Goal: Task Accomplishment & Management: Complete application form

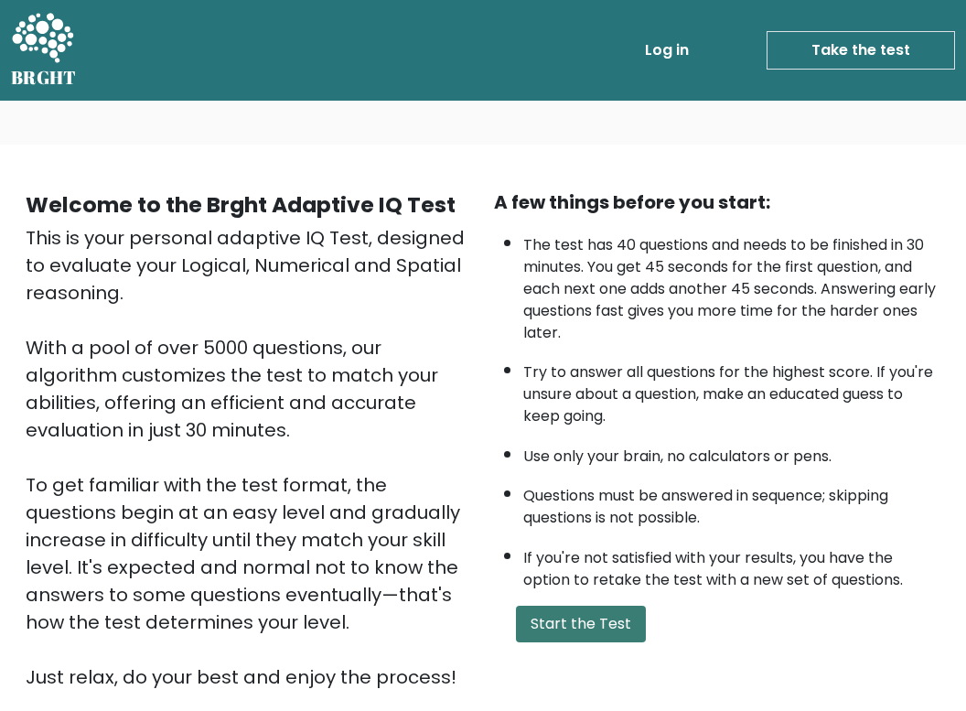
click at [587, 642] on button "Start the Test" at bounding box center [581, 624] width 130 height 37
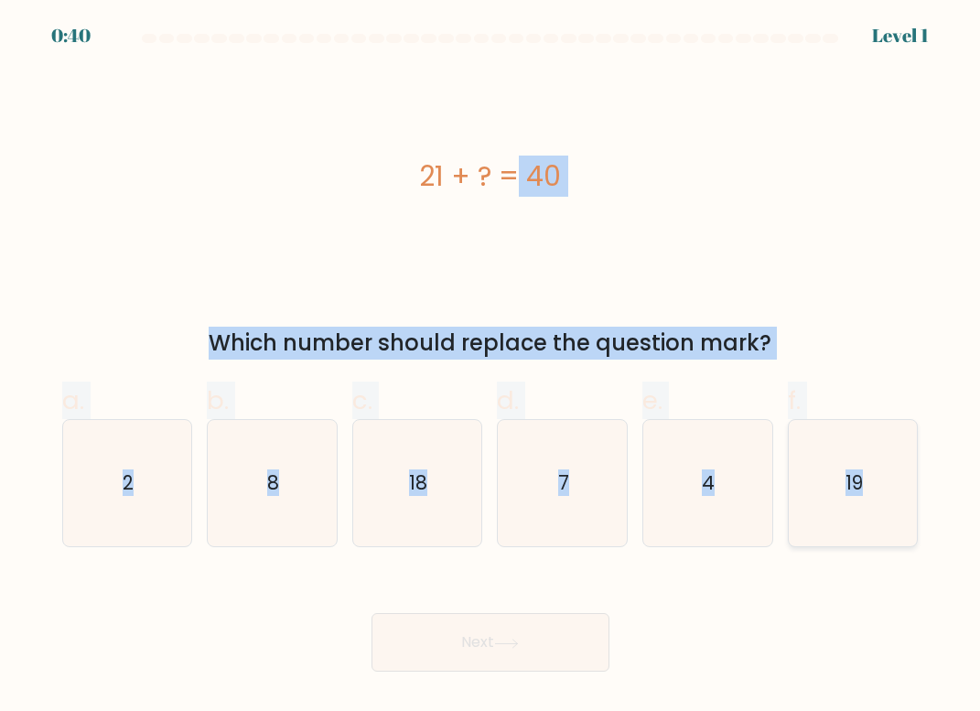
drag, startPoint x: 435, startPoint y: 187, endPoint x: 861, endPoint y: 490, distance: 523.1
click at [861, 490] on form "a. 2" at bounding box center [490, 353] width 980 height 638
copy form "21 + ? = 40 Which number should replace the question mark? a. 2 b. 8 c. 18 d. 7…"
click at [837, 469] on icon "19" at bounding box center [853, 483] width 126 height 126
click at [491, 368] on input "f. 19" at bounding box center [490, 362] width 1 height 12
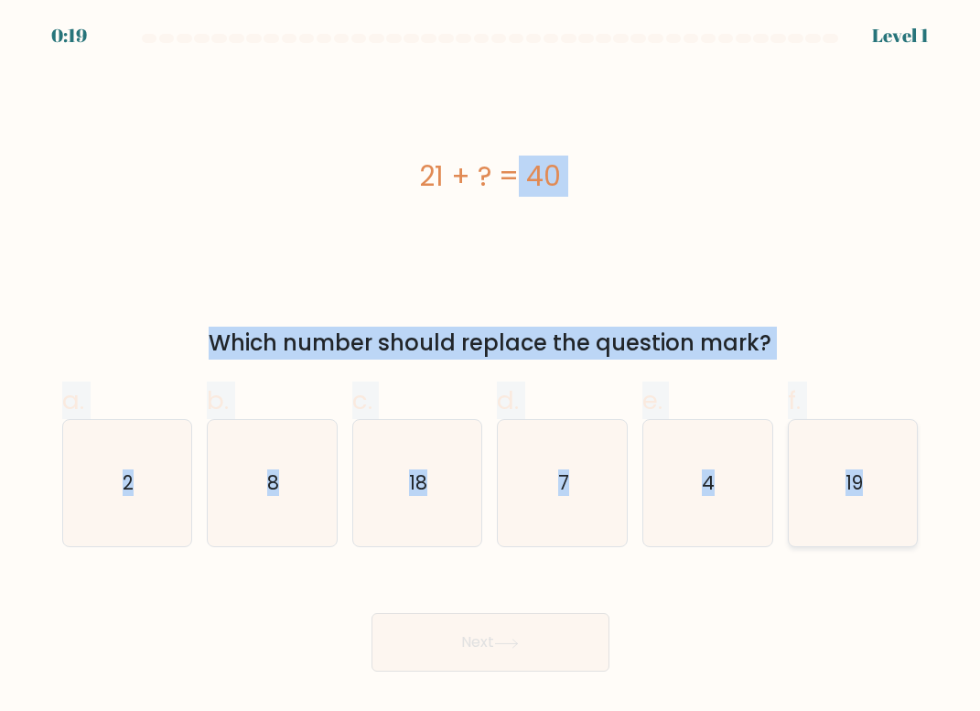
radio input "true"
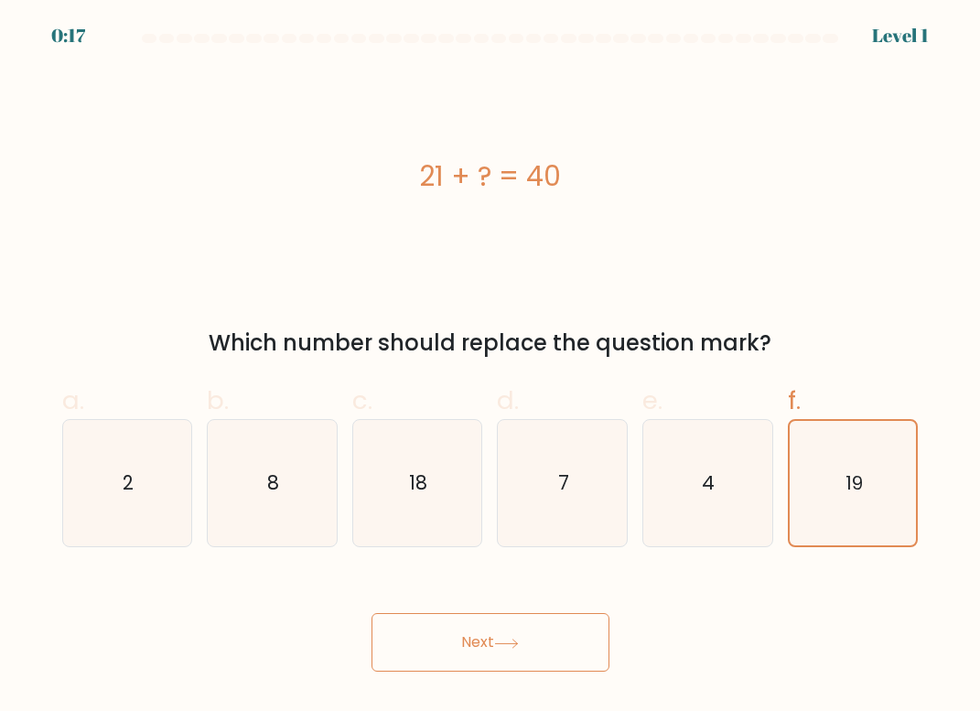
click at [532, 639] on button "Next" at bounding box center [491, 642] width 238 height 59
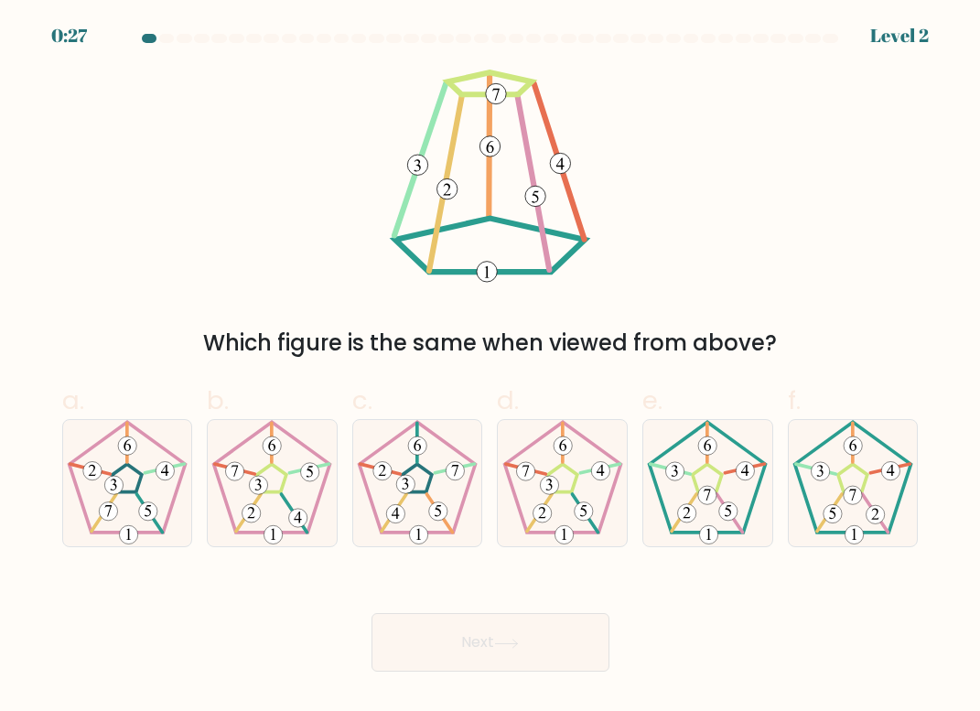
click at [952, 294] on form at bounding box center [490, 353] width 980 height 638
click at [566, 477] on icon at bounding box center [563, 483] width 126 height 126
click at [491, 368] on input "d." at bounding box center [490, 362] width 1 height 12
radio input "true"
click at [513, 640] on icon at bounding box center [506, 644] width 25 height 10
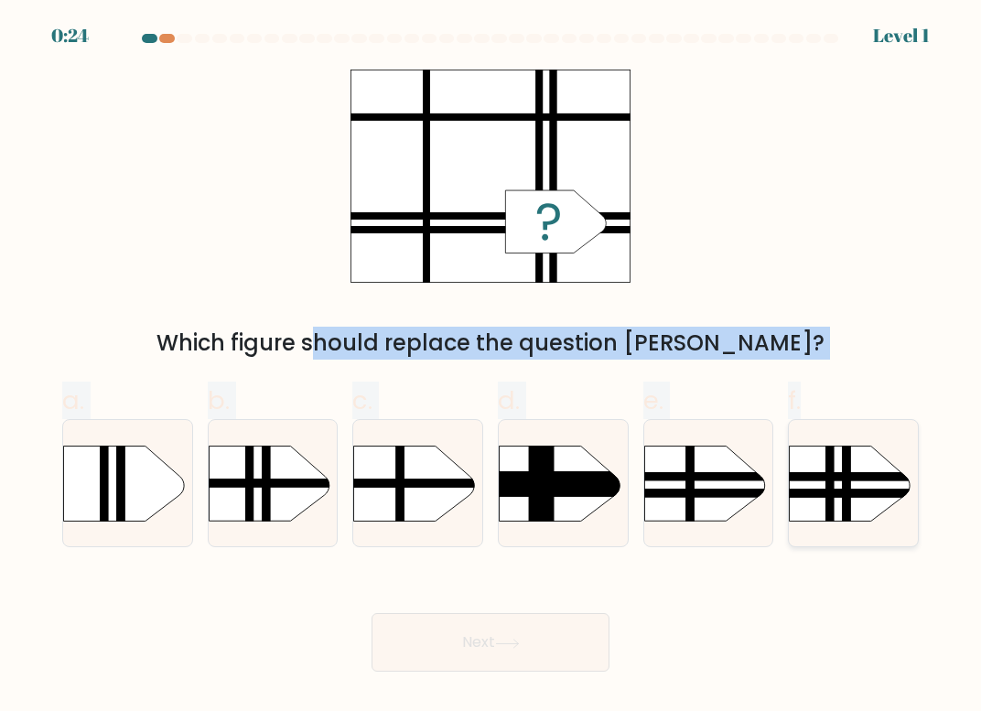
drag, startPoint x: 345, startPoint y: 72, endPoint x: 829, endPoint y: 488, distance: 637.9
click at [829, 488] on form "a." at bounding box center [490, 353] width 981 height 638
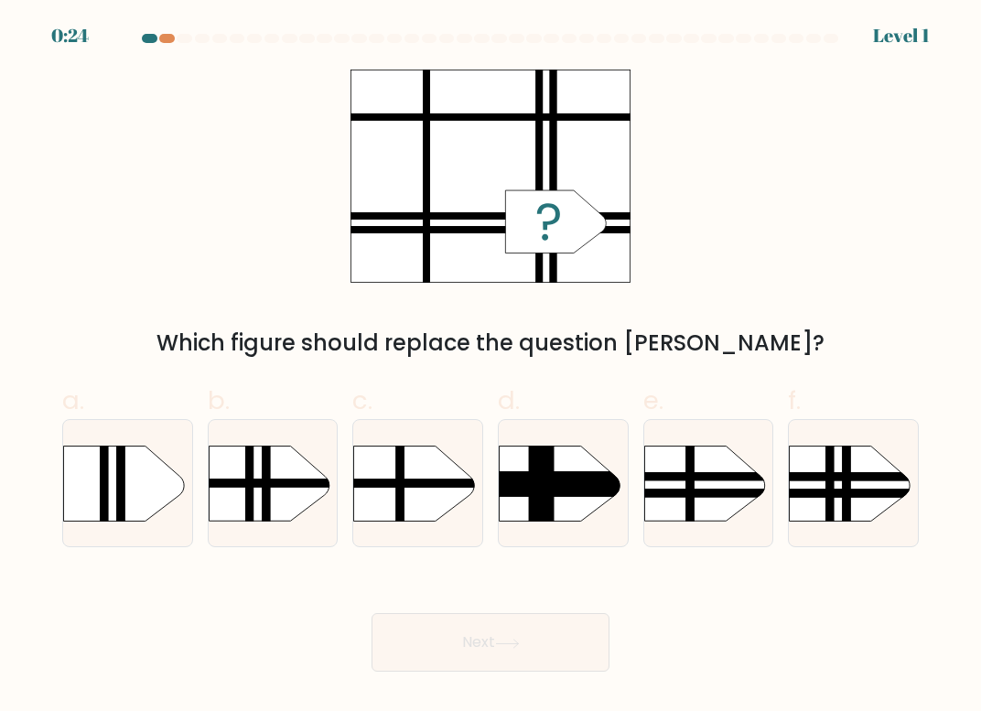
click at [754, 179] on div "Which figure should replace the question mark?" at bounding box center [490, 215] width 878 height 290
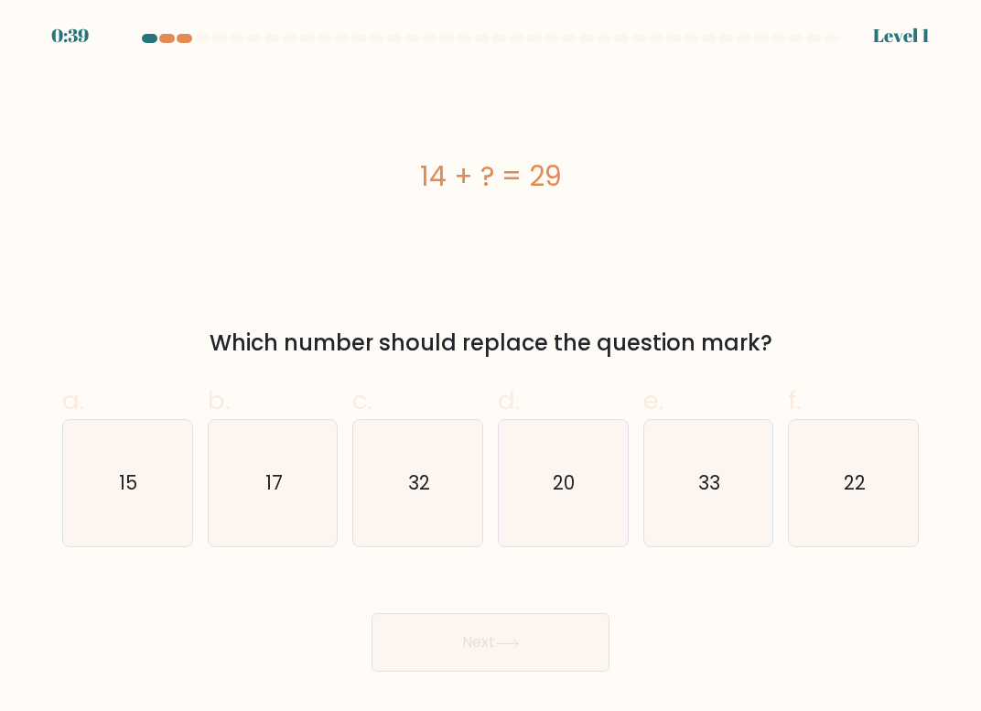
click at [435, 176] on div "14 + ? = 29" at bounding box center [490, 176] width 857 height 41
click at [451, 180] on div "14 + ? = 29" at bounding box center [490, 176] width 857 height 41
click at [500, 189] on div "14 + ? = 29" at bounding box center [490, 176] width 857 height 41
click at [499, 189] on div "14 + ? = 29" at bounding box center [490, 176] width 857 height 41
click at [486, 189] on div "14 + ? = 29" at bounding box center [490, 176] width 857 height 41
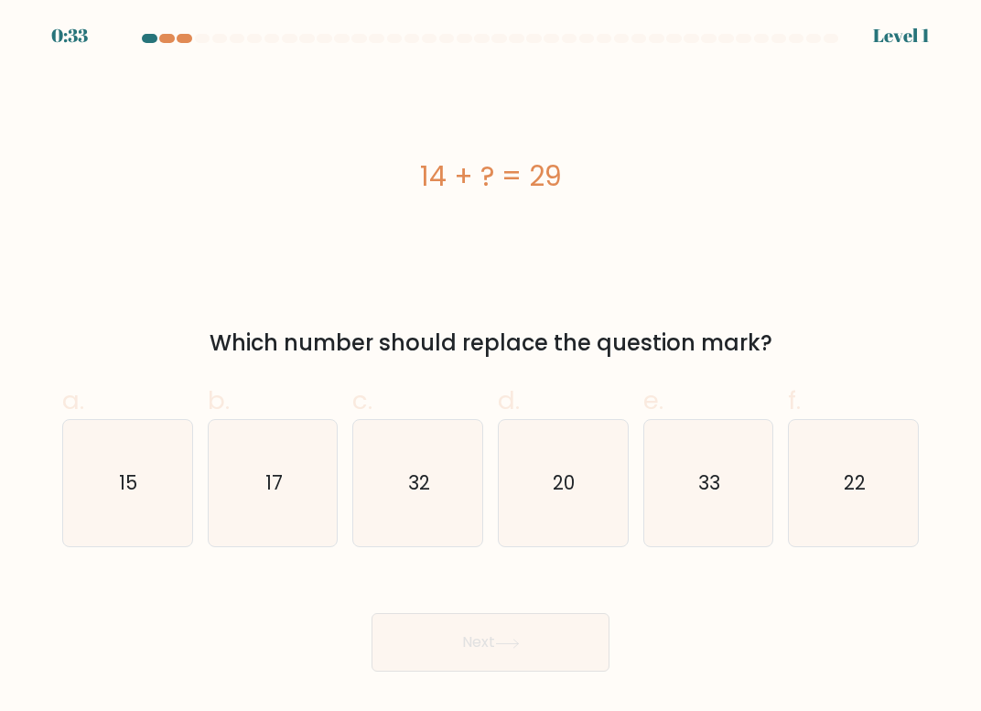
click at [487, 188] on div "14 + ? = 29" at bounding box center [490, 176] width 857 height 41
click at [493, 187] on div "14 + ? = 29" at bounding box center [490, 176] width 857 height 41
click at [527, 197] on div "14 + ? = 29" at bounding box center [490, 176] width 857 height 41
click at [566, 216] on div "14 + ? = 29" at bounding box center [490, 176] width 857 height 213
click at [136, 483] on text "15" at bounding box center [129, 482] width 18 height 27
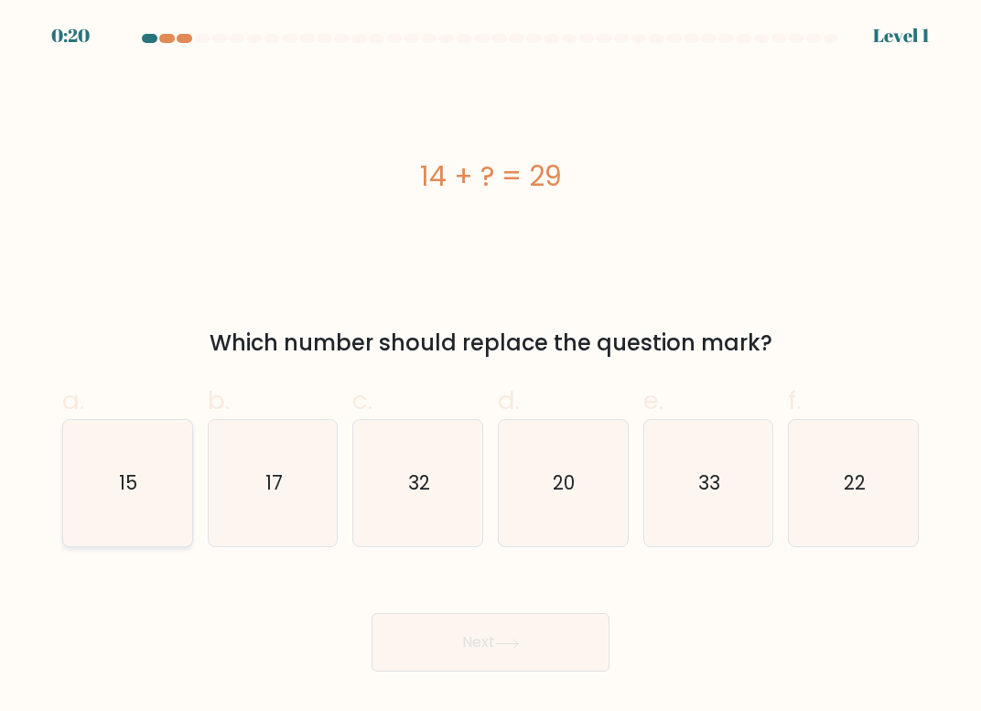
click at [490, 368] on input "a. 15" at bounding box center [490, 362] width 1 height 12
radio input "true"
click at [488, 641] on button "Next" at bounding box center [491, 642] width 238 height 59
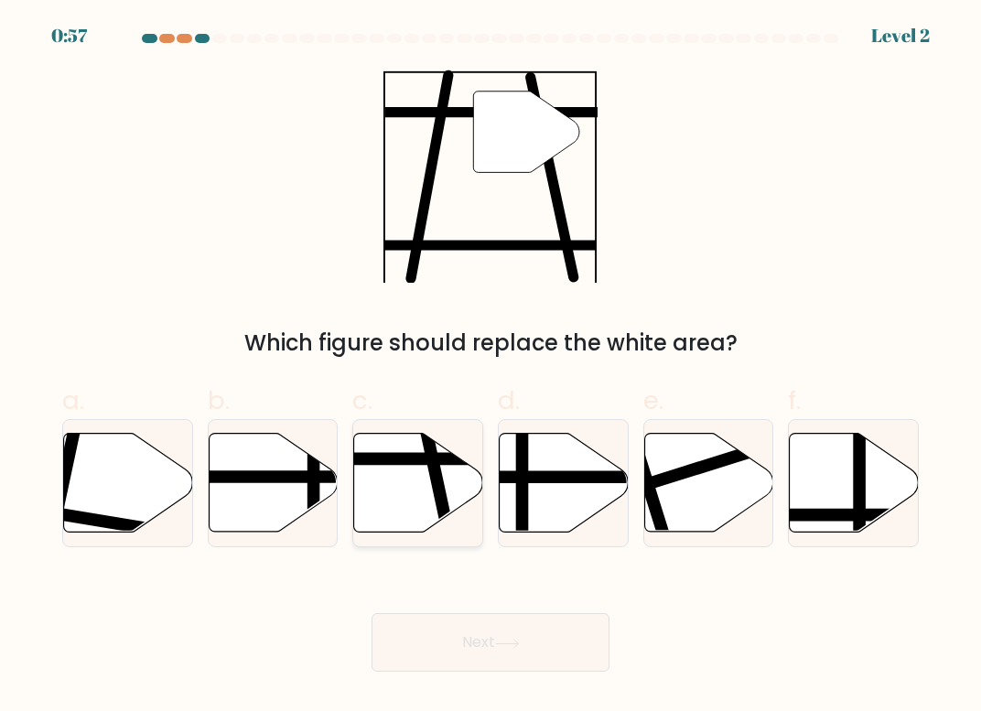
click at [417, 459] on line at bounding box center [377, 459] width 260 height 0
click at [490, 368] on input "c." at bounding box center [490, 362] width 1 height 12
radio input "true"
click at [503, 647] on icon at bounding box center [507, 644] width 25 height 10
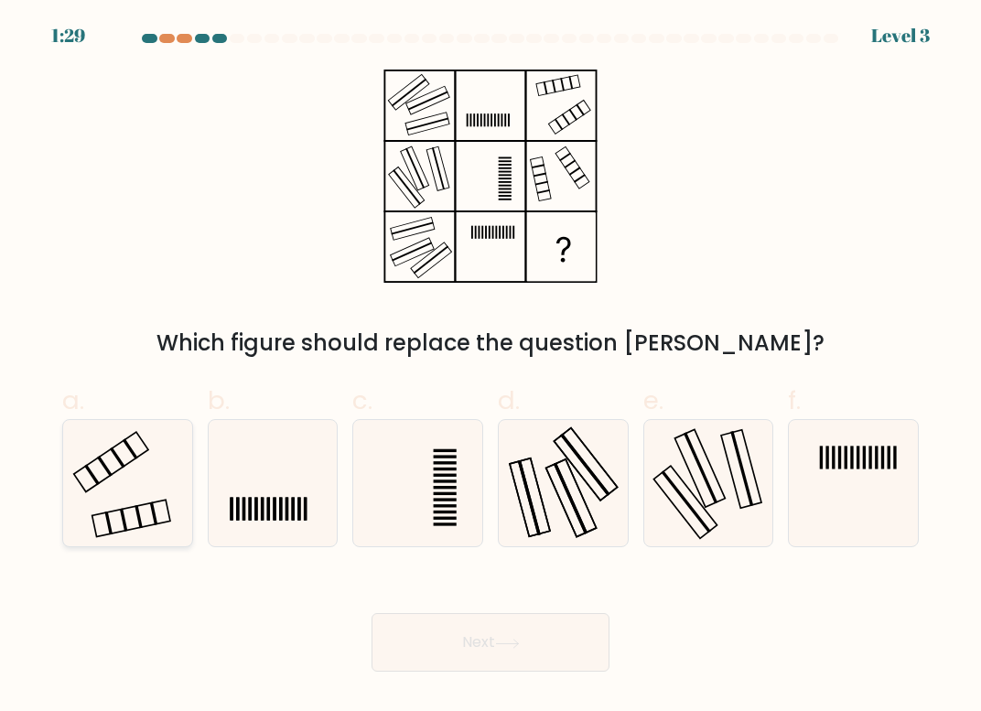
click at [138, 466] on icon at bounding box center [127, 483] width 126 height 126
click at [490, 368] on input "a." at bounding box center [490, 362] width 1 height 12
radio input "true"
click at [459, 630] on button "Next" at bounding box center [491, 642] width 238 height 59
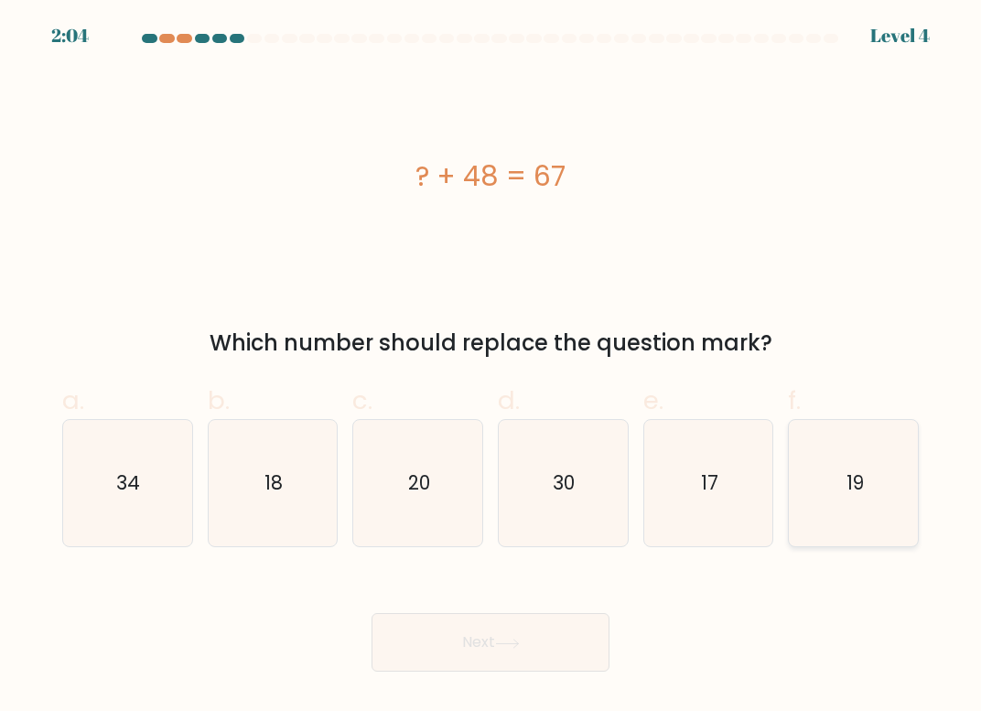
click at [868, 470] on icon "19" at bounding box center [854, 483] width 126 height 126
click at [491, 368] on input "f. 19" at bounding box center [490, 362] width 1 height 12
radio input "true"
click at [469, 644] on button "Next" at bounding box center [491, 642] width 238 height 59
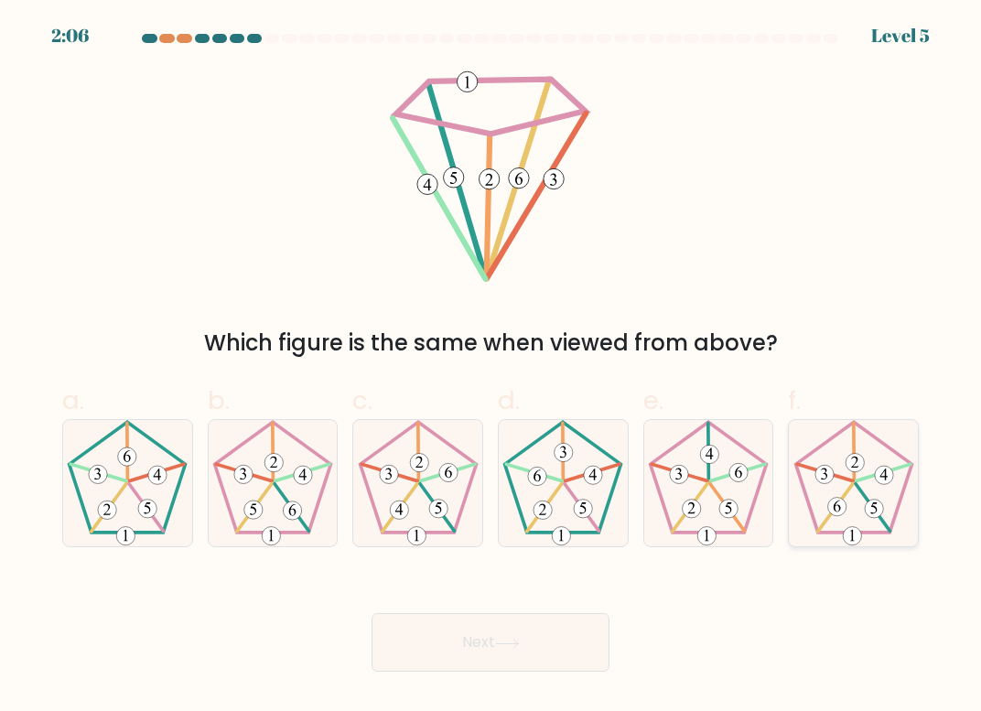
click at [808, 496] on icon at bounding box center [854, 483] width 126 height 126
click at [491, 368] on input "f." at bounding box center [490, 362] width 1 height 12
radio input "true"
click at [463, 631] on button "Next" at bounding box center [491, 642] width 238 height 59
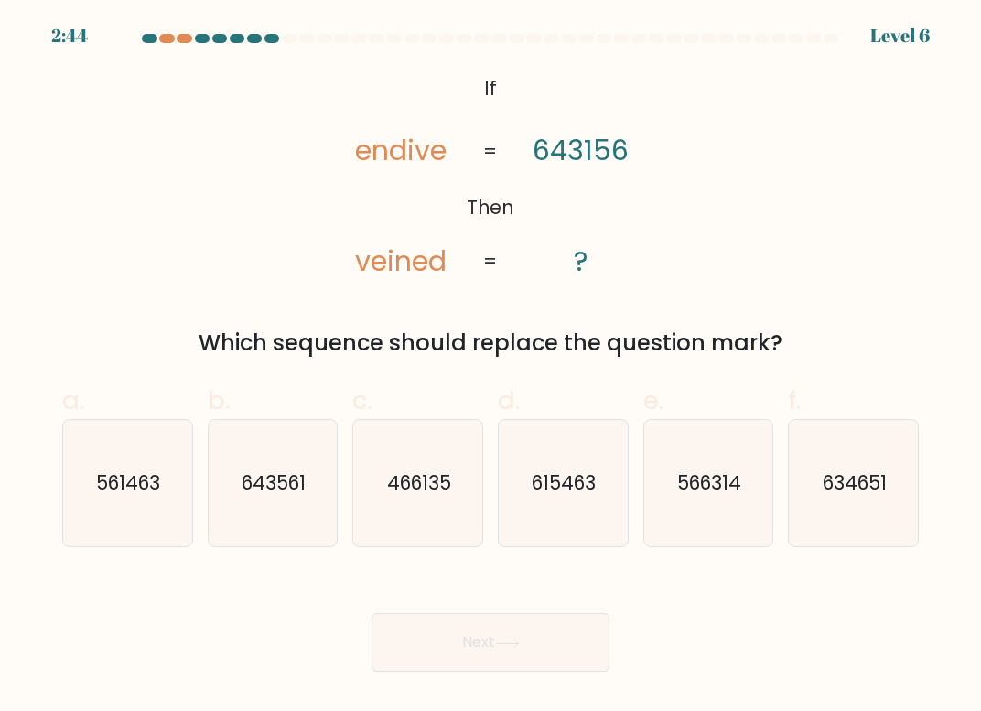
drag, startPoint x: 485, startPoint y: 83, endPoint x: 601, endPoint y: 281, distance: 229.3
click at [601, 281] on icon "@import url('https://fonts.googleapis.com/css?family=Abril+Fatface:400,100,100i…" at bounding box center [491, 176] width 346 height 213
click at [490, 84] on icon "@import url('https://fonts.googleapis.com/css?family=Abril+Fatface:400,100,100i…" at bounding box center [491, 176] width 346 height 213
click at [503, 92] on icon "@import url('https://fonts.googleapis.com/css?family=Abril+Fatface:400,100,100i…" at bounding box center [491, 176] width 346 height 213
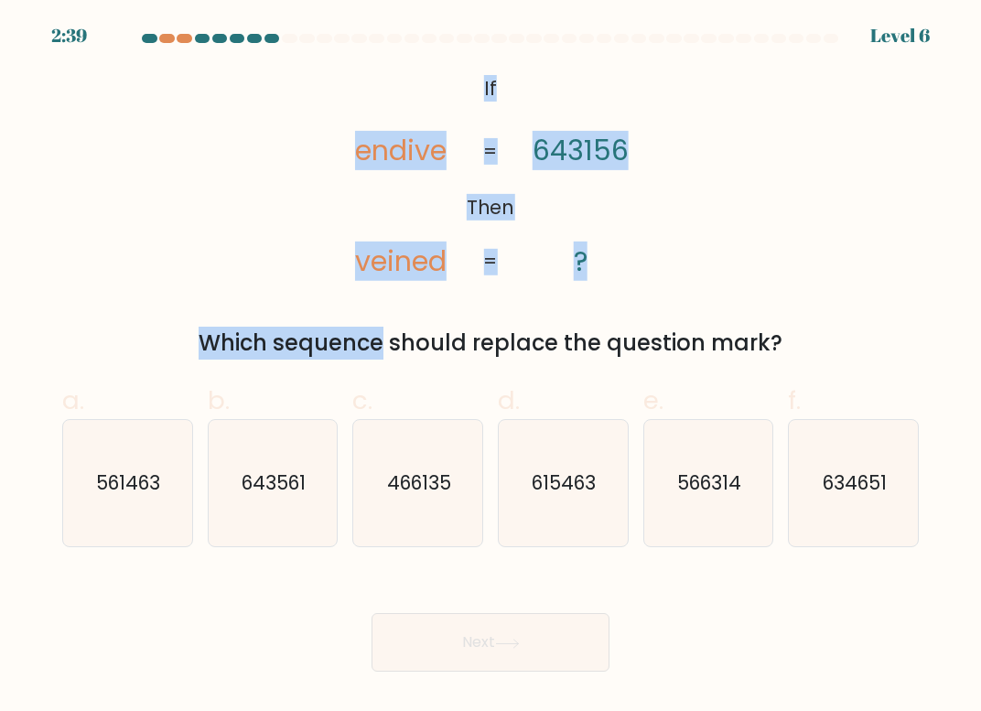
drag, startPoint x: 156, startPoint y: 124, endPoint x: 580, endPoint y: 282, distance: 453.2
click at [614, 292] on div "@import url('https://fonts.googleapis.com/css?family=Abril+Fatface:400,100,100i…" at bounding box center [490, 215] width 878 height 290
drag, startPoint x: 515, startPoint y: 247, endPoint x: 447, endPoint y: 209, distance: 77.9
click at [515, 247] on icon "@import url('https://fonts.googleapis.com/css?family=Abril+Fatface:400,100,100i…" at bounding box center [491, 176] width 346 height 213
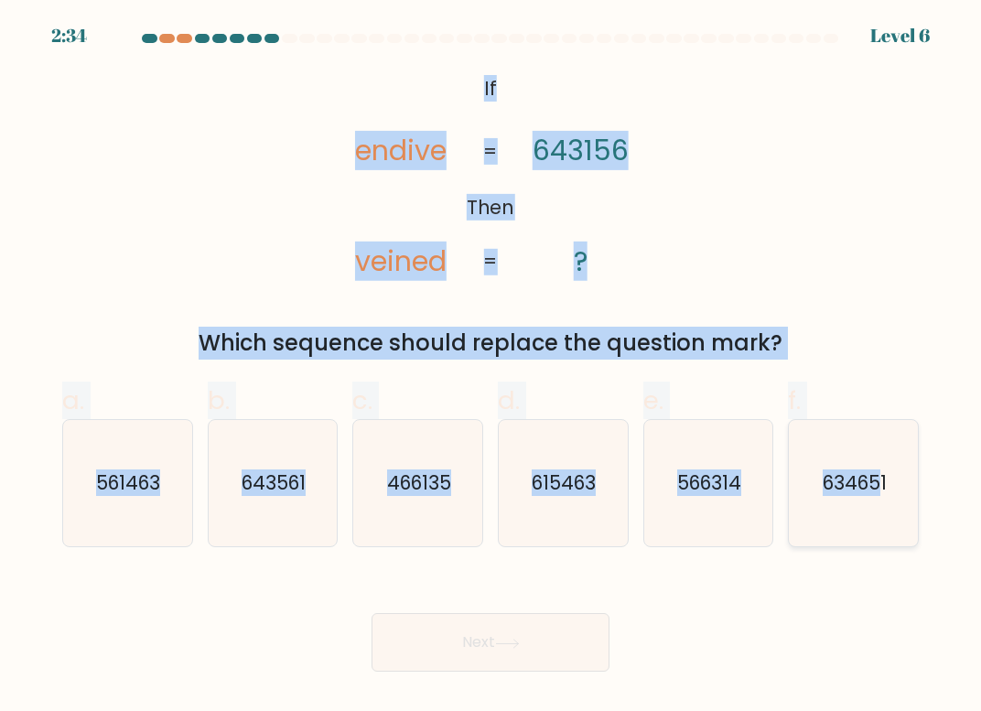
drag, startPoint x: 221, startPoint y: 119, endPoint x: 884, endPoint y: 485, distance: 756.9
click at [884, 485] on form "If ?" at bounding box center [490, 353] width 981 height 638
click at [780, 520] on div "e. 566314" at bounding box center [709, 465] width 146 height 166
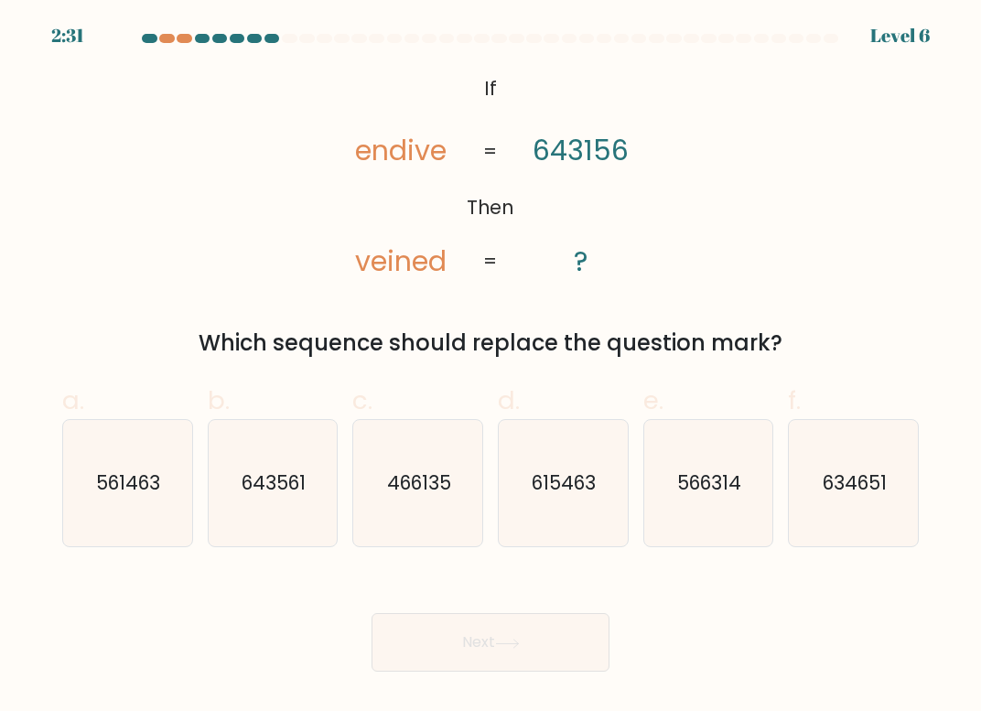
drag, startPoint x: 354, startPoint y: 145, endPoint x: 485, endPoint y: 146, distance: 130.9
click at [485, 146] on icon "@import url('https://fonts.googleapis.com/css?family=Abril+Fatface:400,100,100i…" at bounding box center [491, 176] width 346 height 213
click at [344, 92] on icon "@import url('https://fonts.googleapis.com/css?family=Abril+Fatface:400,100,100i…" at bounding box center [491, 176] width 346 height 213
click at [360, 158] on icon "@import url('https://fonts.googleapis.com/css?family=Abril+Fatface:400,100,100i…" at bounding box center [491, 176] width 346 height 213
click at [359, 160] on icon "@import url('https://fonts.googleapis.com/css?family=Abril+Fatface:400,100,100i…" at bounding box center [491, 176] width 346 height 213
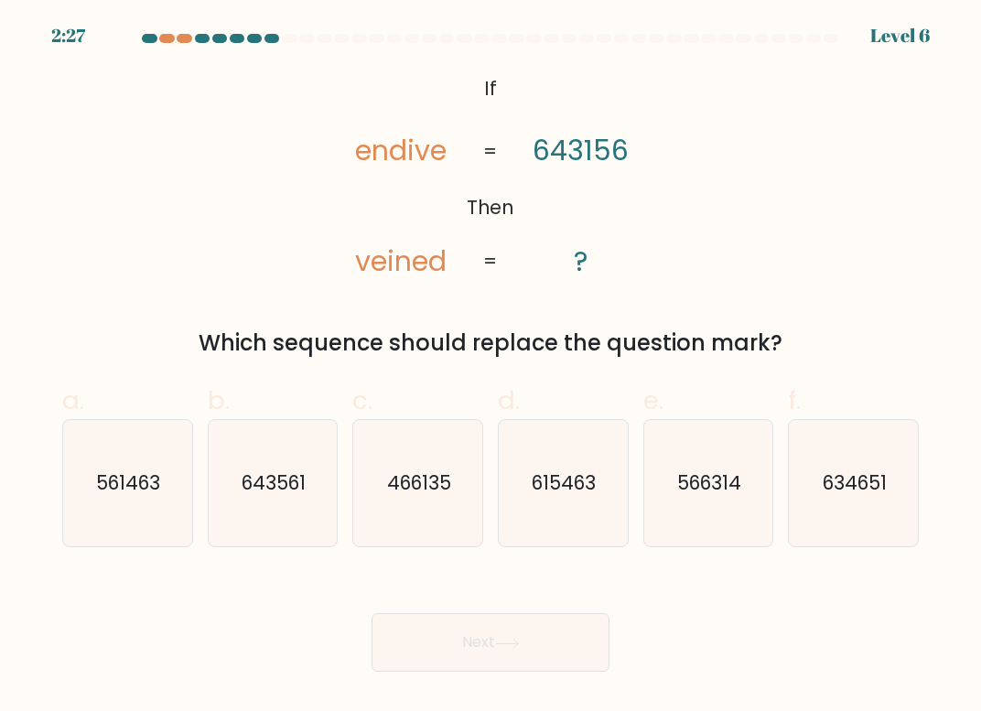
drag, startPoint x: 359, startPoint y: 160, endPoint x: 362, endPoint y: 144, distance: 16.9
click at [364, 146] on icon "@import url('https://fonts.googleapis.com/css?family=Abril+Fatface:400,100,100i…" at bounding box center [491, 176] width 346 height 213
click at [361, 145] on icon "@import url('https://fonts.googleapis.com/css?family=Abril+Fatface:400,100,100i…" at bounding box center [491, 176] width 346 height 213
click at [358, 149] on icon "@import url('https://fonts.googleapis.com/css?family=Abril+Fatface:400,100,100i…" at bounding box center [491, 176] width 346 height 213
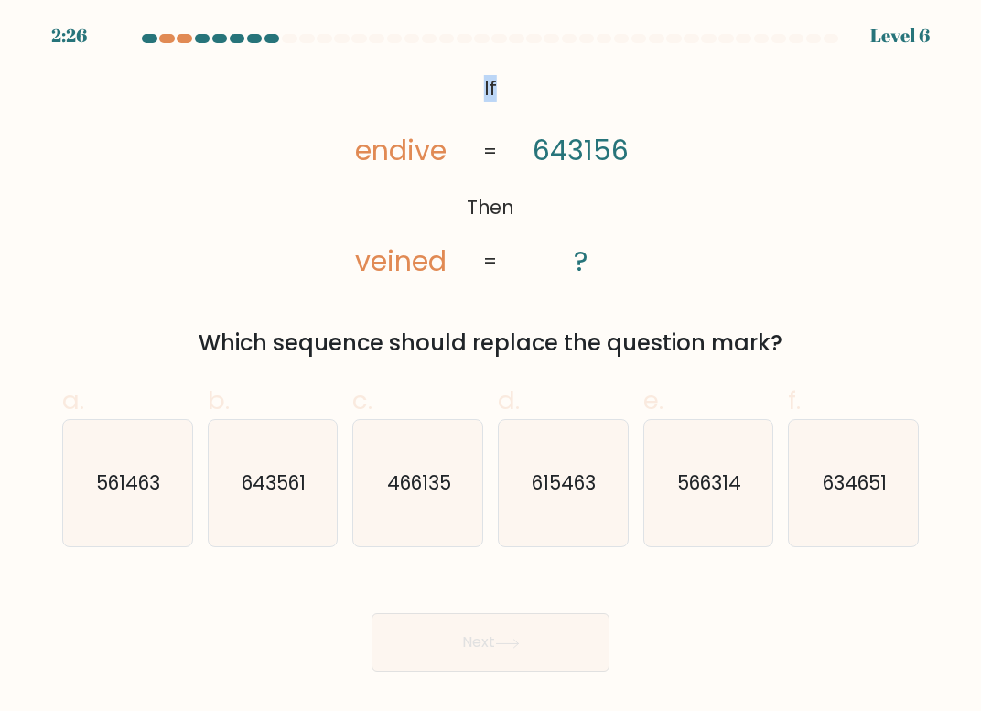
click at [358, 150] on icon "@import url('https://fonts.googleapis.com/css?family=Abril+Fatface:400,100,100i…" at bounding box center [491, 176] width 346 height 213
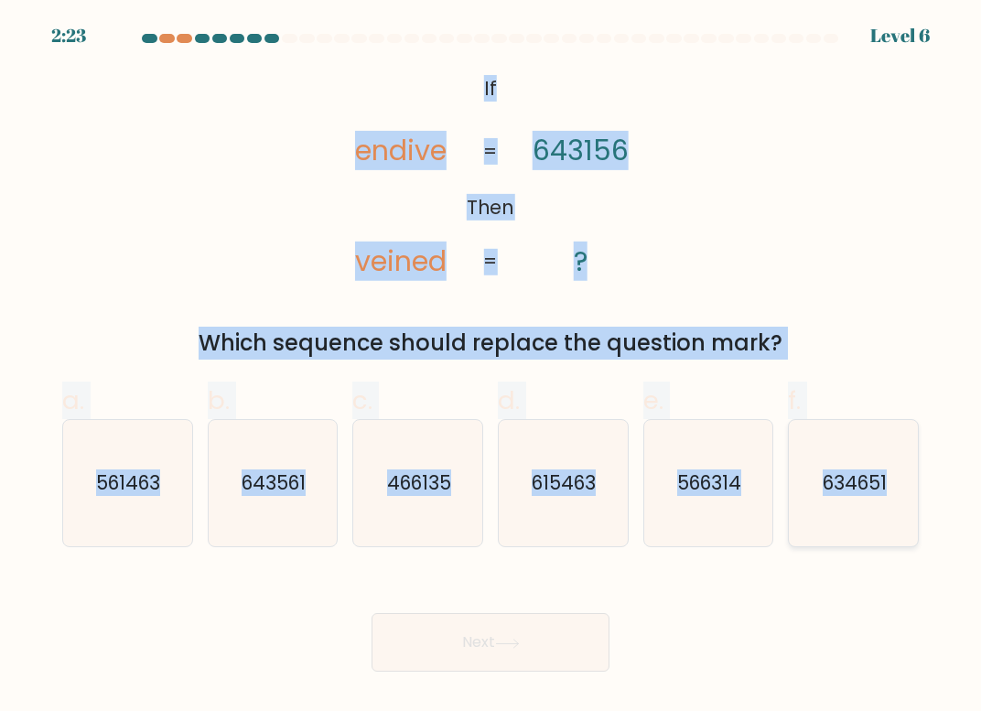
drag, startPoint x: 490, startPoint y: 85, endPoint x: 879, endPoint y: 501, distance: 570.4
click at [879, 501] on form "If ?" at bounding box center [490, 353] width 981 height 638
copy form "If Then endive veined 643156 ? = = Which sequence should replace the question m…"
click at [134, 490] on text "561463" at bounding box center [129, 482] width 64 height 27
click at [490, 368] on input "a. 561463" at bounding box center [490, 362] width 1 height 12
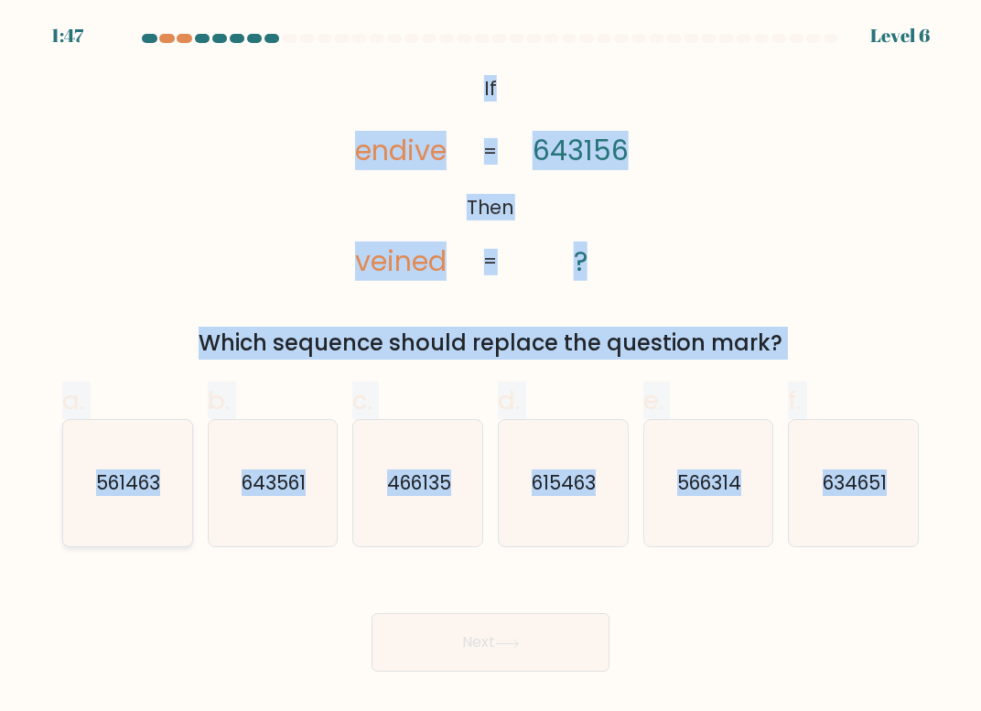
radio input "true"
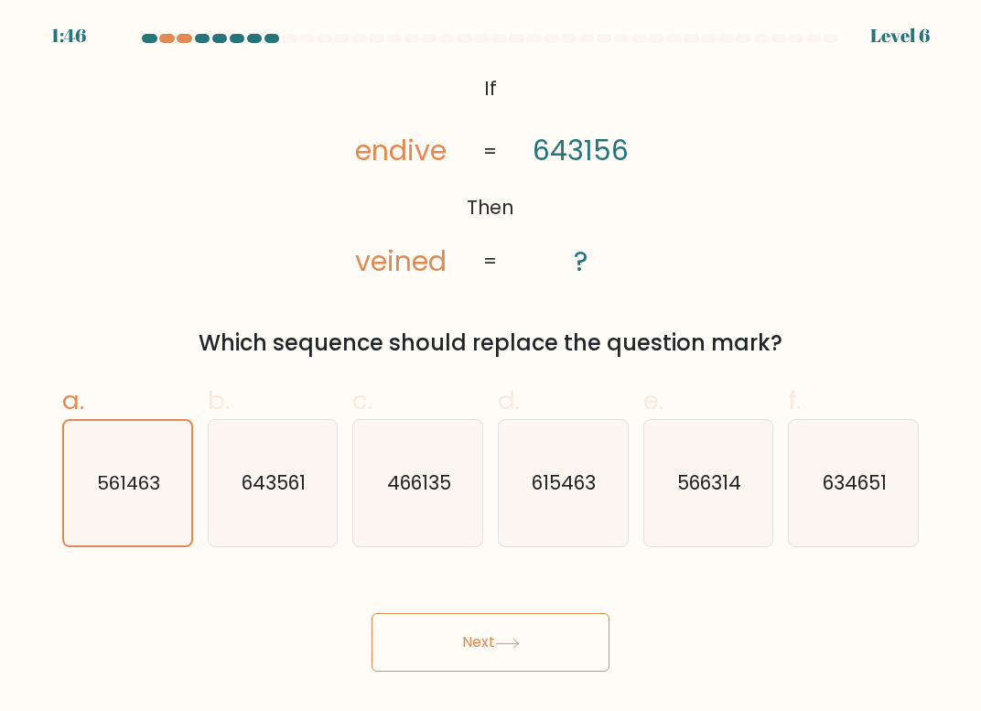
click at [470, 644] on button "Next" at bounding box center [491, 642] width 238 height 59
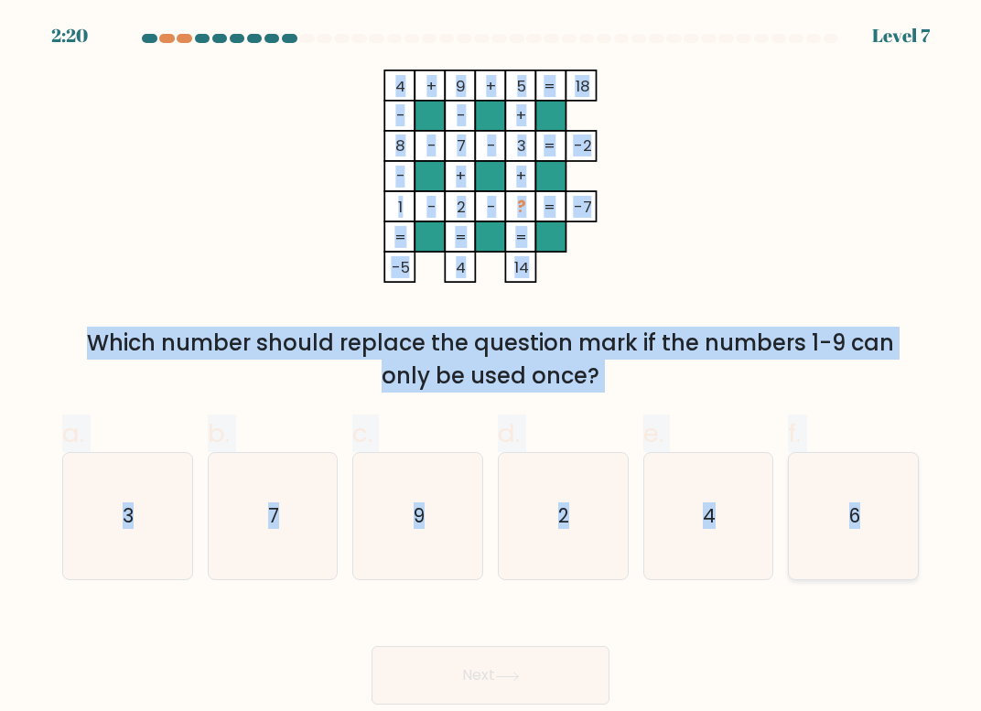
drag, startPoint x: 396, startPoint y: 89, endPoint x: 860, endPoint y: 524, distance: 636.4
click at [860, 524] on form at bounding box center [490, 369] width 981 height 671
copy form "4 + 9 + 5 18 - - + 8 - 7 - 3 -2 - + + 1 - 2 - ? = -7 = = = = -5 4 14 = Which nu…"
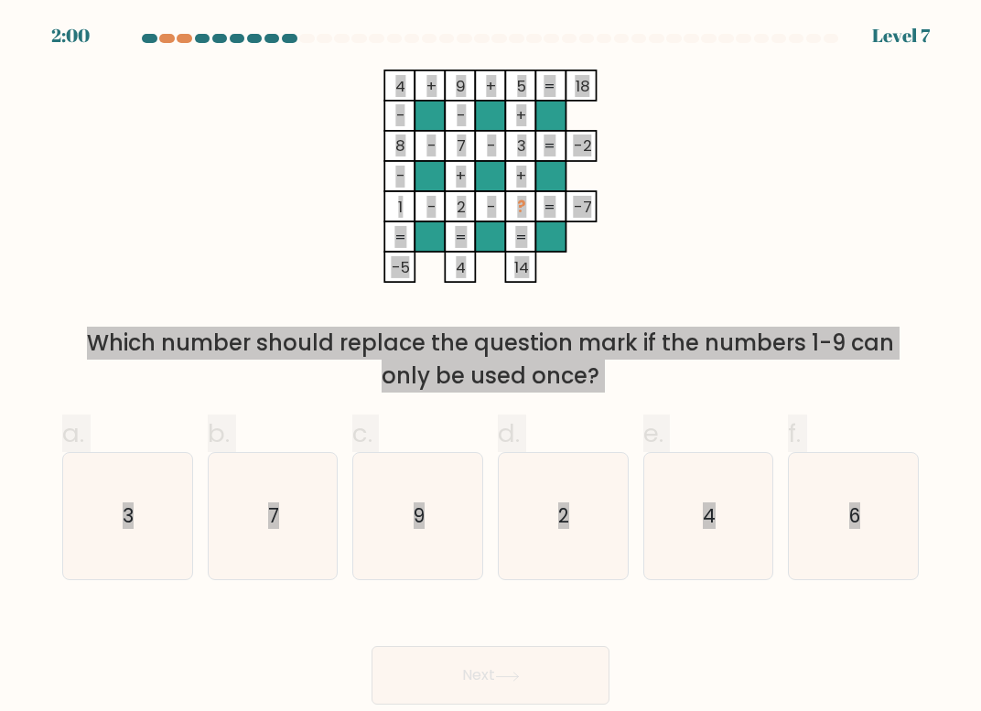
click at [283, 218] on icon "4 + 9 + 5 18 - - + 8 - 7 - 3 -2 - + + 1 - 2 - ? = -7 = = = = -5 4 14 =" at bounding box center [490, 176] width 549 height 213
click at [251, 213] on icon "4 + 9 + 5 18 - - + 8 - 7 - 3 -2 - + + 1 - 2 - ? = -7 = = = = -5 4 14 =" at bounding box center [490, 176] width 549 height 213
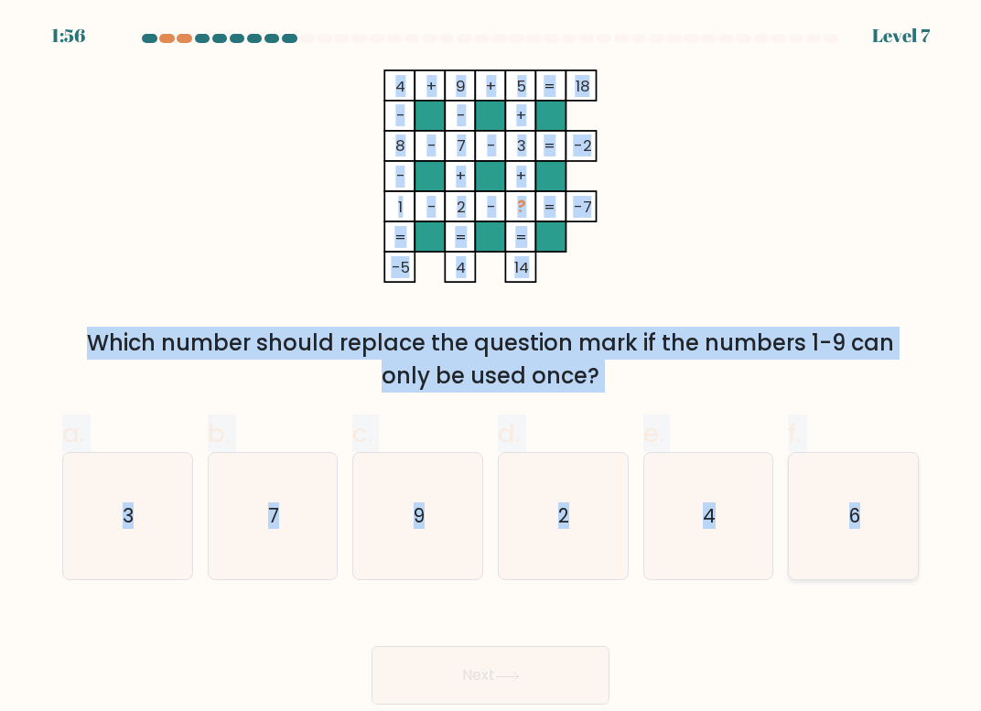
click at [851, 533] on icon "6" at bounding box center [854, 516] width 126 height 126
click at [491, 368] on input "f. 6" at bounding box center [490, 362] width 1 height 12
radio input "true"
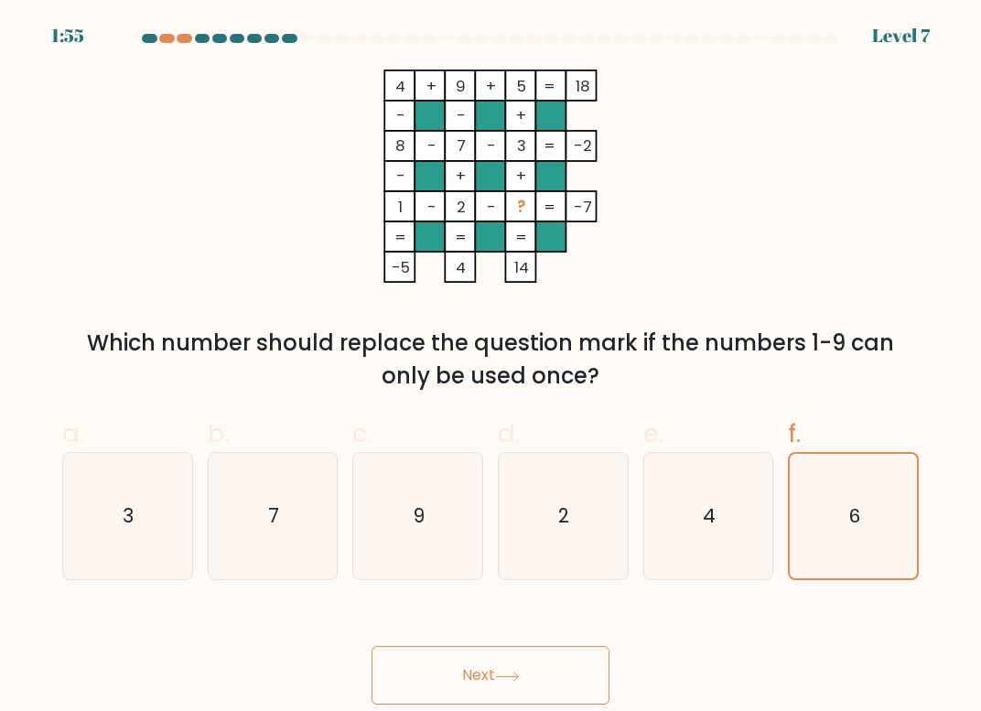
click at [474, 675] on button "Next" at bounding box center [491, 675] width 238 height 59
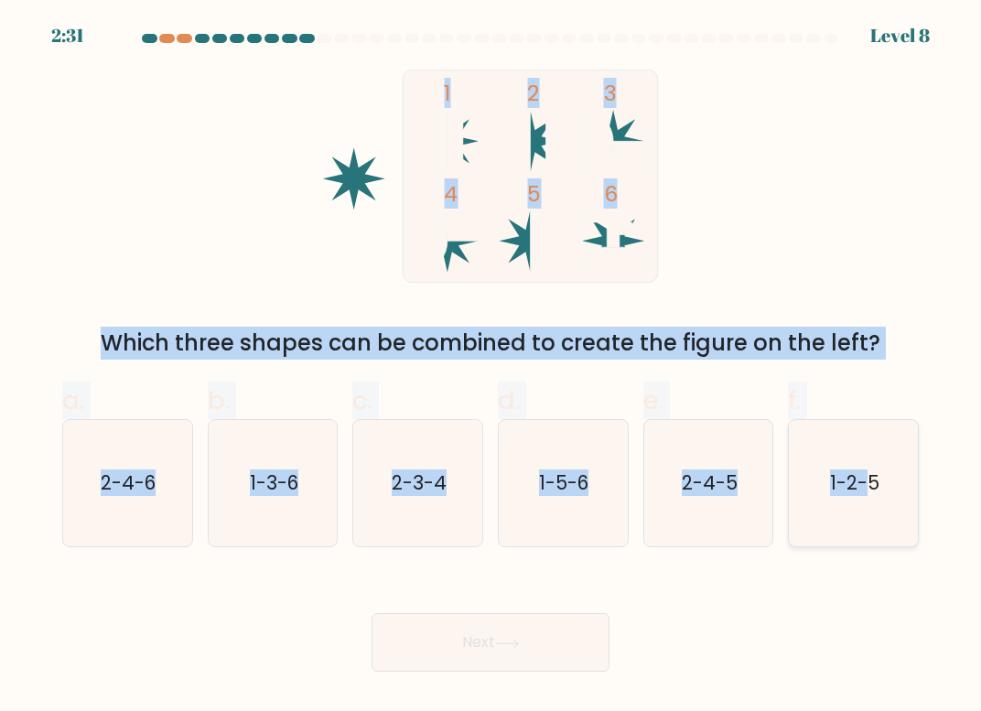
drag, startPoint x: 446, startPoint y: 91, endPoint x: 873, endPoint y: 490, distance: 584.7
click at [873, 490] on form at bounding box center [490, 353] width 981 height 638
click at [143, 98] on div "1 2 3 4 5 6 Which three shapes can be combined to create the figure on the left?" at bounding box center [490, 215] width 878 height 290
drag, startPoint x: 447, startPoint y: 92, endPoint x: 874, endPoint y: 490, distance: 583.4
click at [874, 490] on form at bounding box center [490, 353] width 981 height 638
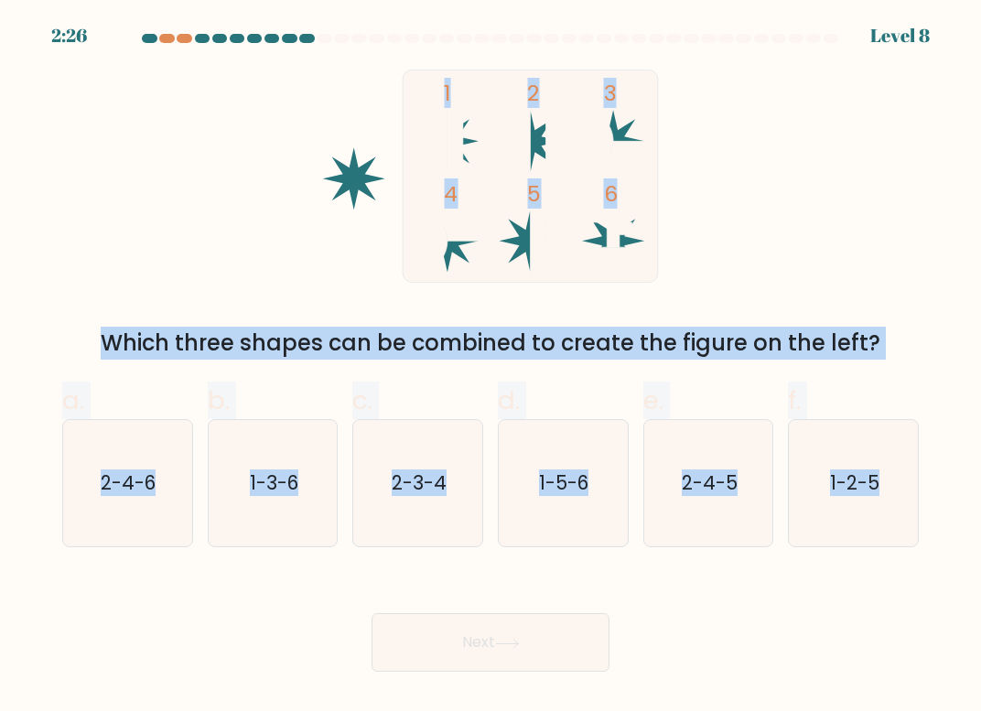
copy form "1 2 3 4 5 6 Which three shapes can be combined to create the figure on the left…"
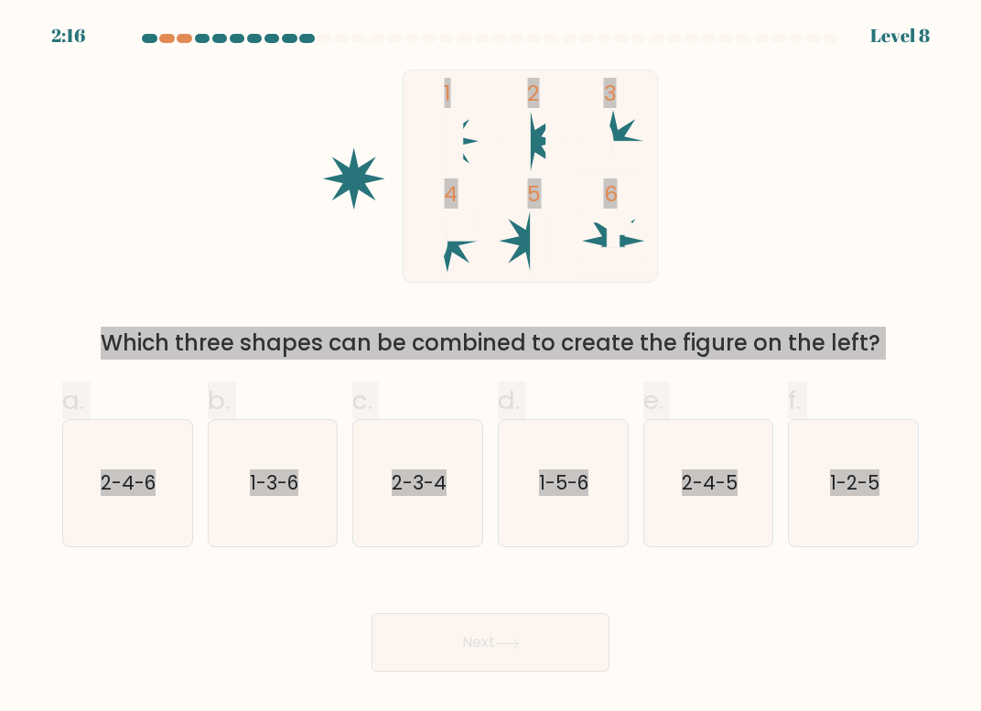
click at [293, 493] on text "1-3-6" at bounding box center [274, 482] width 49 height 27
click at [490, 368] on input "b. 1-3-6" at bounding box center [490, 362] width 1 height 12
radio input "true"
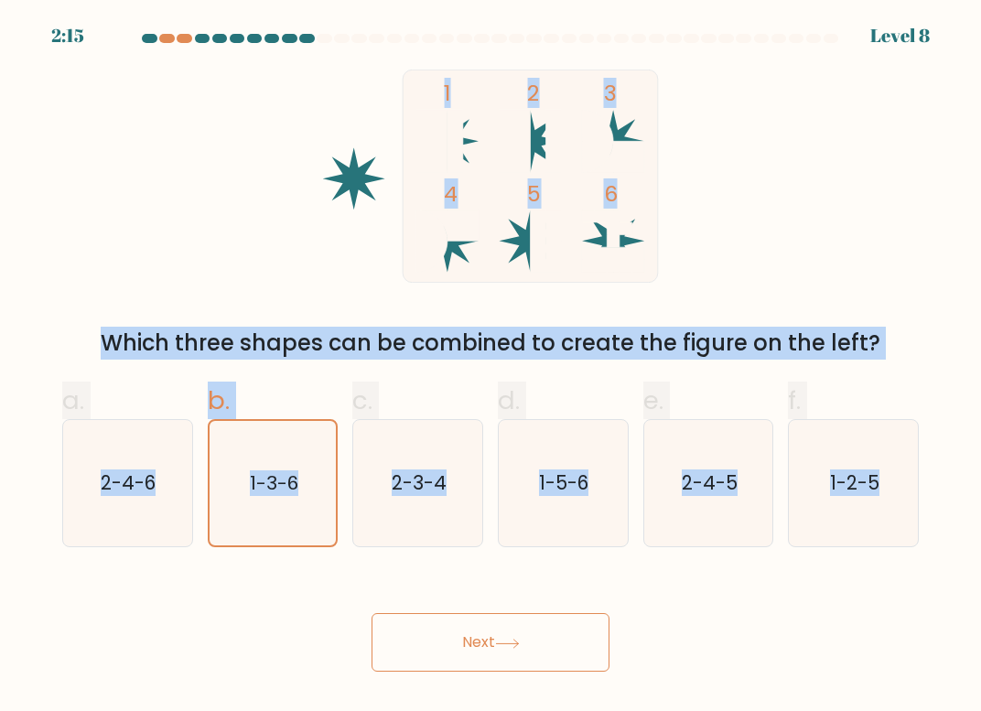
click at [516, 652] on button "Next" at bounding box center [491, 642] width 238 height 59
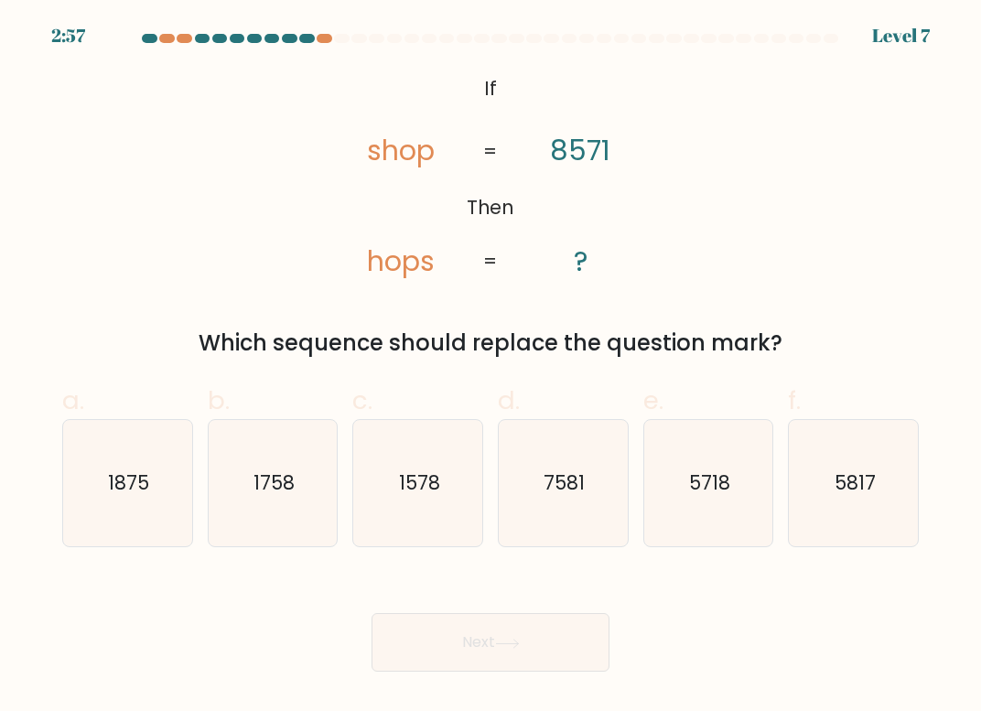
click at [489, 92] on icon "@import url('https://fonts.googleapis.com/css?family=Abril+Fatface:400,100,100i…" at bounding box center [491, 176] width 346 height 213
drag, startPoint x: 489, startPoint y: 92, endPoint x: 424, endPoint y: 115, distance: 68.9
click at [501, 125] on icon "@import url('https://fonts.googleapis.com/css?family=Abril+Fatface:400,100,100i…" at bounding box center [491, 176] width 346 height 213
click at [376, 153] on icon "@import url('https://fonts.googleapis.com/css?family=Abril+Fatface:400,100,100i…" at bounding box center [491, 176] width 346 height 213
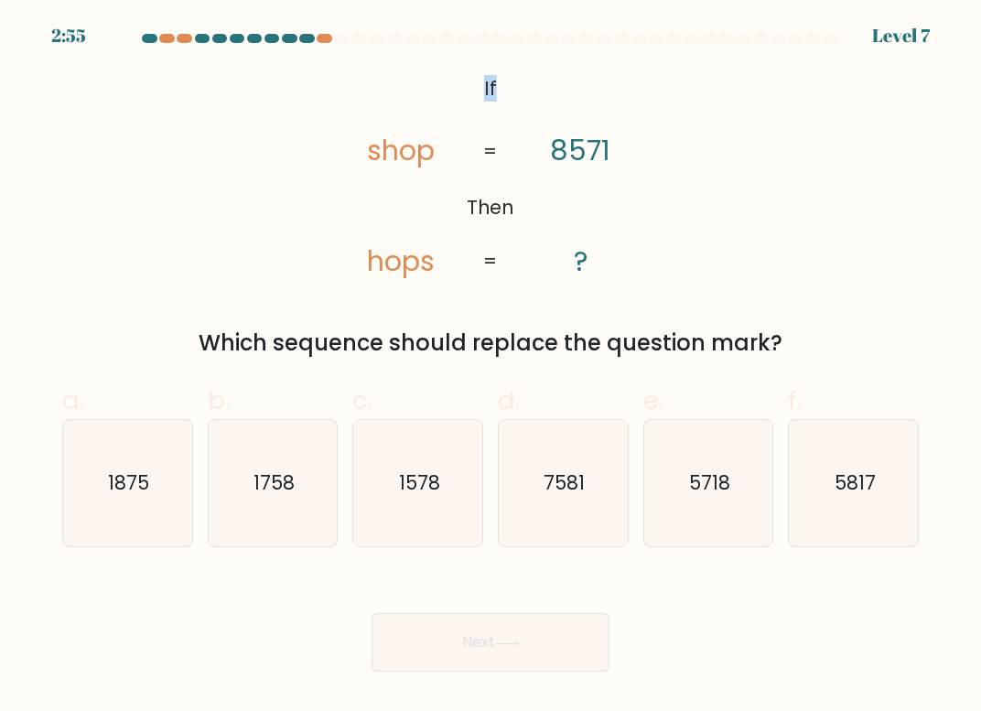
click at [375, 153] on icon "@import url('https://fonts.googleapis.com/css?family=Abril+Fatface:400,100,100i…" at bounding box center [491, 176] width 346 height 213
click at [493, 85] on icon "@import url('https://fonts.googleapis.com/css?family=Abril+Fatface:400,100,100i…" at bounding box center [491, 176] width 346 height 213
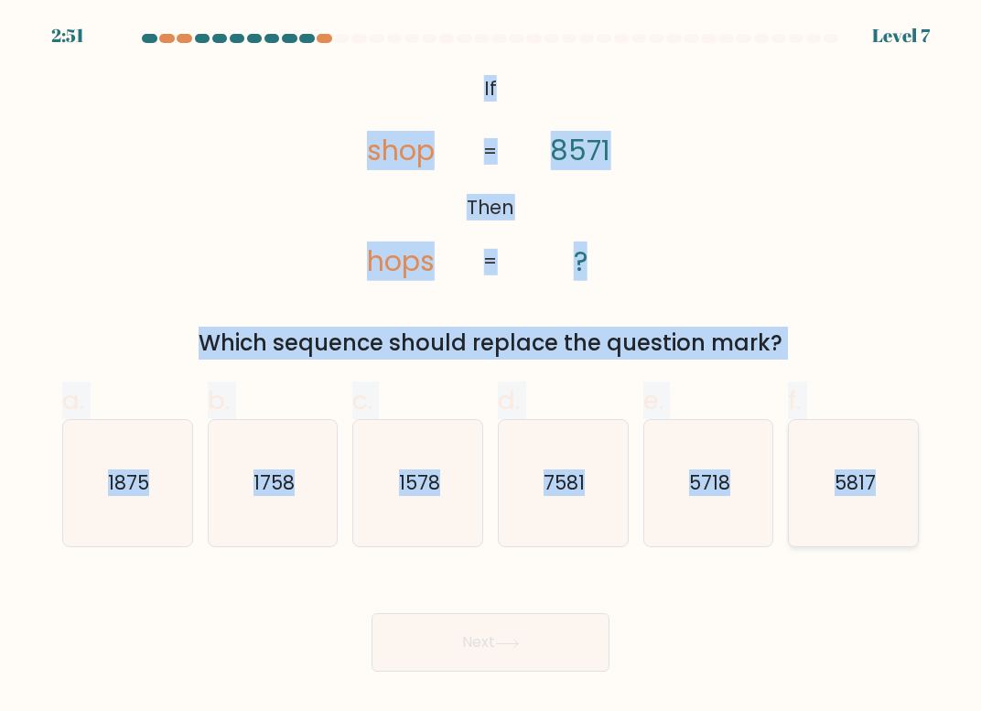
drag, startPoint x: 490, startPoint y: 87, endPoint x: 874, endPoint y: 492, distance: 558.0
click at [874, 492] on form "If ?" at bounding box center [490, 353] width 981 height 638
click at [702, 462] on icon "5718" at bounding box center [708, 483] width 126 height 126
click at [491, 368] on input "e. 5718" at bounding box center [490, 362] width 1 height 12
radio input "true"
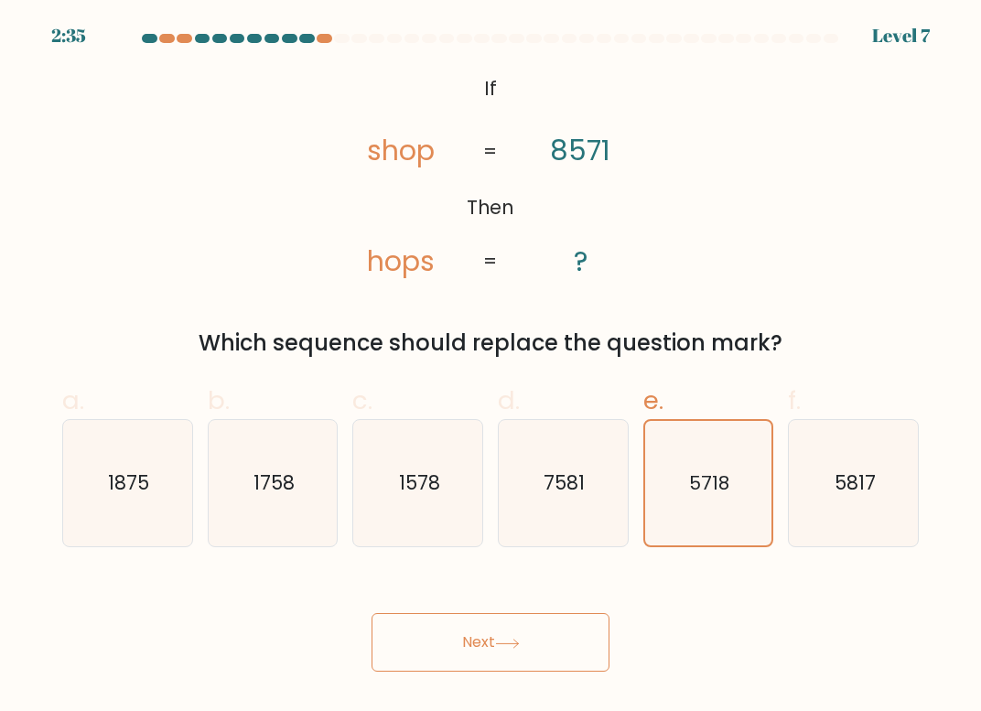
click at [493, 638] on button "Next" at bounding box center [491, 642] width 238 height 59
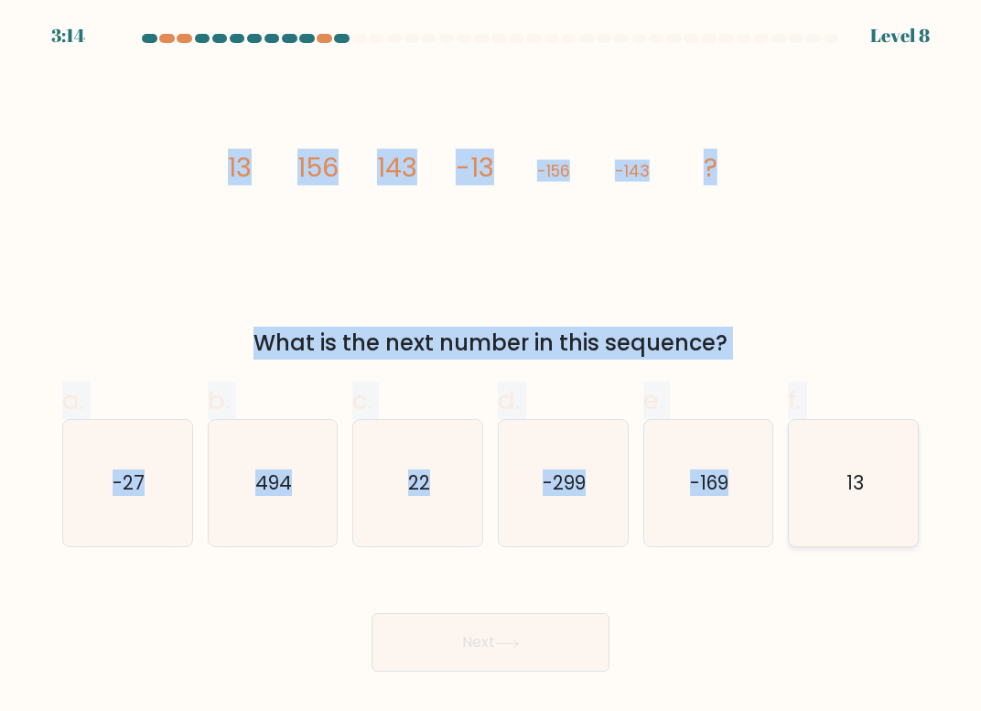
drag, startPoint x: 231, startPoint y: 162, endPoint x: 865, endPoint y: 480, distance: 709.6
click at [865, 480] on form at bounding box center [490, 353] width 981 height 638
click at [96, 98] on div "image/svg+xml 13 156 143 -13 -156 -143 ? What is the next number in this sequen…" at bounding box center [490, 215] width 878 height 290
drag, startPoint x: 231, startPoint y: 163, endPoint x: 862, endPoint y: 484, distance: 708.4
click at [862, 484] on form at bounding box center [490, 353] width 981 height 638
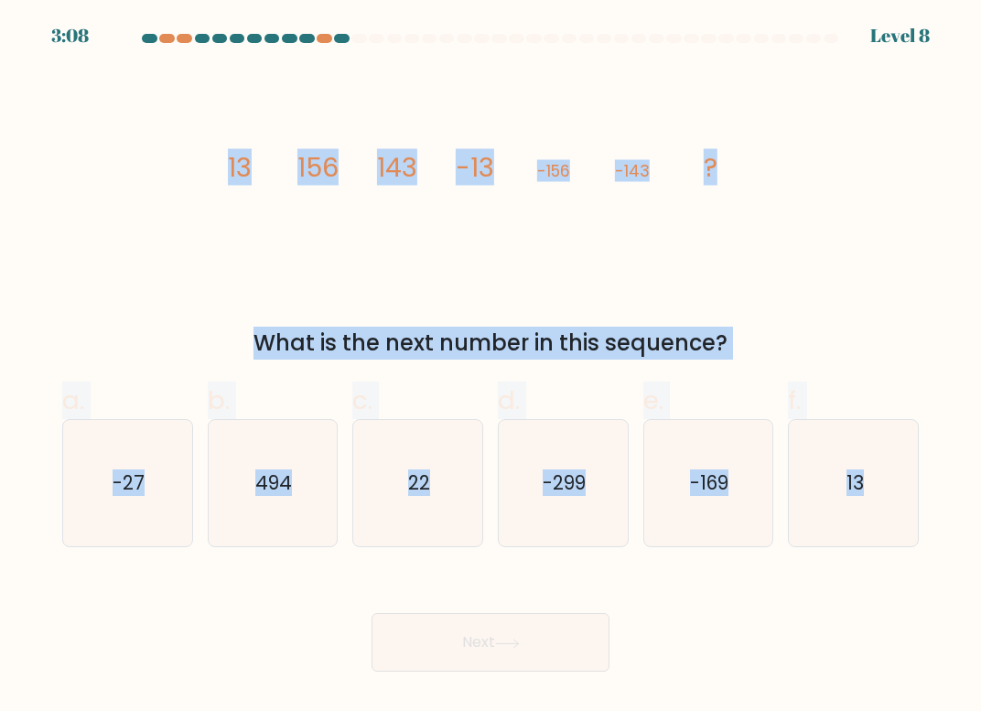
copy form "13 156 143 -13 -156 -143 ? What is the next number in this sequence? a. -27 b. …"
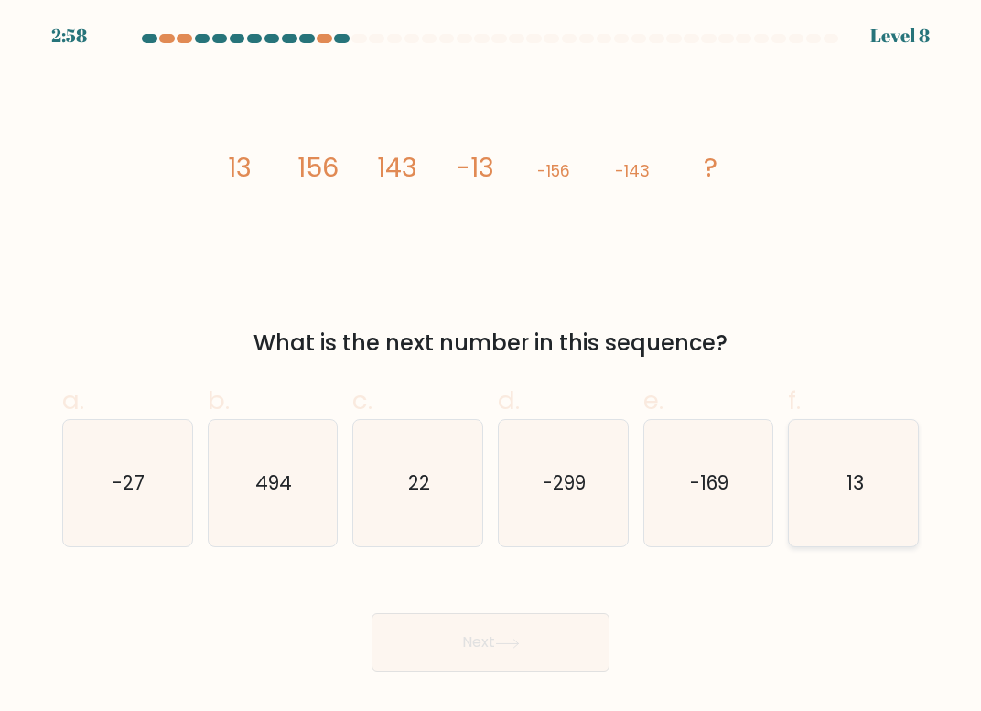
click at [824, 487] on icon "13" at bounding box center [854, 483] width 126 height 126
click at [491, 368] on input "f. 13" at bounding box center [490, 362] width 1 height 12
radio input "true"
click at [410, 645] on button "Next" at bounding box center [491, 642] width 238 height 59
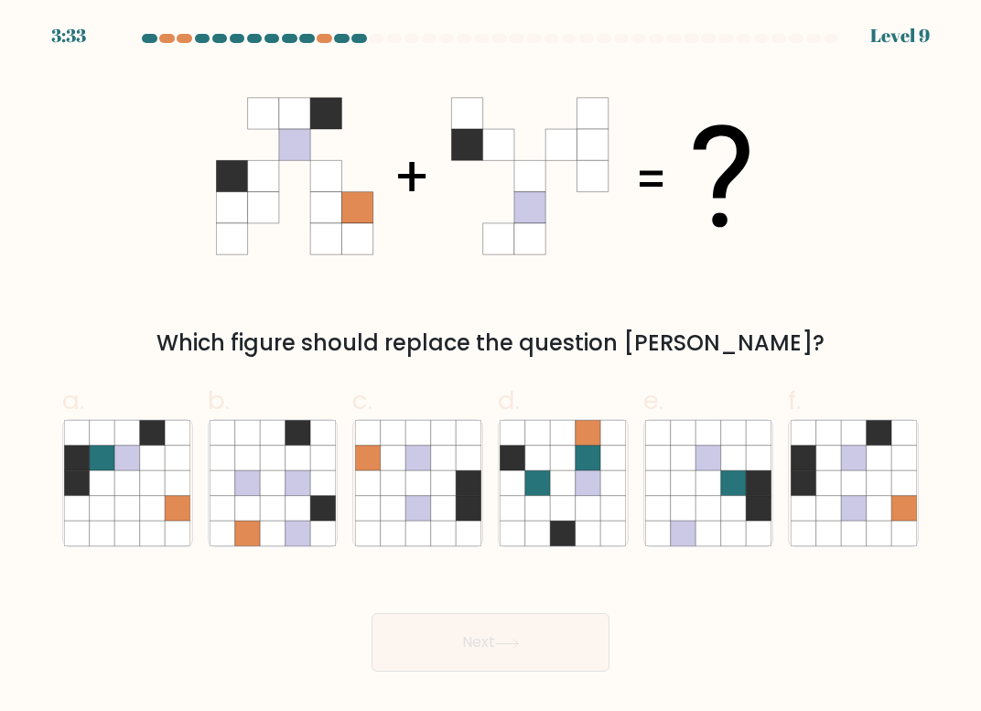
drag, startPoint x: 245, startPoint y: 102, endPoint x: 612, endPoint y: 306, distance: 419.4
click at [601, 311] on div "Which figure should replace the question mark?" at bounding box center [490, 215] width 878 height 290
click at [717, 504] on icon at bounding box center [707, 508] width 25 height 25
click at [491, 368] on input "e." at bounding box center [490, 362] width 1 height 12
radio input "true"
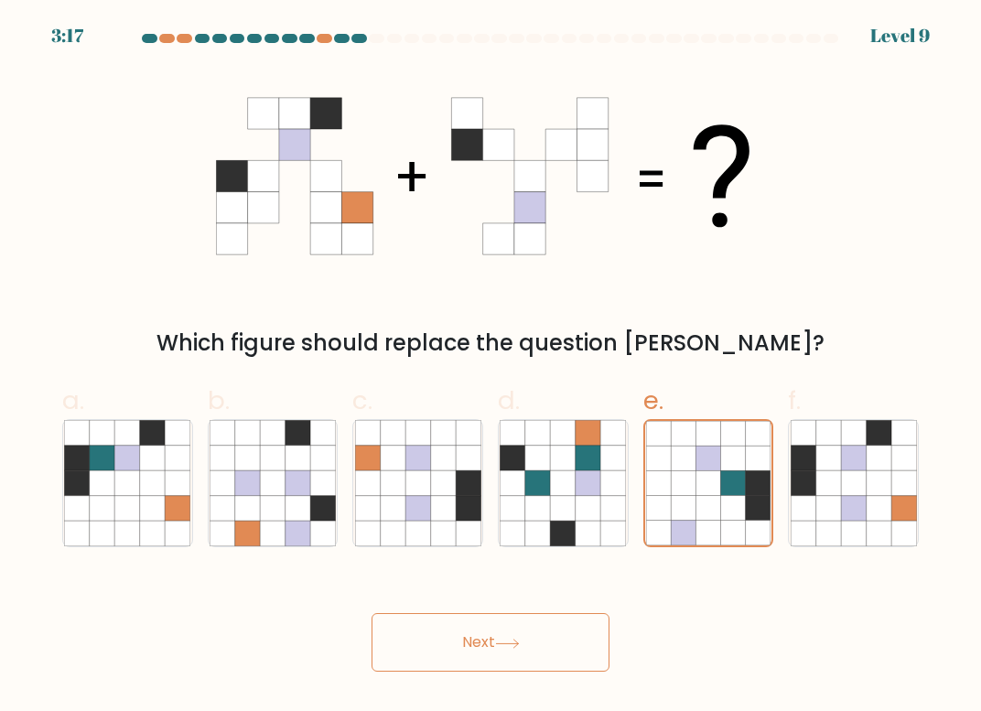
click at [490, 655] on button "Next" at bounding box center [491, 642] width 238 height 59
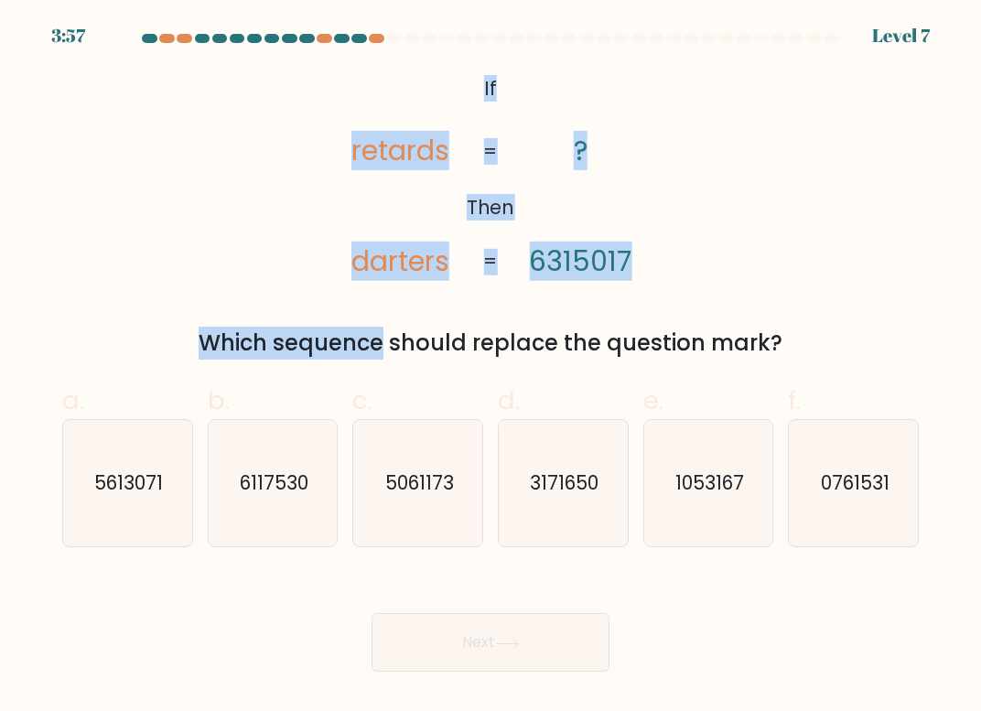
drag, startPoint x: 482, startPoint y: 85, endPoint x: 599, endPoint y: 292, distance: 237.7
click at [611, 305] on div "@import url('https://fonts.googleapis.com/css?family=Abril+Fatface:400,100,100i…" at bounding box center [490, 215] width 878 height 290
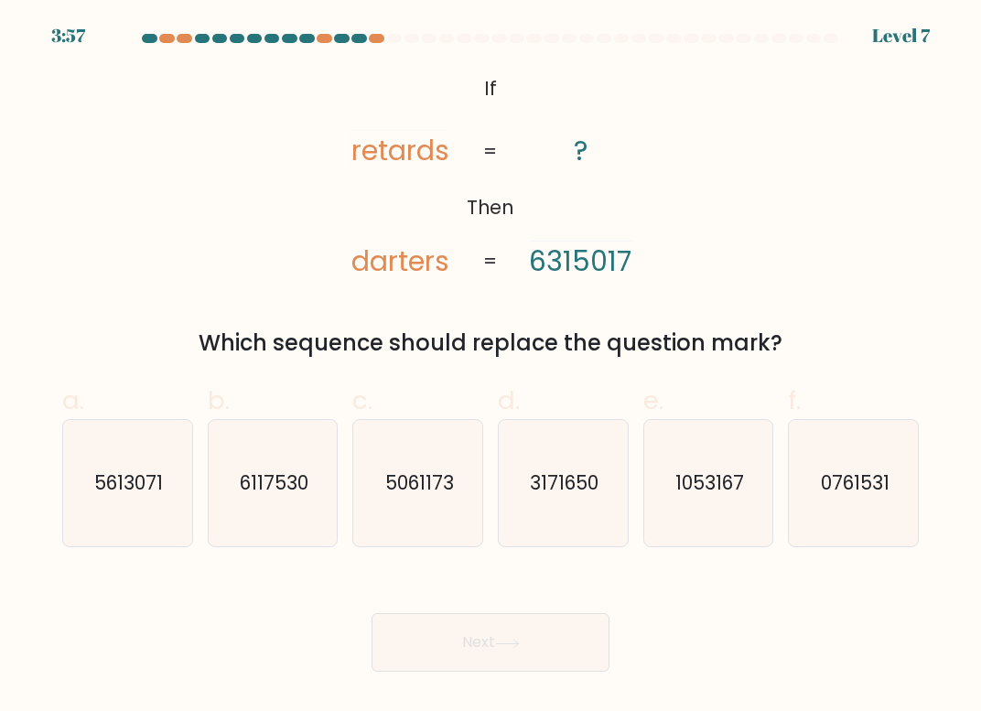
drag, startPoint x: 329, startPoint y: 124, endPoint x: 343, endPoint y: 123, distance: 13.8
click at [329, 124] on icon "@import url('https://fonts.googleapis.com/css?family=Abril+Fatface:400,100,100i…" at bounding box center [491, 176] width 346 height 213
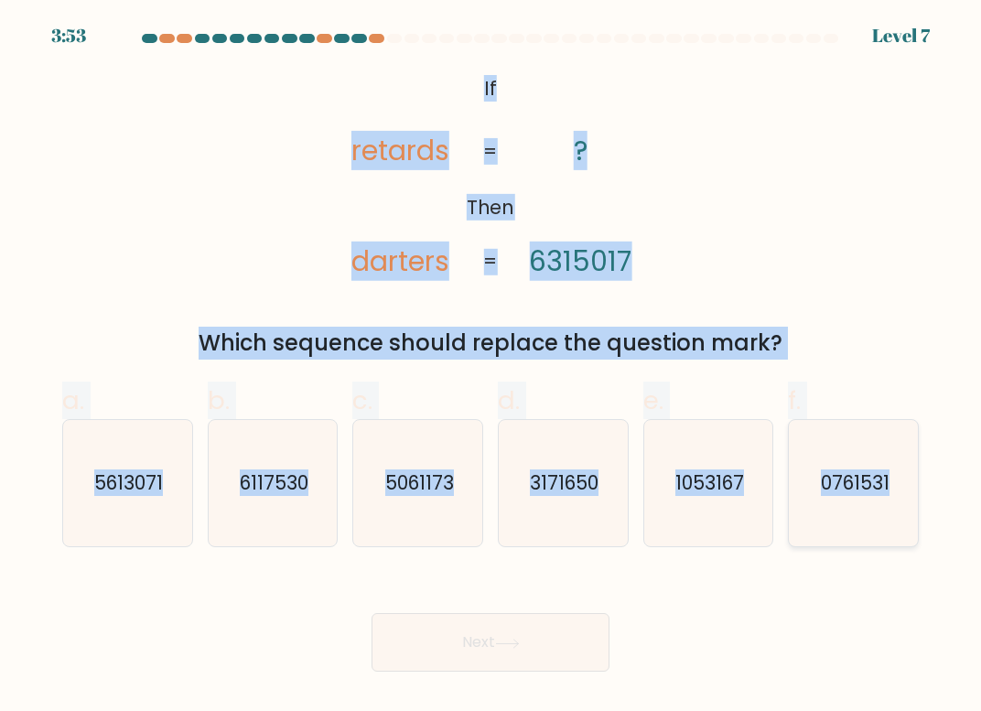
drag, startPoint x: 485, startPoint y: 86, endPoint x: 888, endPoint y: 491, distance: 571.4
click at [888, 491] on form "If ?" at bounding box center [490, 353] width 981 height 638
copy form "If Then retards darters ? 6315017 = = Which sequence should replace the questio…"
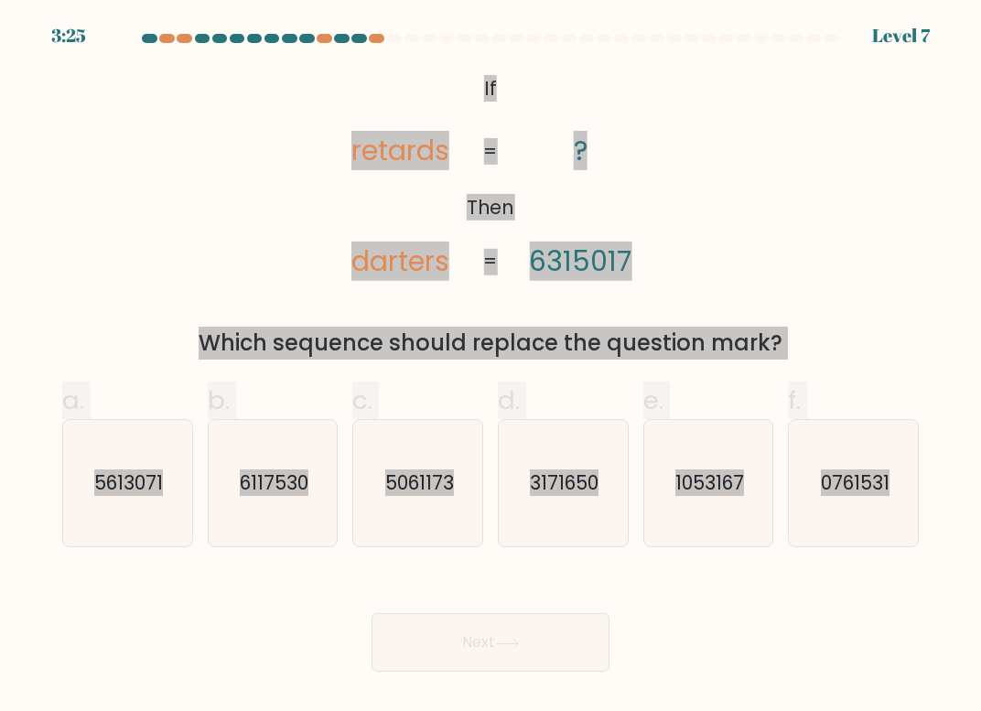
click at [300, 491] on text "6117530" at bounding box center [274, 482] width 69 height 27
click at [490, 368] on input "b. 6117530" at bounding box center [490, 362] width 1 height 12
radio input "true"
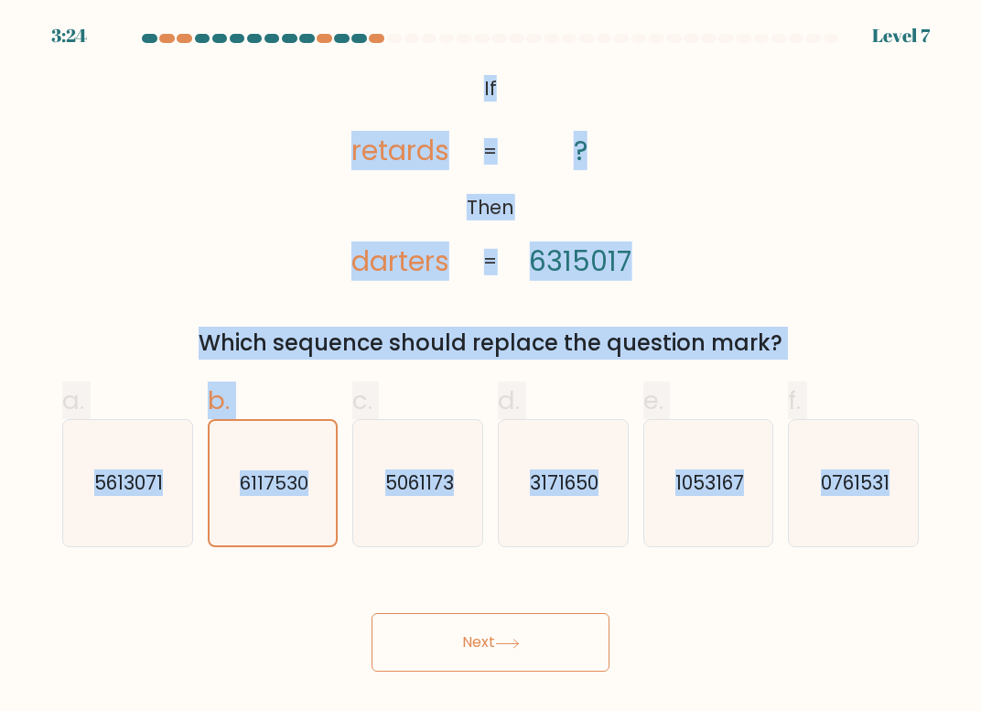
click at [531, 625] on button "Next" at bounding box center [491, 642] width 238 height 59
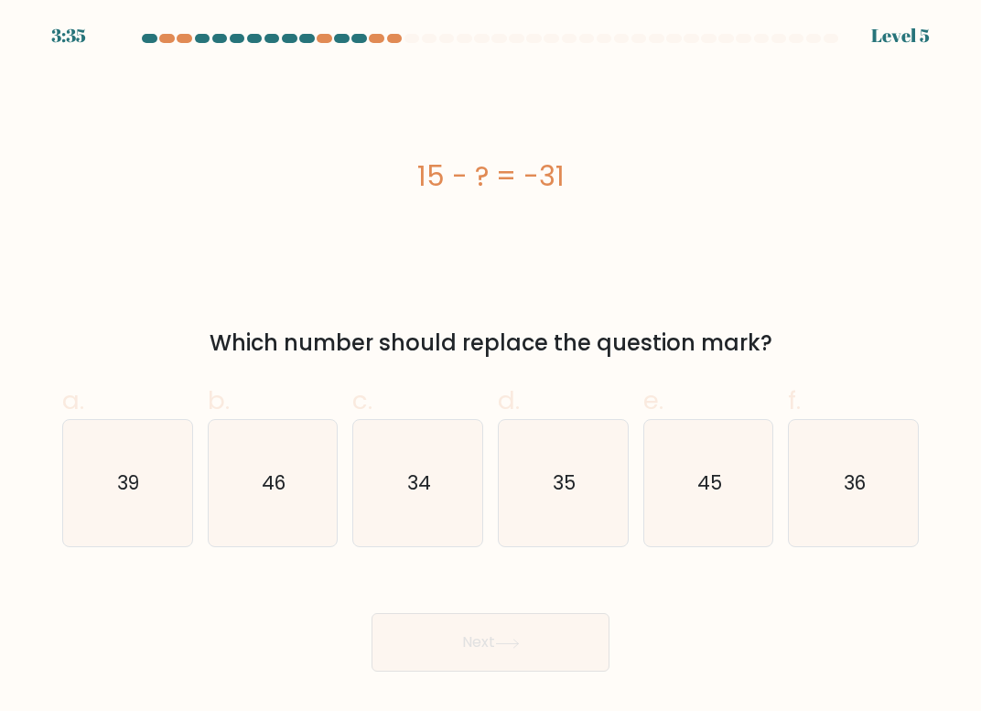
drag, startPoint x: 287, startPoint y: 508, endPoint x: 350, endPoint y: 533, distance: 67.0
click at [287, 508] on icon "46" at bounding box center [273, 483] width 126 height 126
click at [490, 368] on input "b. 46" at bounding box center [490, 362] width 1 height 12
radio input "true"
click at [534, 637] on button "Next" at bounding box center [491, 642] width 238 height 59
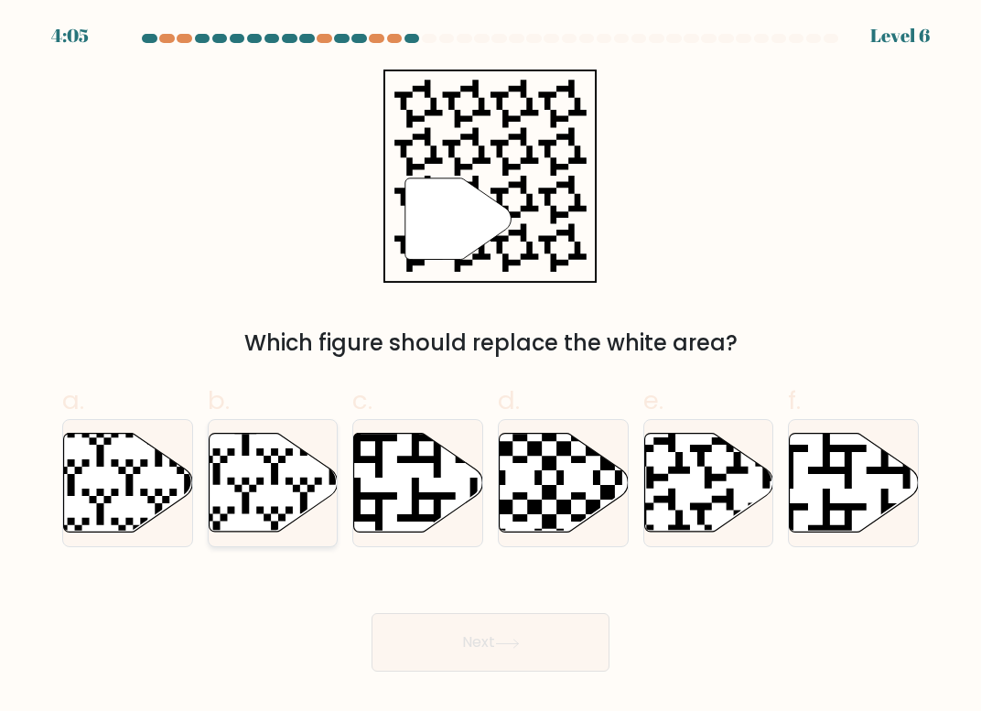
click at [318, 492] on icon at bounding box center [273, 483] width 129 height 99
click at [490, 368] on input "b." at bounding box center [490, 362] width 1 height 12
radio input "true"
click at [515, 636] on button "Next" at bounding box center [491, 642] width 238 height 59
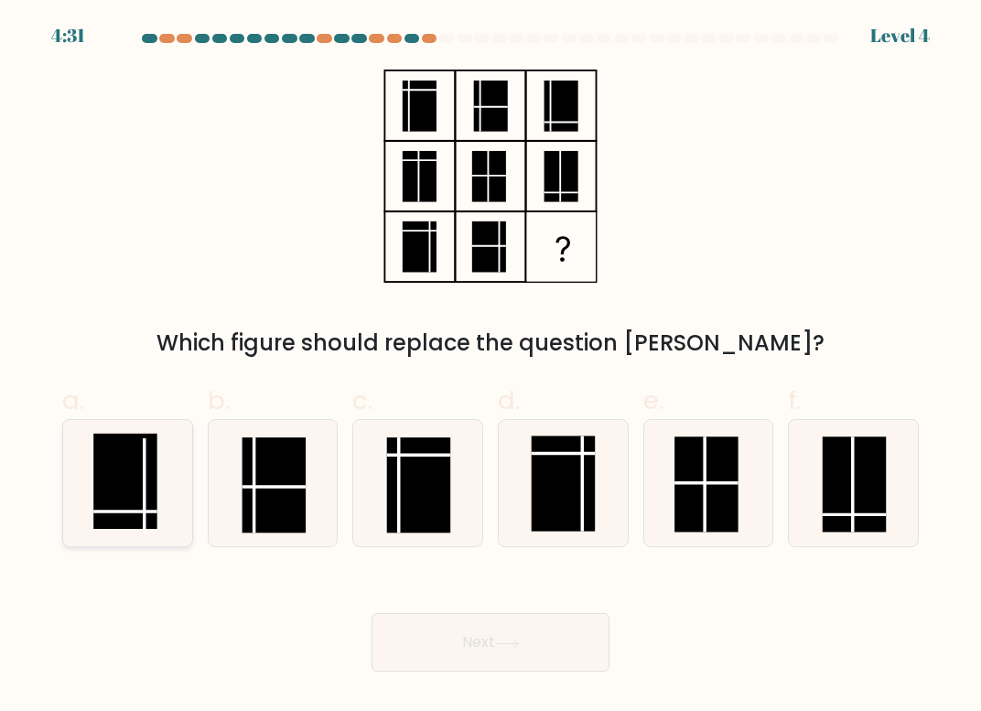
click at [137, 459] on rect at bounding box center [125, 481] width 63 height 95
click at [490, 368] on input "a." at bounding box center [490, 362] width 1 height 12
radio input "true"
click at [404, 649] on button "Next" at bounding box center [491, 642] width 238 height 59
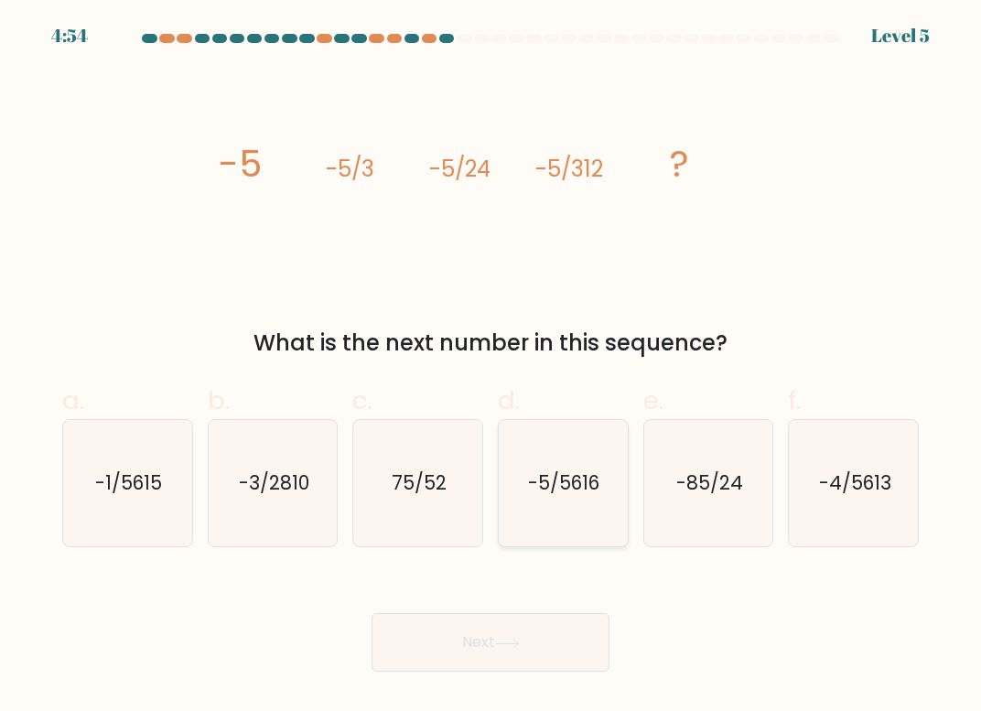
click at [564, 451] on icon "-5/5616" at bounding box center [563, 483] width 126 height 126
click at [491, 368] on input "d. -5/5616" at bounding box center [490, 362] width 1 height 12
radio input "true"
click at [497, 651] on button "Next" at bounding box center [491, 642] width 238 height 59
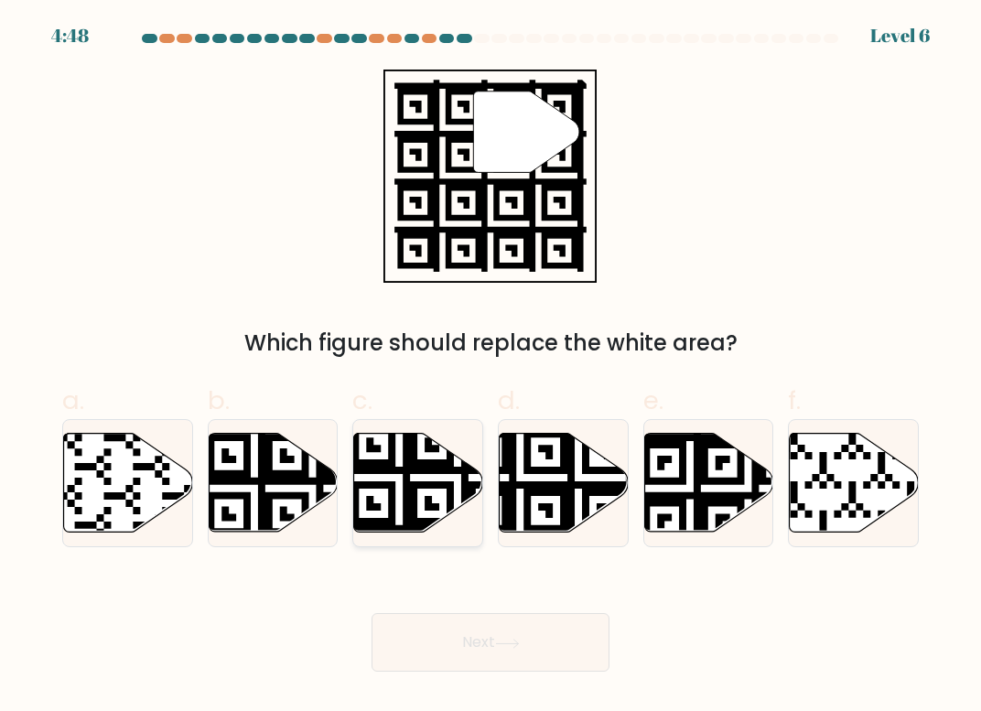
click at [390, 492] on icon at bounding box center [457, 536] width 233 height 233
click at [490, 368] on input "c." at bounding box center [490, 362] width 1 height 12
radio input "true"
click at [557, 649] on button "Next" at bounding box center [491, 642] width 238 height 59
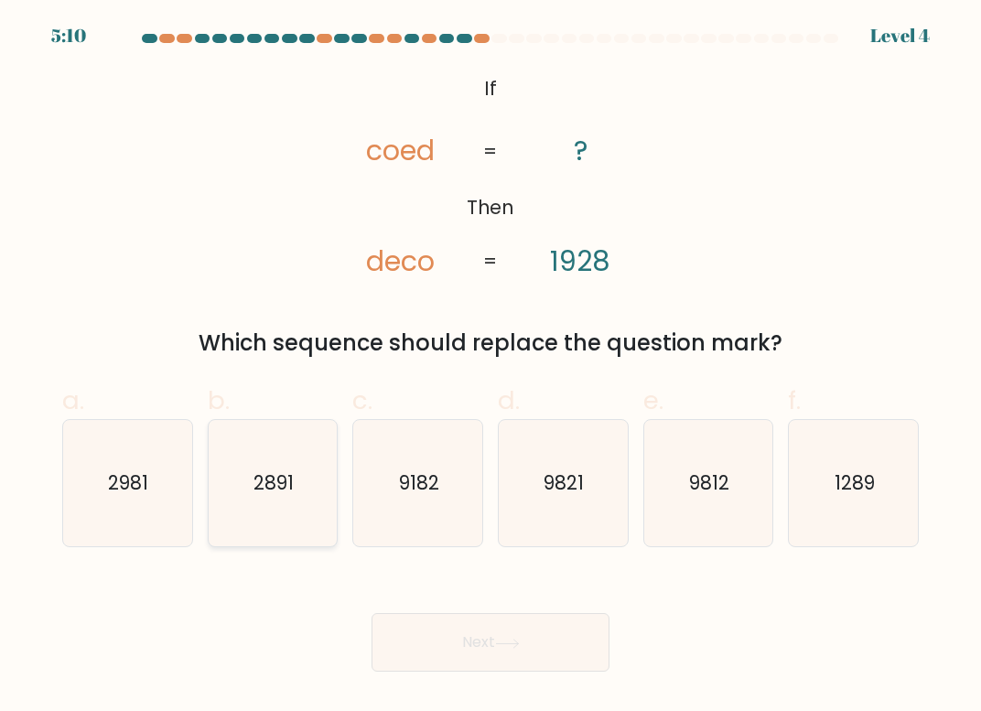
click at [254, 504] on icon "2891" at bounding box center [273, 483] width 126 height 126
click at [490, 368] on input "b. 2891" at bounding box center [490, 362] width 1 height 12
radio input "true"
click at [546, 634] on button "Next" at bounding box center [491, 642] width 238 height 59
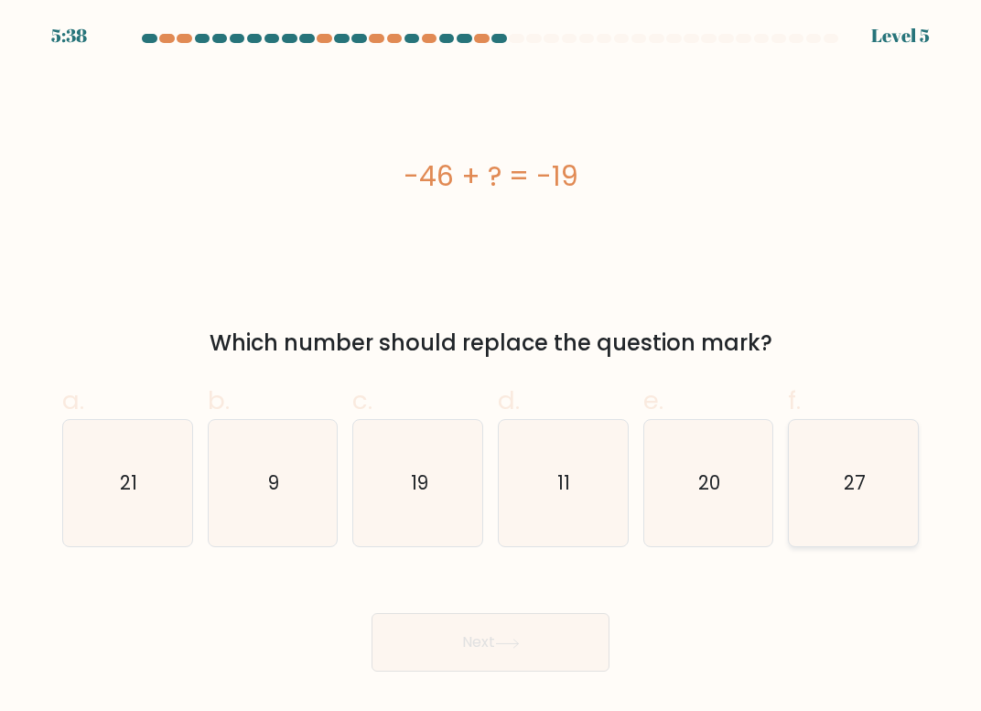
click at [855, 480] on text "27" at bounding box center [855, 482] width 22 height 27
click at [491, 368] on input "f. 27" at bounding box center [490, 362] width 1 height 12
radio input "true"
click at [527, 653] on button "Next" at bounding box center [491, 642] width 238 height 59
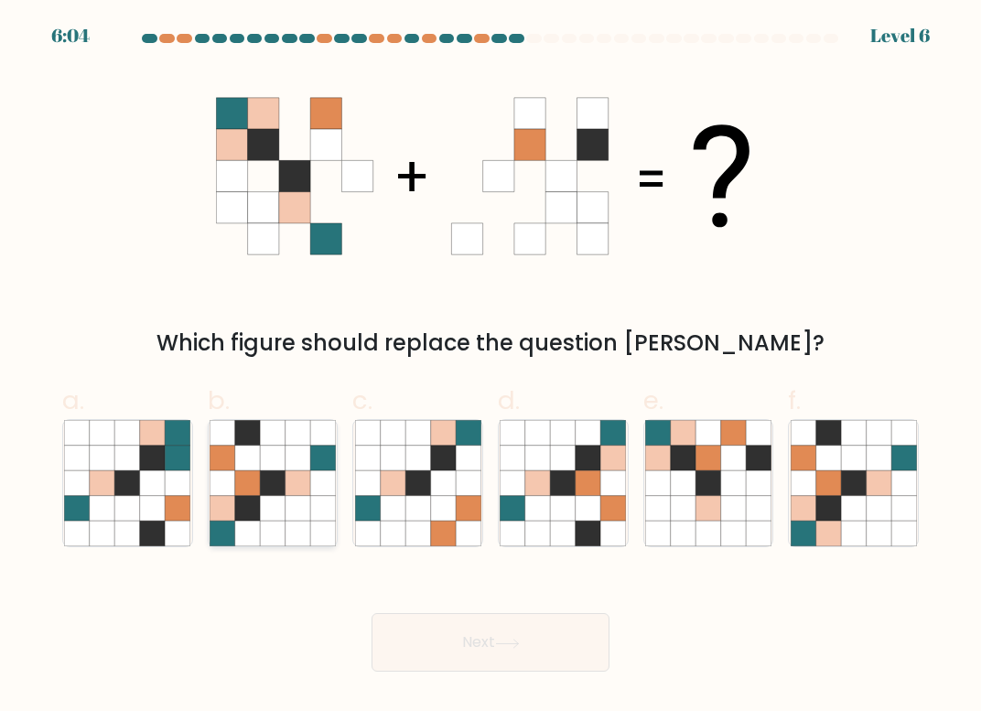
click at [253, 443] on icon at bounding box center [247, 433] width 25 height 25
click at [490, 368] on input "b." at bounding box center [490, 362] width 1 height 12
radio input "true"
click at [531, 648] on button "Next" at bounding box center [491, 642] width 238 height 59
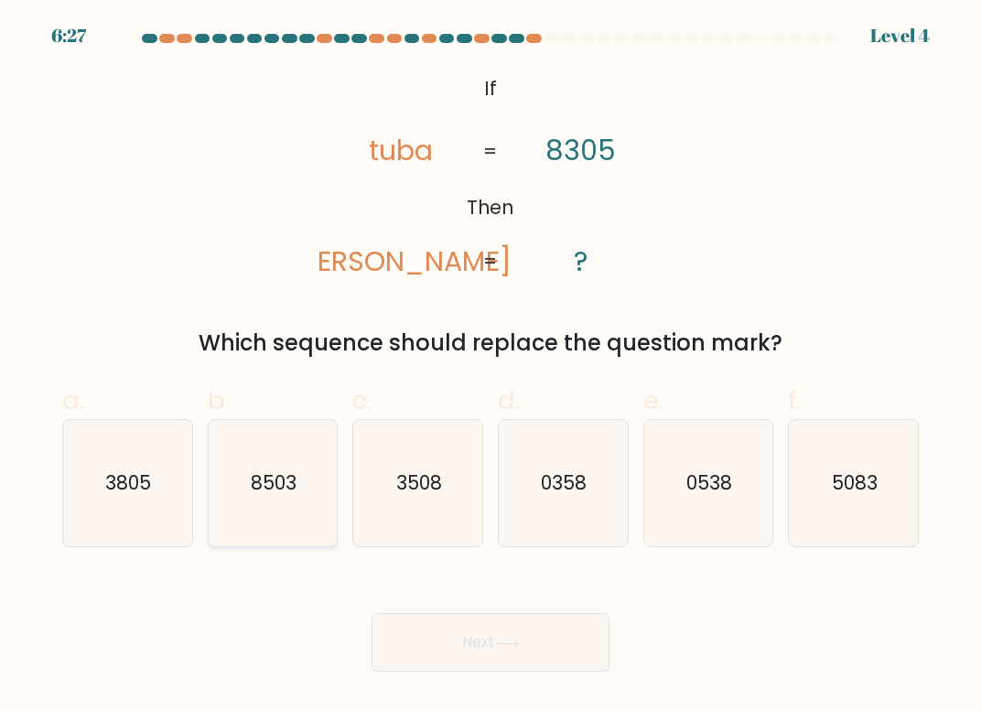
click at [246, 474] on icon "8503" at bounding box center [273, 483] width 126 height 126
click at [490, 368] on input "b. 8503" at bounding box center [490, 362] width 1 height 12
radio input "true"
click at [541, 641] on button "Next" at bounding box center [491, 642] width 238 height 59
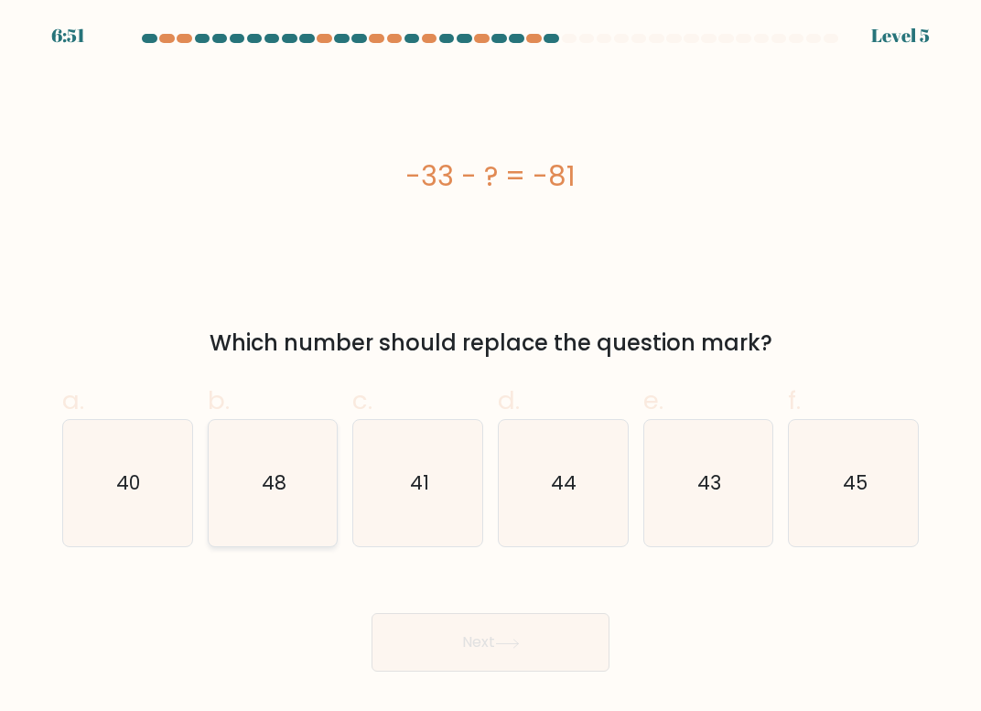
click at [272, 467] on icon "48" at bounding box center [273, 483] width 126 height 126
click at [490, 368] on input "b. 48" at bounding box center [490, 362] width 1 height 12
radio input "true"
click at [501, 645] on icon at bounding box center [507, 644] width 25 height 10
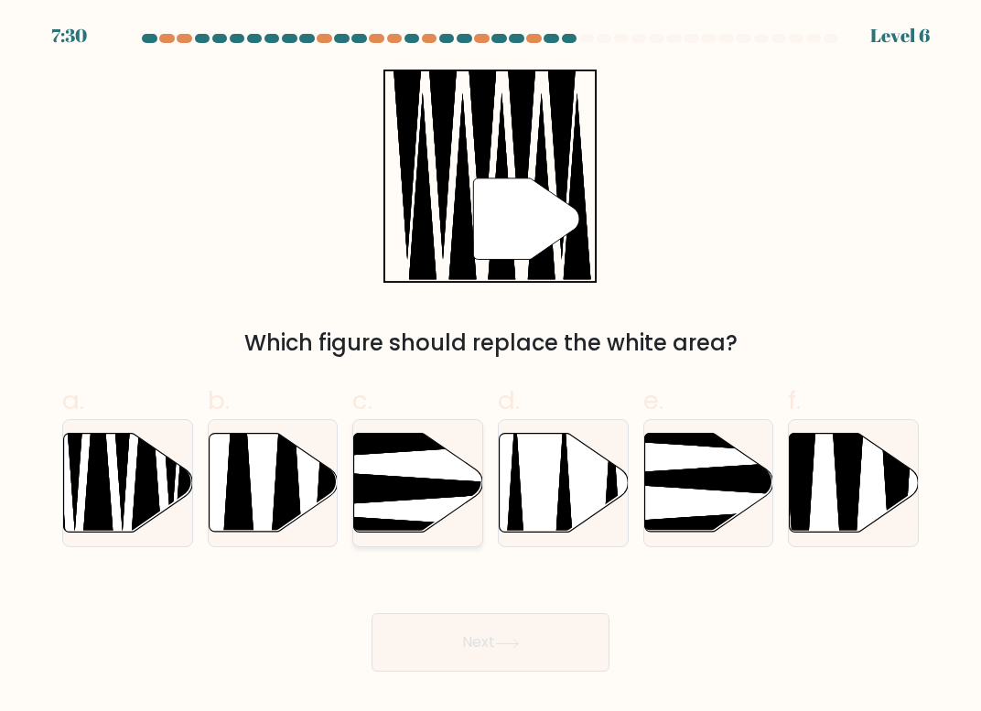
click at [460, 490] on icon at bounding box center [457, 488] width 256 height 33
click at [490, 368] on input "c." at bounding box center [490, 362] width 1 height 12
radio input "true"
click at [139, 494] on icon at bounding box center [146, 442] width 33 height 227
click at [490, 368] on input "a." at bounding box center [490, 362] width 1 height 12
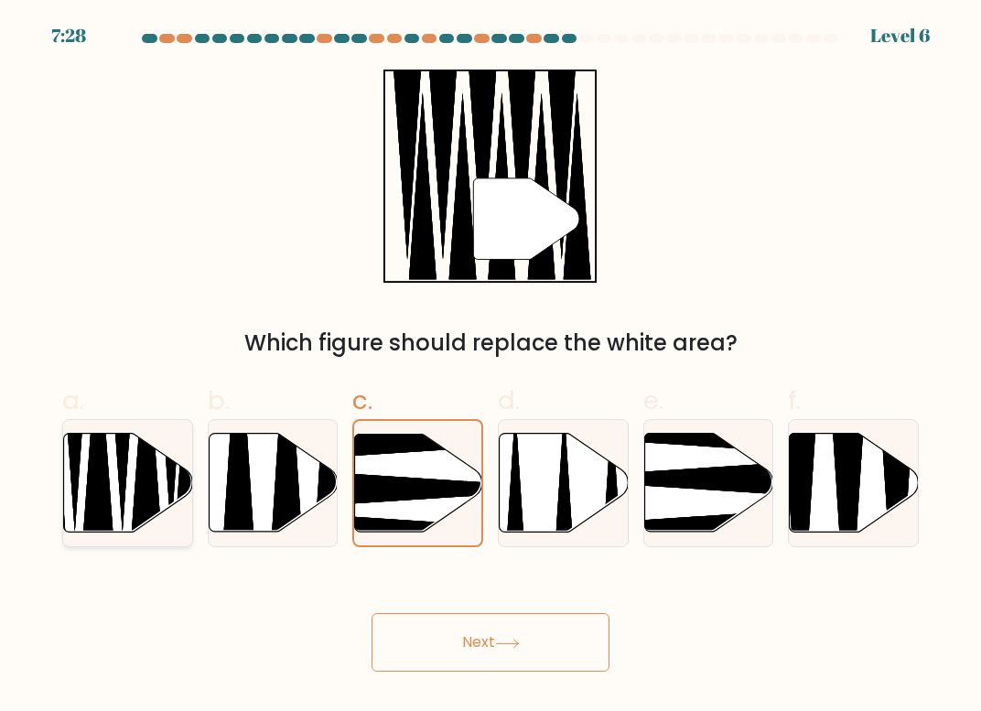
radio input "true"
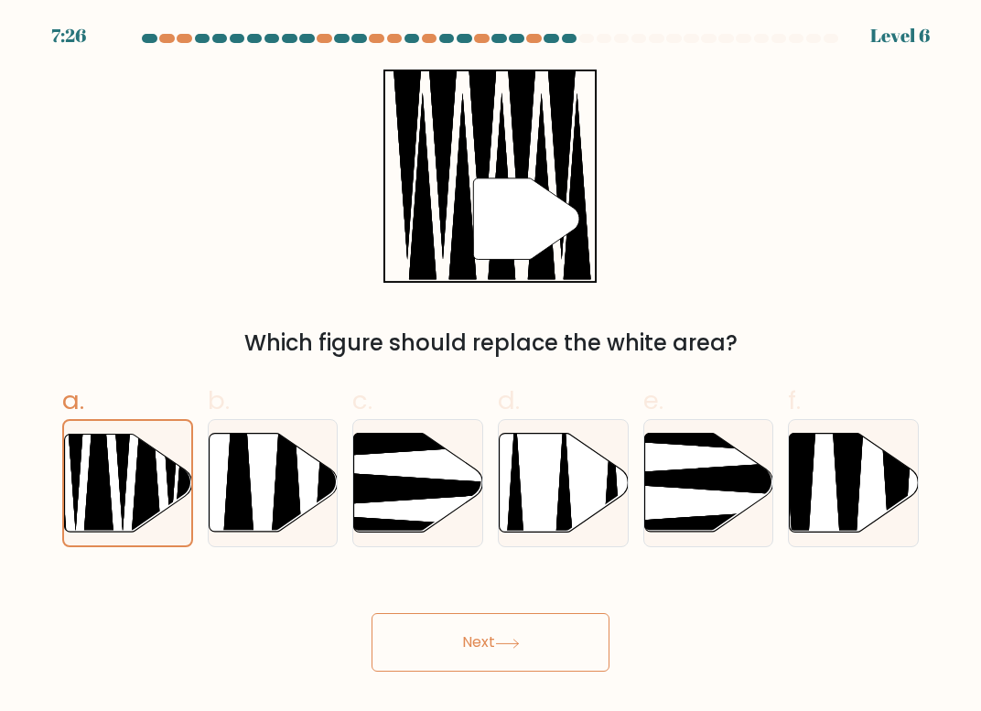
click at [492, 639] on button "Next" at bounding box center [491, 642] width 238 height 59
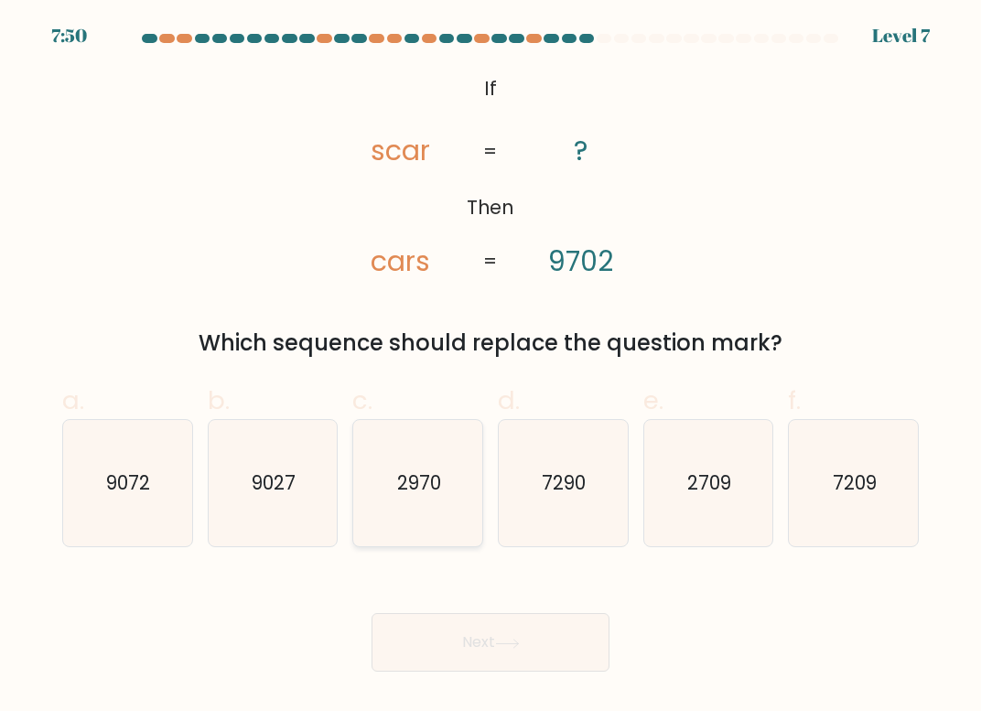
click at [467, 497] on icon "2970" at bounding box center [418, 483] width 126 height 126
click at [490, 368] on input "c. 2970" at bounding box center [490, 362] width 1 height 12
radio input "true"
click at [544, 640] on button "Next" at bounding box center [491, 642] width 238 height 59
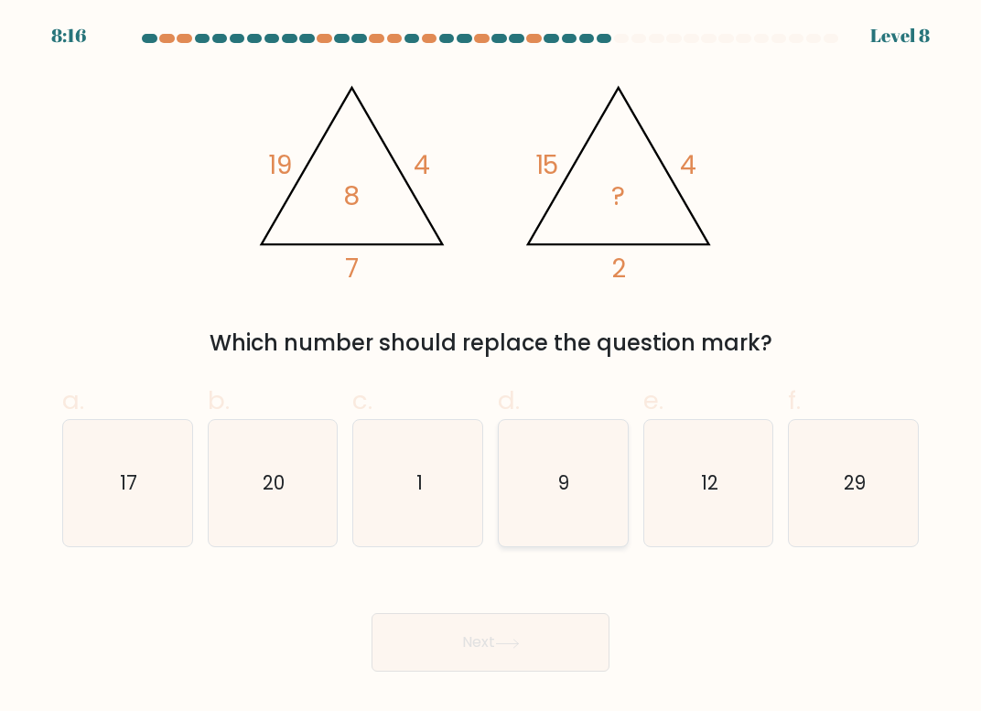
click at [549, 486] on icon "9" at bounding box center [563, 483] width 126 height 126
click at [491, 368] on input "d. 9" at bounding box center [490, 362] width 1 height 12
radio input "true"
click at [498, 642] on button "Next" at bounding box center [491, 642] width 238 height 59
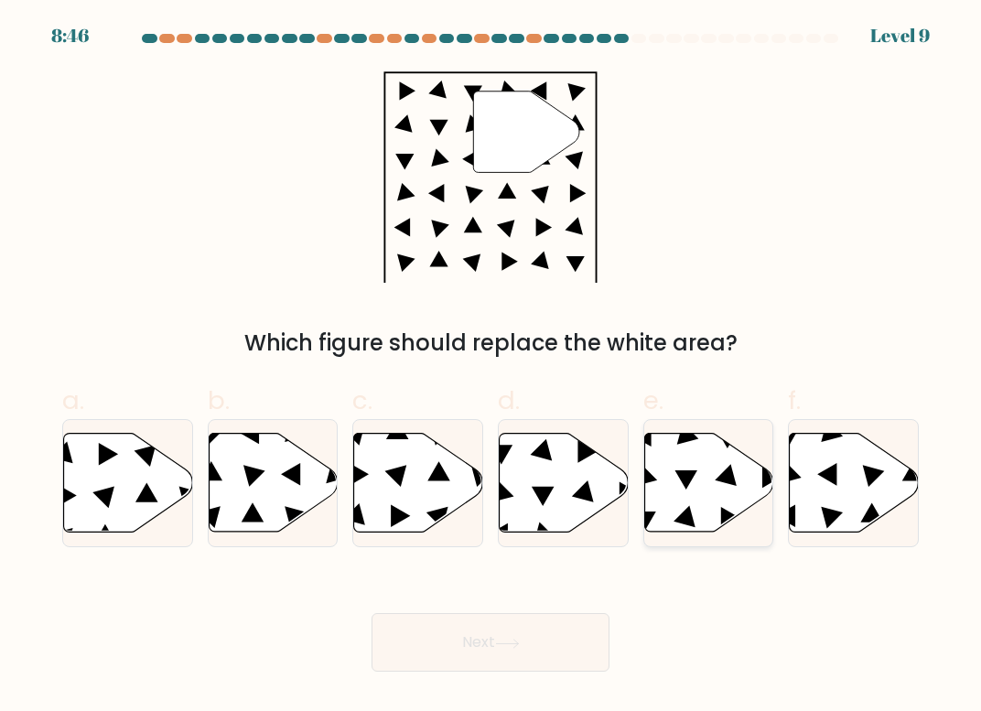
click at [709, 460] on icon at bounding box center [708, 483] width 129 height 99
click at [491, 368] on input "e." at bounding box center [490, 362] width 1 height 12
radio input "true"
click at [528, 648] on button "Next" at bounding box center [491, 642] width 238 height 59
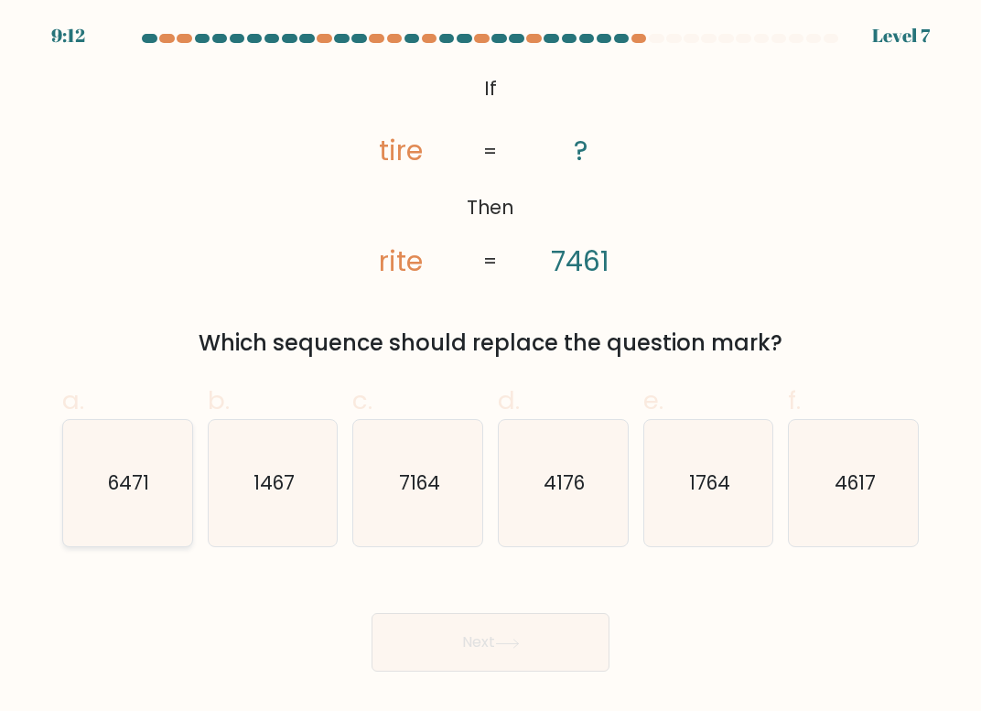
click at [124, 494] on icon "6471" at bounding box center [127, 483] width 126 height 126
click at [490, 368] on input "a. 6471" at bounding box center [490, 362] width 1 height 12
radio input "true"
click at [494, 635] on button "Next" at bounding box center [491, 642] width 238 height 59
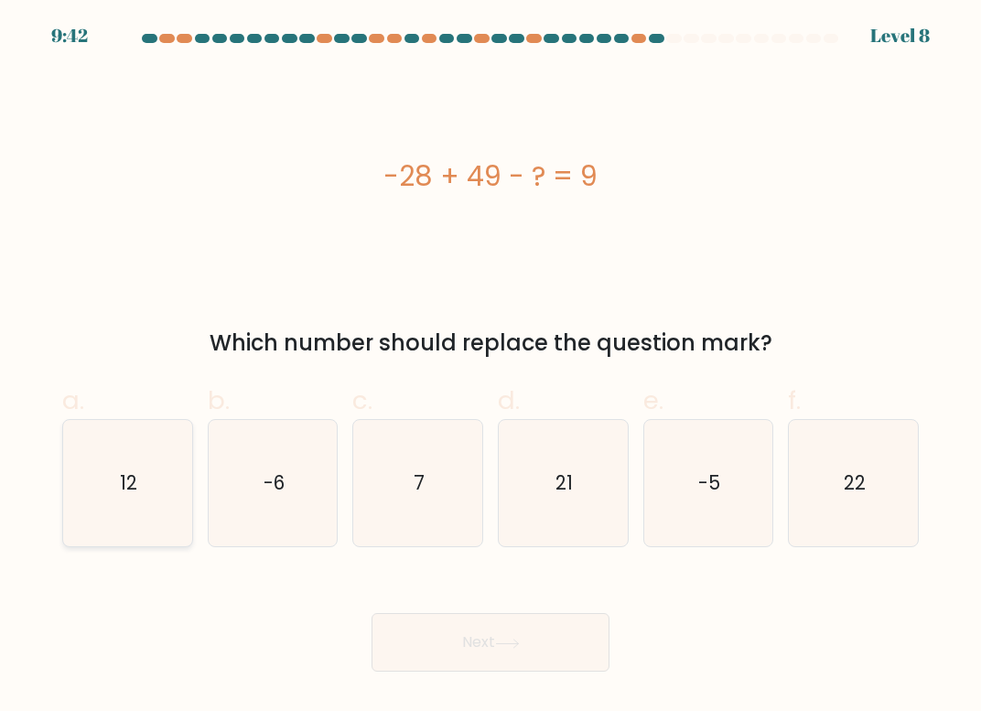
click at [106, 488] on icon "12" at bounding box center [127, 483] width 126 height 126
click at [490, 368] on input "a. 12" at bounding box center [490, 362] width 1 height 12
radio input "true"
click at [517, 642] on icon at bounding box center [507, 644] width 25 height 10
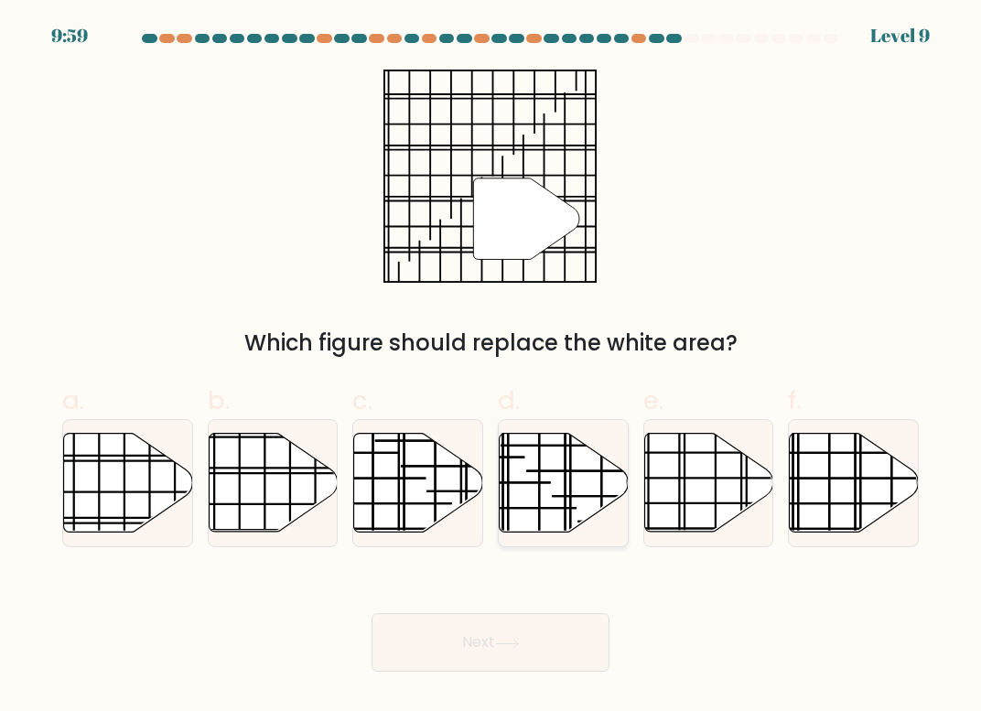
click at [535, 472] on icon at bounding box center [564, 483] width 129 height 99
click at [491, 368] on input "d." at bounding box center [490, 362] width 1 height 12
radio input "true"
click at [515, 647] on icon at bounding box center [507, 644] width 25 height 10
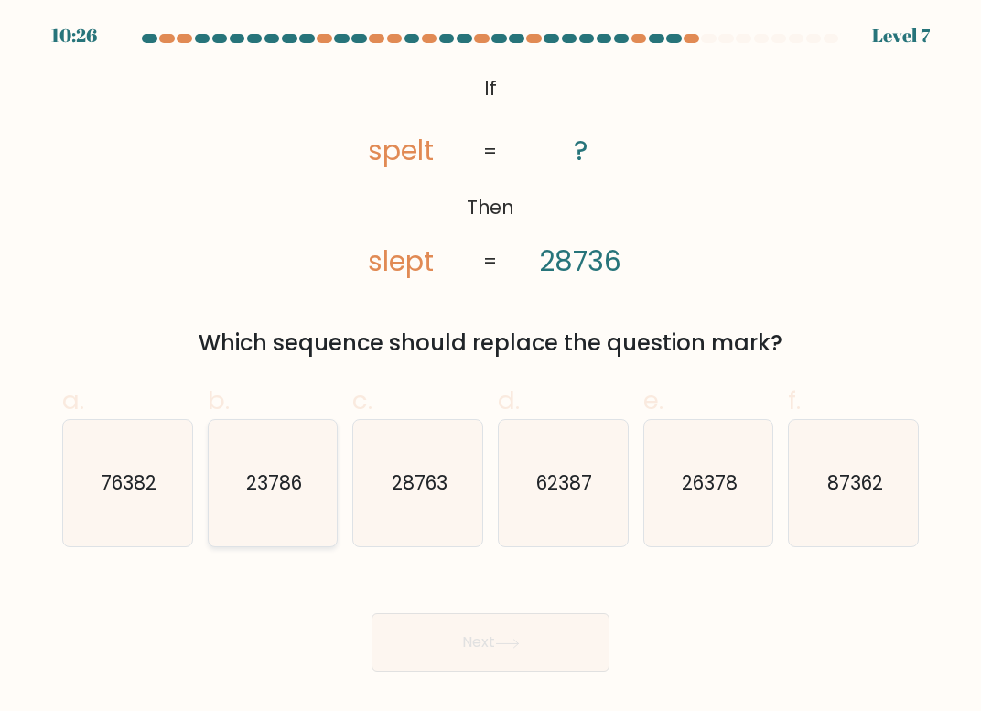
click at [277, 499] on icon "23786" at bounding box center [273, 483] width 126 height 126
click at [490, 368] on input "b. 23786" at bounding box center [490, 362] width 1 height 12
radio input "true"
click at [487, 646] on button "Next" at bounding box center [491, 642] width 238 height 59
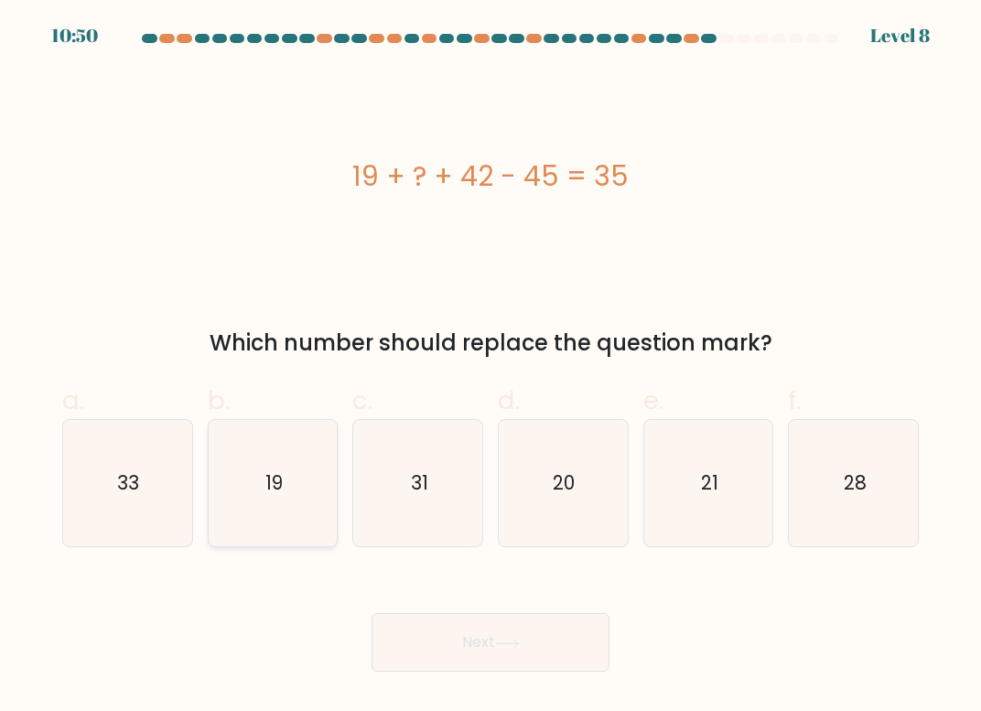
click at [283, 480] on text "19" at bounding box center [273, 482] width 17 height 27
click at [490, 368] on input "b. 19" at bounding box center [490, 362] width 1 height 12
radio input "true"
click at [516, 640] on icon at bounding box center [507, 644] width 25 height 10
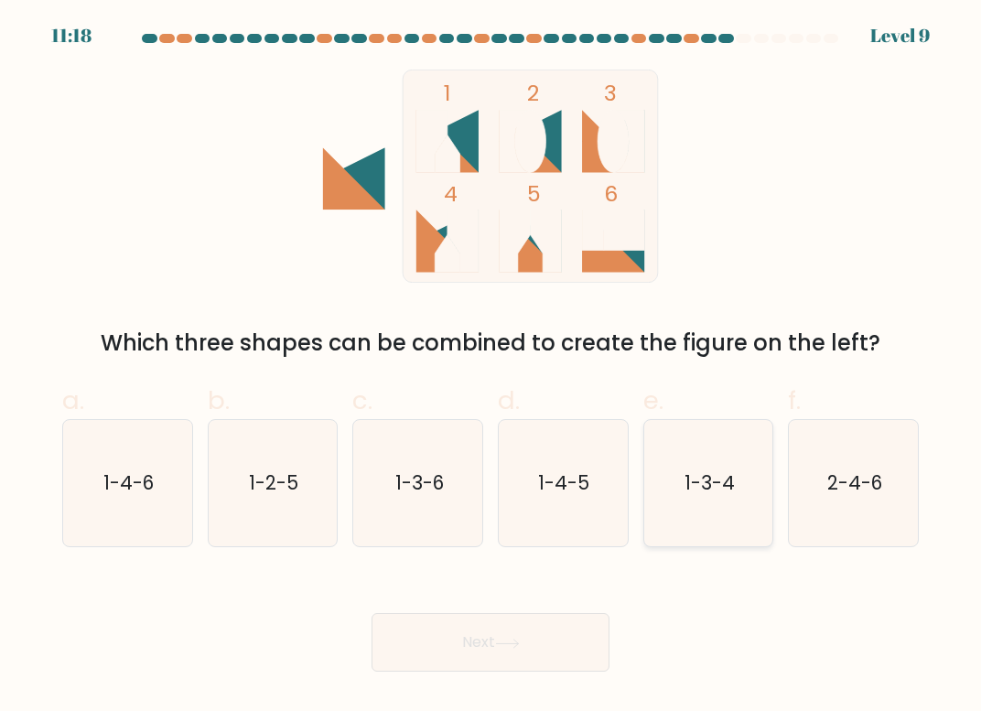
click at [703, 484] on text "1-3-4" at bounding box center [709, 482] width 50 height 27
click at [491, 368] on input "e. 1-3-4" at bounding box center [490, 362] width 1 height 12
radio input "true"
click at [529, 651] on button "Next" at bounding box center [491, 642] width 238 height 59
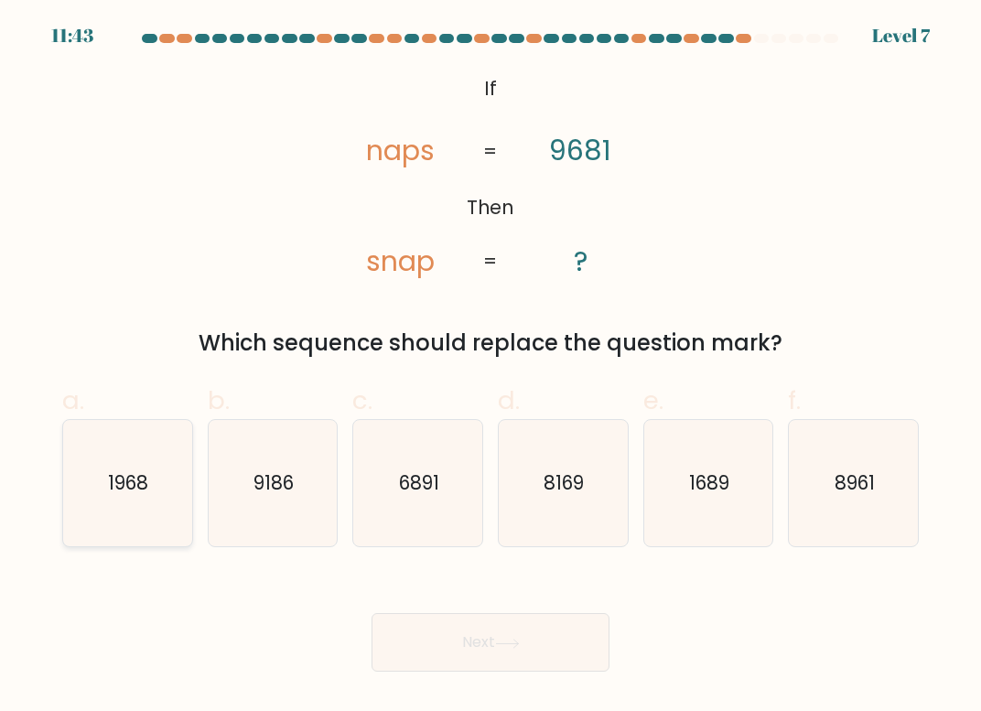
click at [145, 512] on icon "1968" at bounding box center [127, 483] width 126 height 126
click at [490, 368] on input "a. 1968" at bounding box center [490, 362] width 1 height 12
radio input "true"
click at [554, 634] on button "Next" at bounding box center [491, 642] width 238 height 59
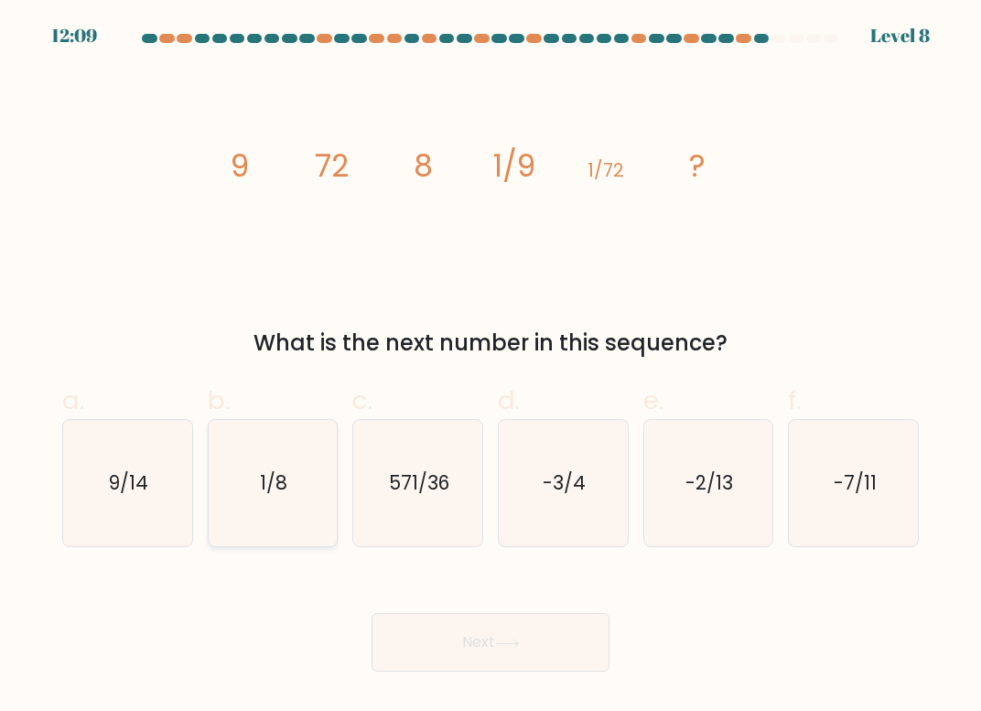
click at [256, 499] on icon "1/8" at bounding box center [273, 483] width 126 height 126
click at [490, 368] on input "b. 1/8" at bounding box center [490, 362] width 1 height 12
radio input "true"
click at [512, 639] on icon at bounding box center [507, 644] width 25 height 10
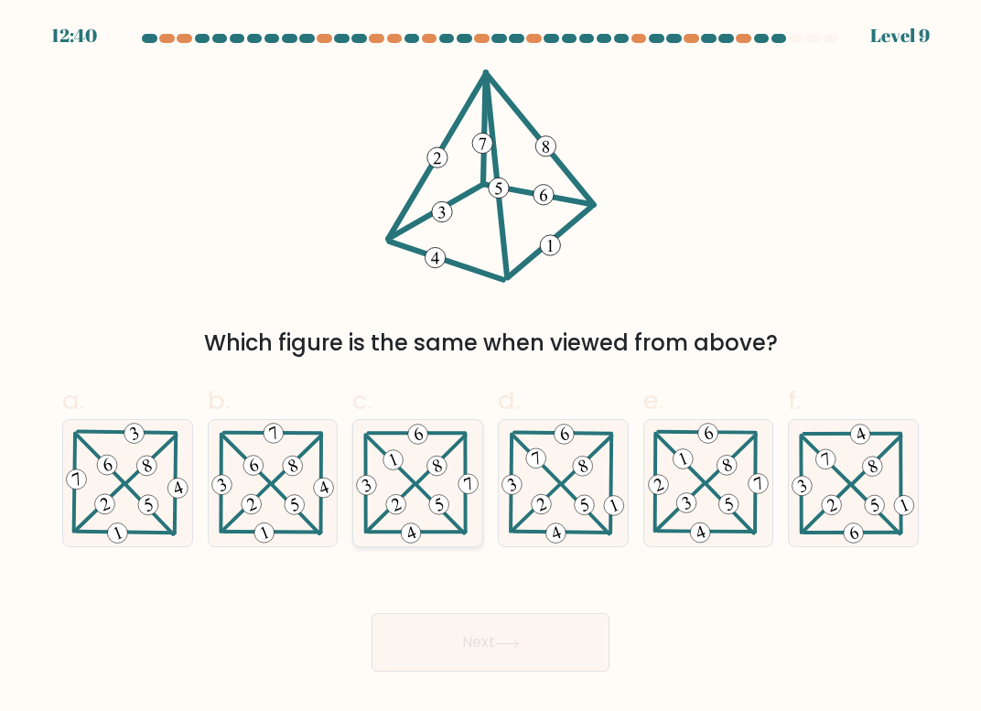
click at [381, 478] on icon at bounding box center [417, 483] width 129 height 125
click at [490, 368] on input "c." at bounding box center [490, 362] width 1 height 12
radio input "true"
click at [484, 639] on button "Next" at bounding box center [491, 642] width 238 height 59
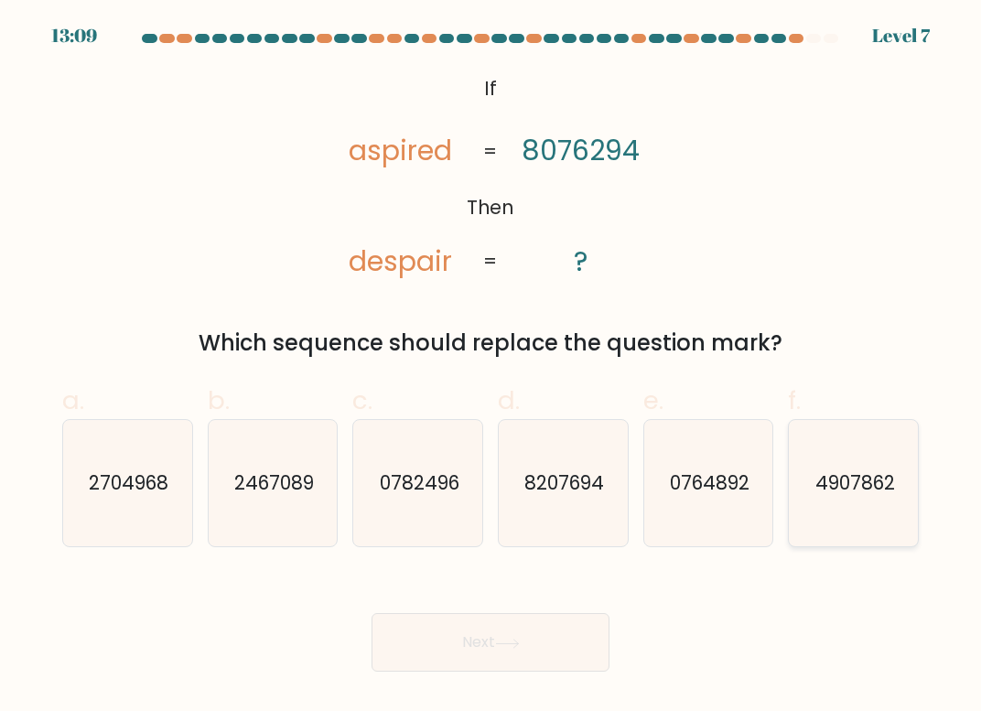
click at [825, 480] on text "4907862" at bounding box center [854, 482] width 80 height 27
click at [491, 368] on input "f. 4907862" at bounding box center [490, 362] width 1 height 12
radio input "true"
click at [552, 643] on button "Next" at bounding box center [491, 642] width 238 height 59
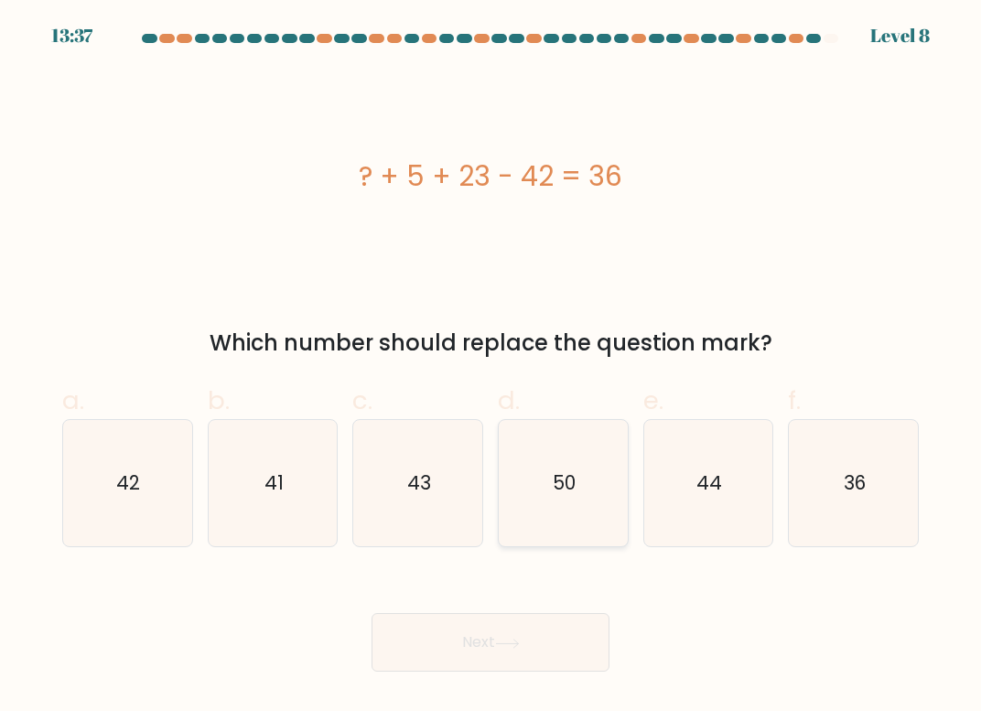
click at [567, 499] on icon "50" at bounding box center [563, 483] width 126 height 126
click at [491, 368] on input "d. 50" at bounding box center [490, 362] width 1 height 12
radio input "true"
click at [526, 642] on button "Next" at bounding box center [491, 642] width 238 height 59
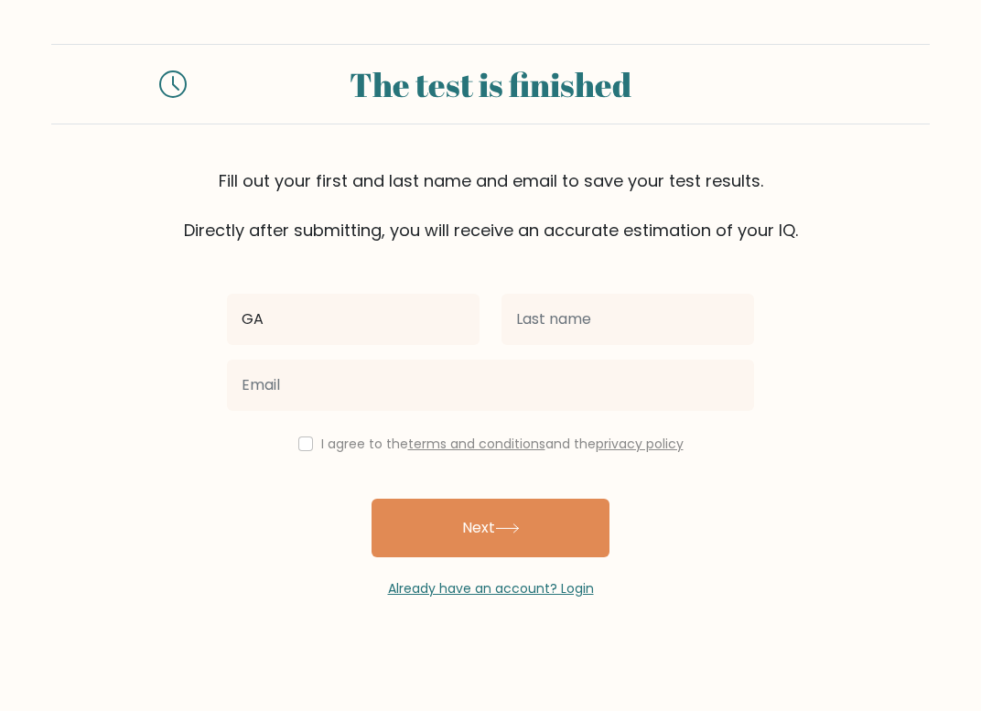
type input "G"
type input "[PERSON_NAME]"
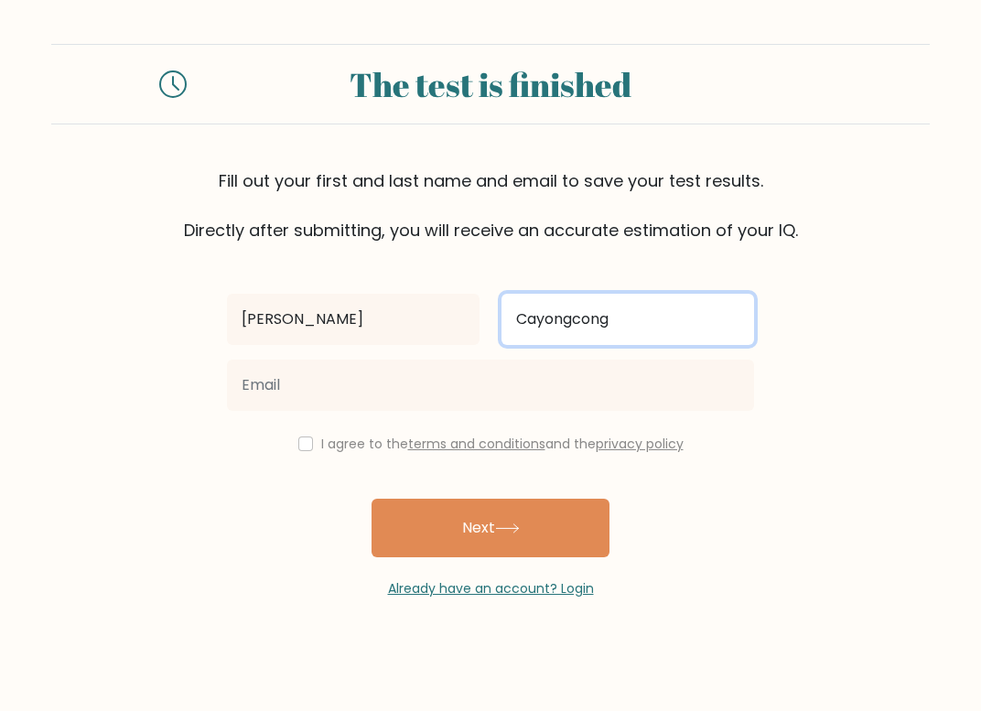
type input "Cayongcong"
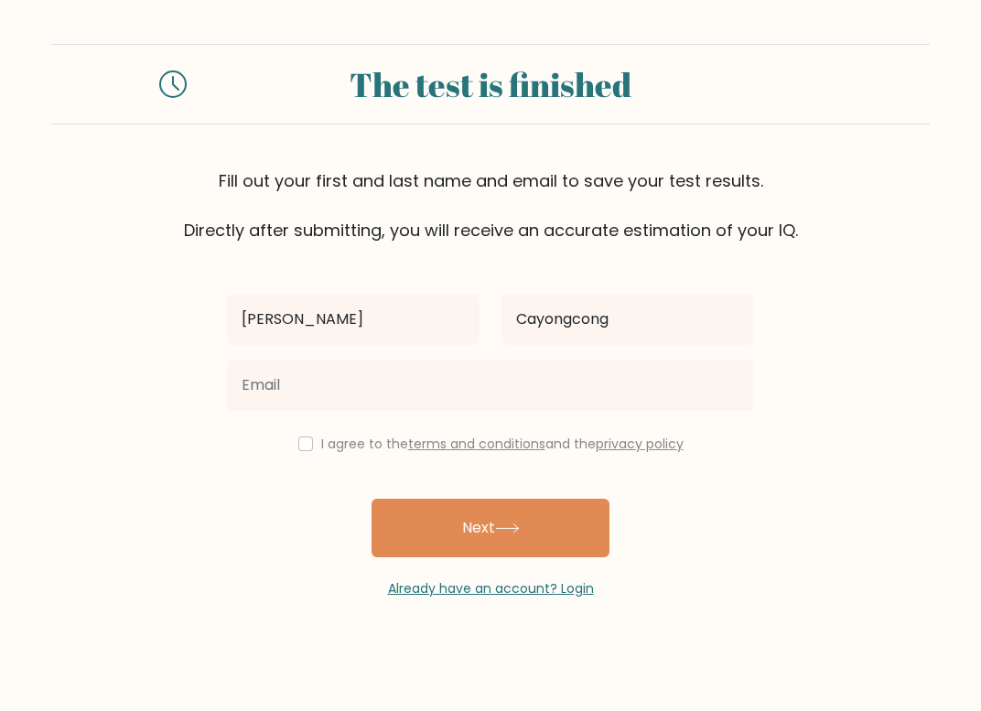
drag, startPoint x: 297, startPoint y: 442, endPoint x: 302, endPoint y: 422, distance: 20.6
click at [298, 442] on input "checkbox" at bounding box center [305, 444] width 15 height 15
checkbox input "true"
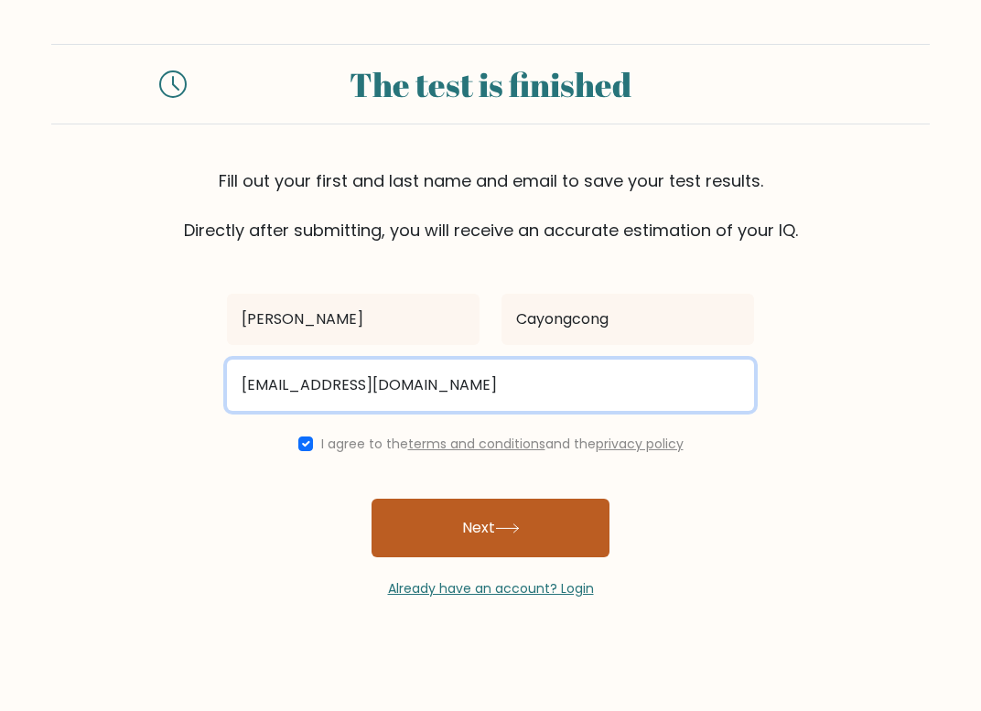
type input "genecayongcong@gmail.com"
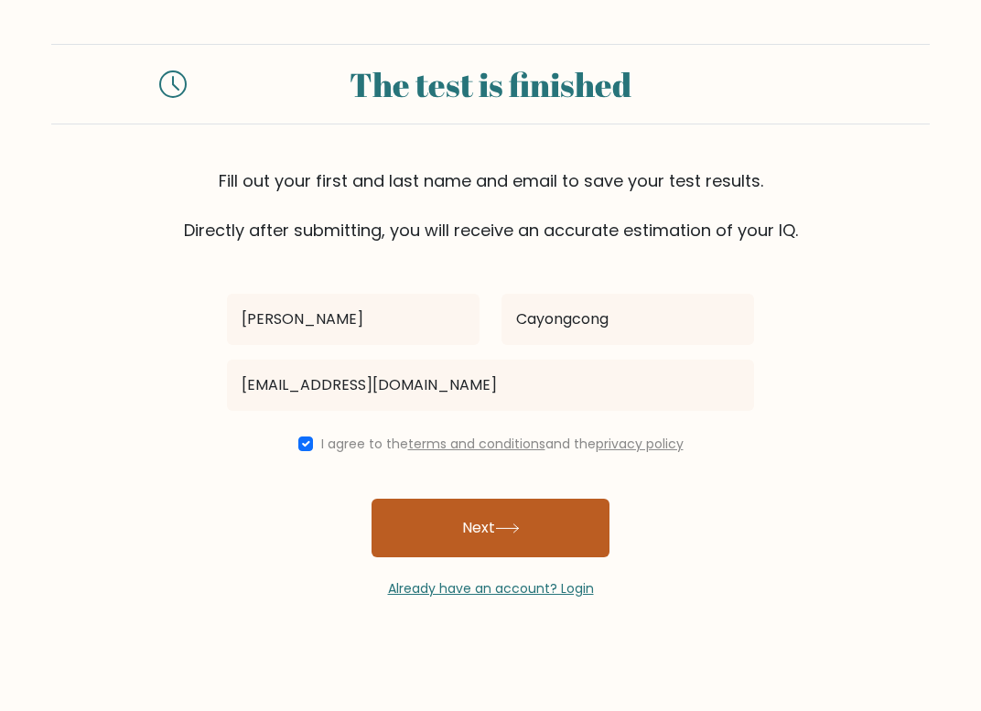
click at [492, 548] on button "Next" at bounding box center [491, 528] width 238 height 59
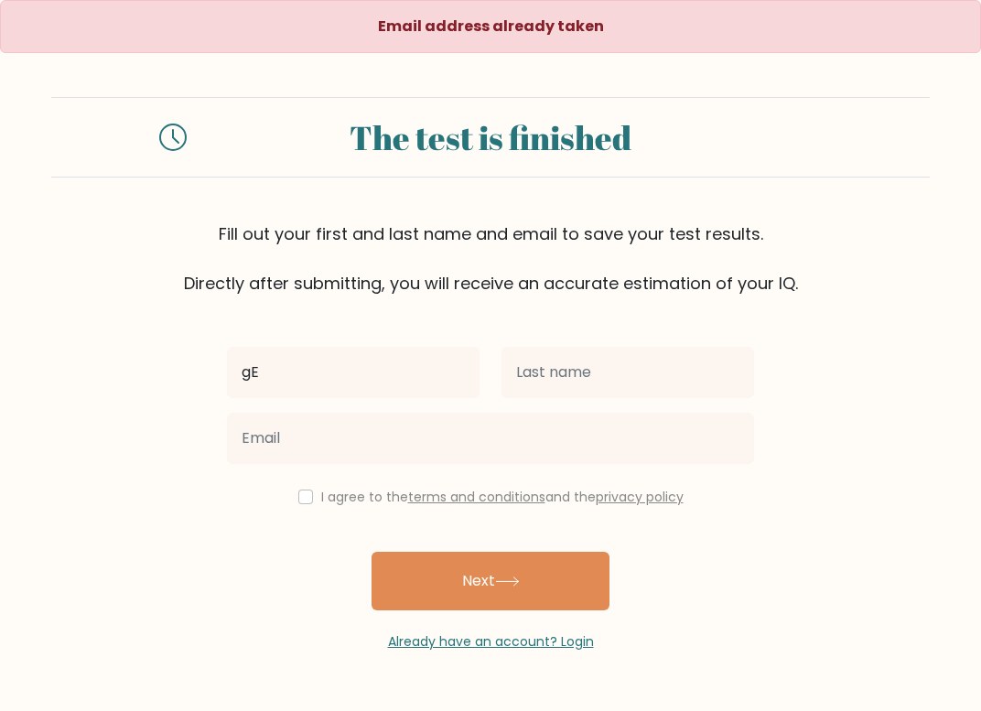
type input "g"
type input "[PERSON_NAME]"
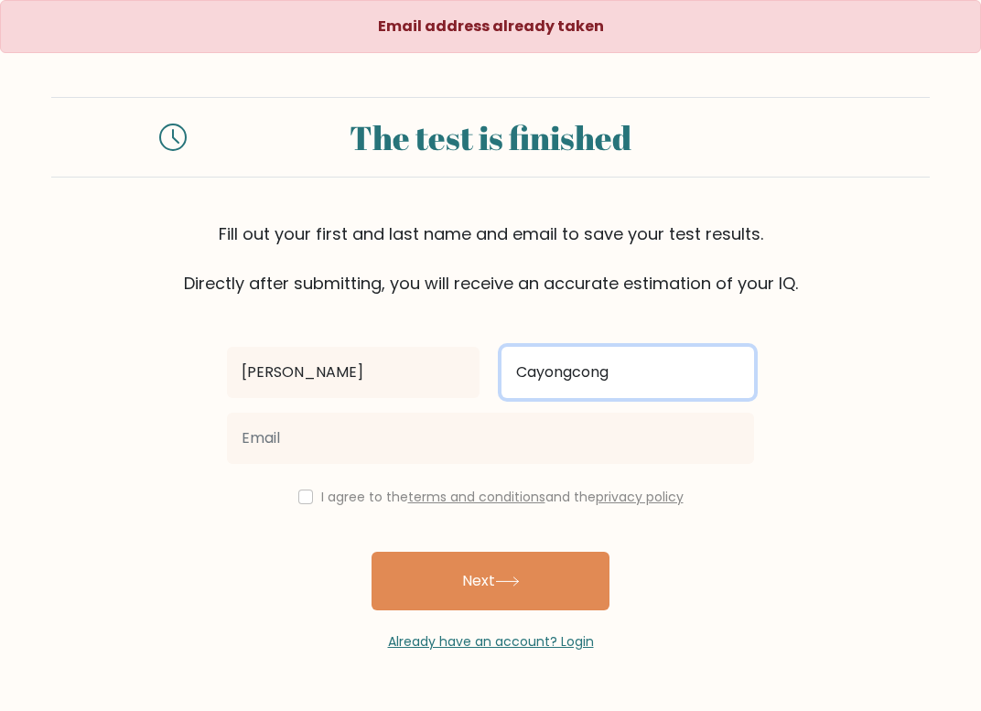
type input "Cayongcong"
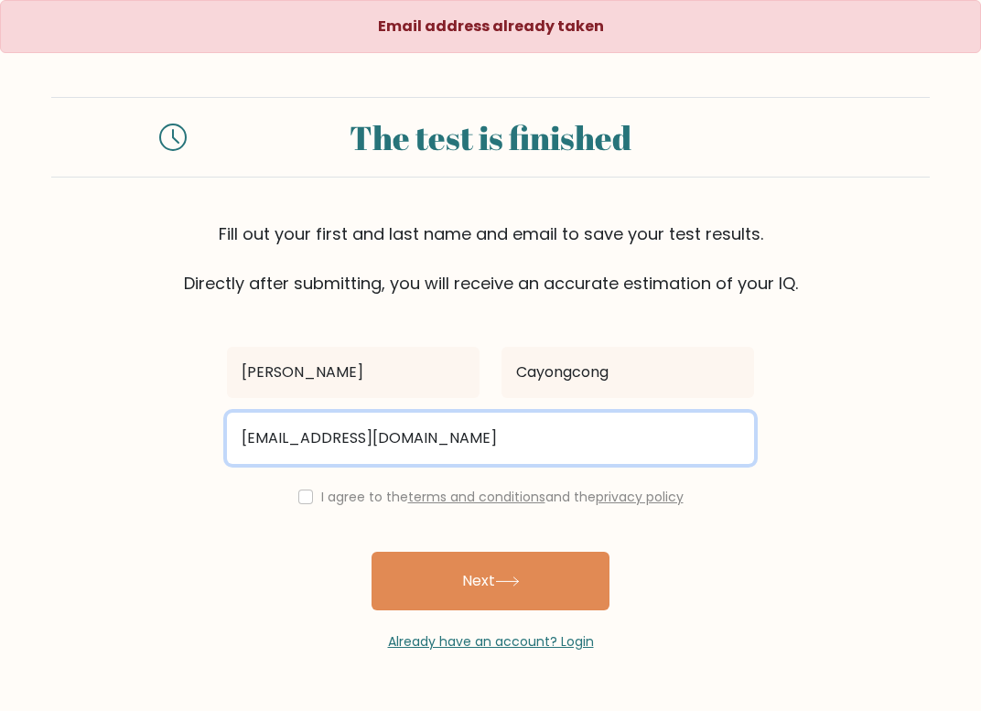
type input "[EMAIL_ADDRESS][DOMAIN_NAME]"
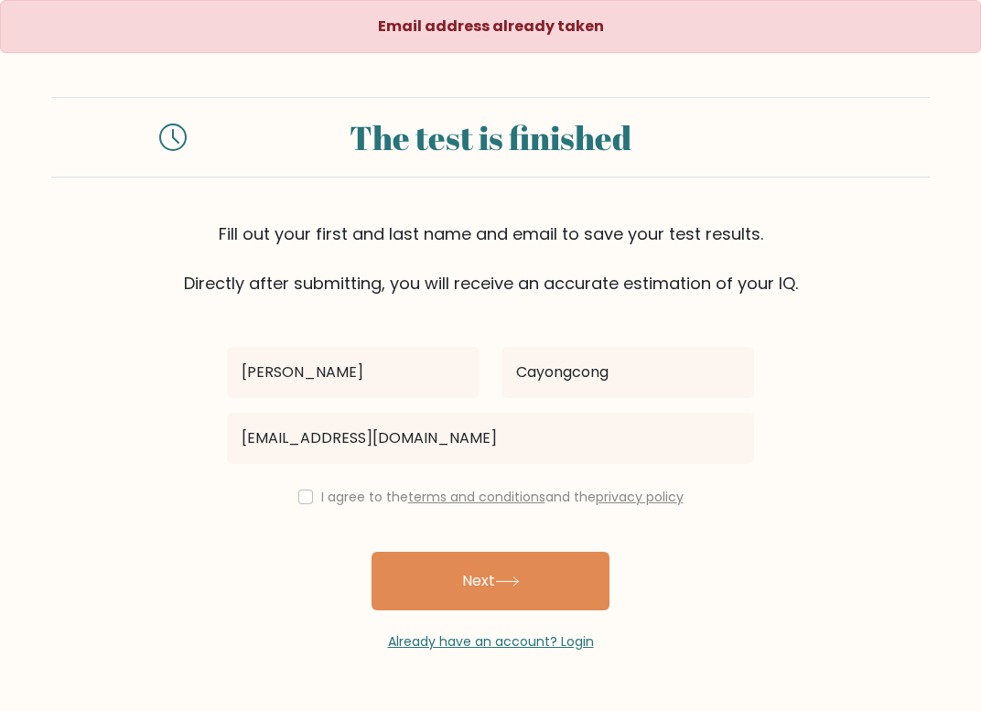
click at [303, 501] on input "checkbox" at bounding box center [305, 497] width 15 height 15
checkbox input "true"
click at [470, 575] on button "Next" at bounding box center [491, 581] width 238 height 59
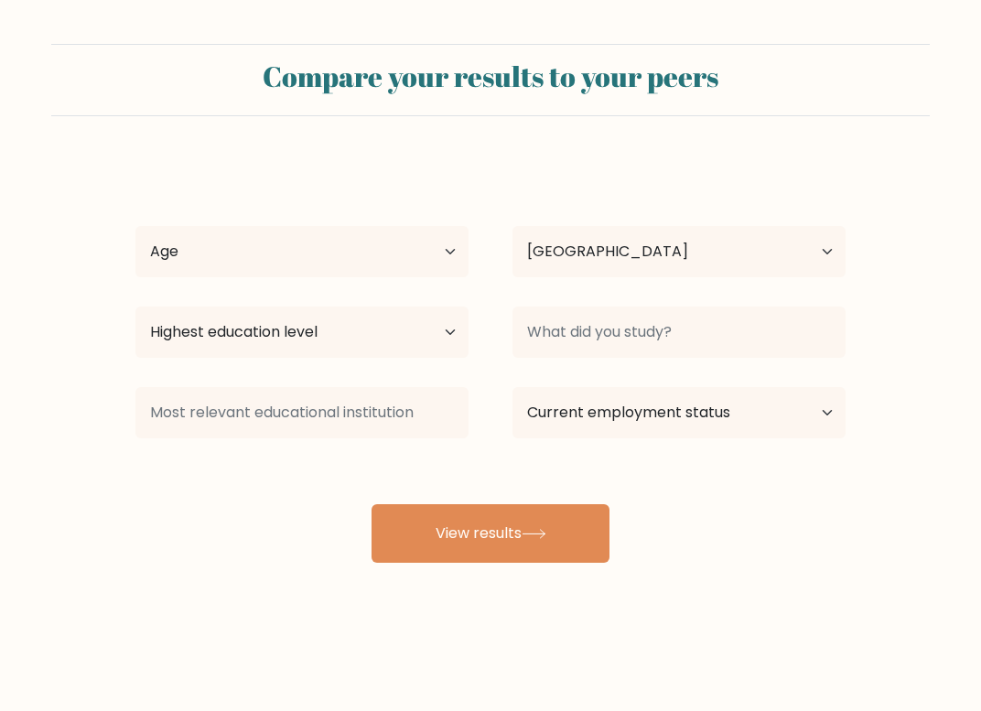
select select "PH"
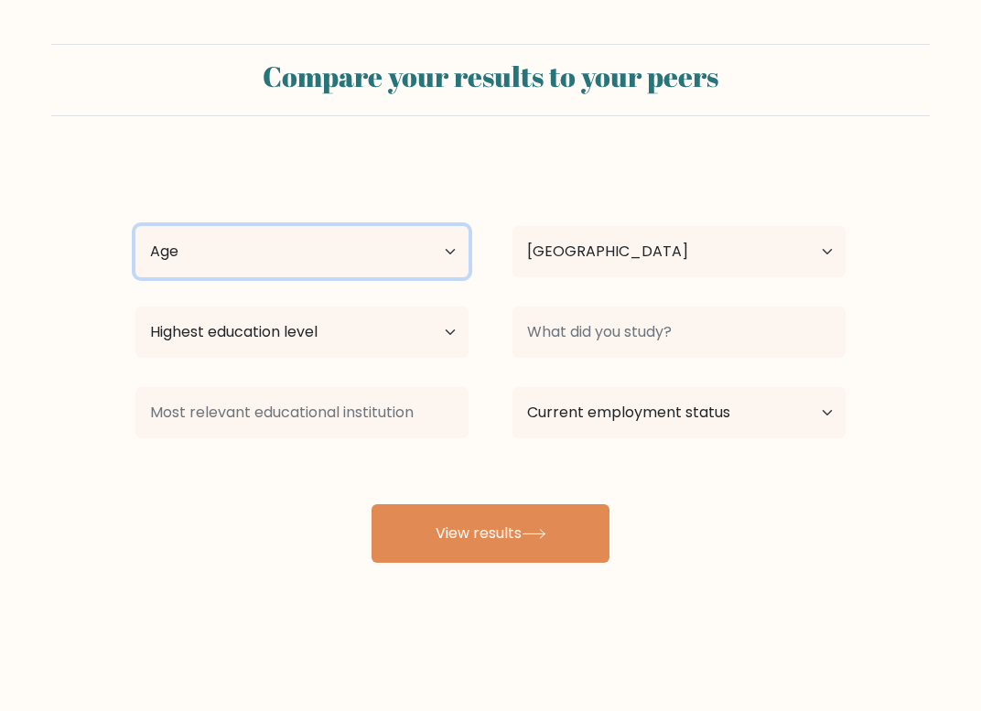
select select "25_34"
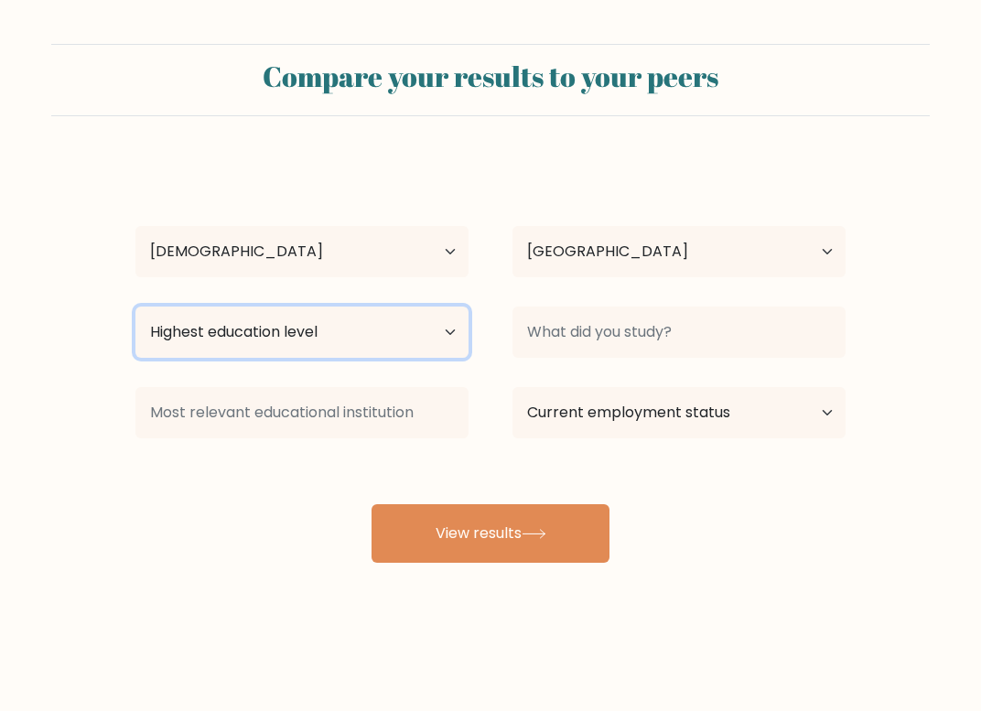
select select "bachelors_degree"
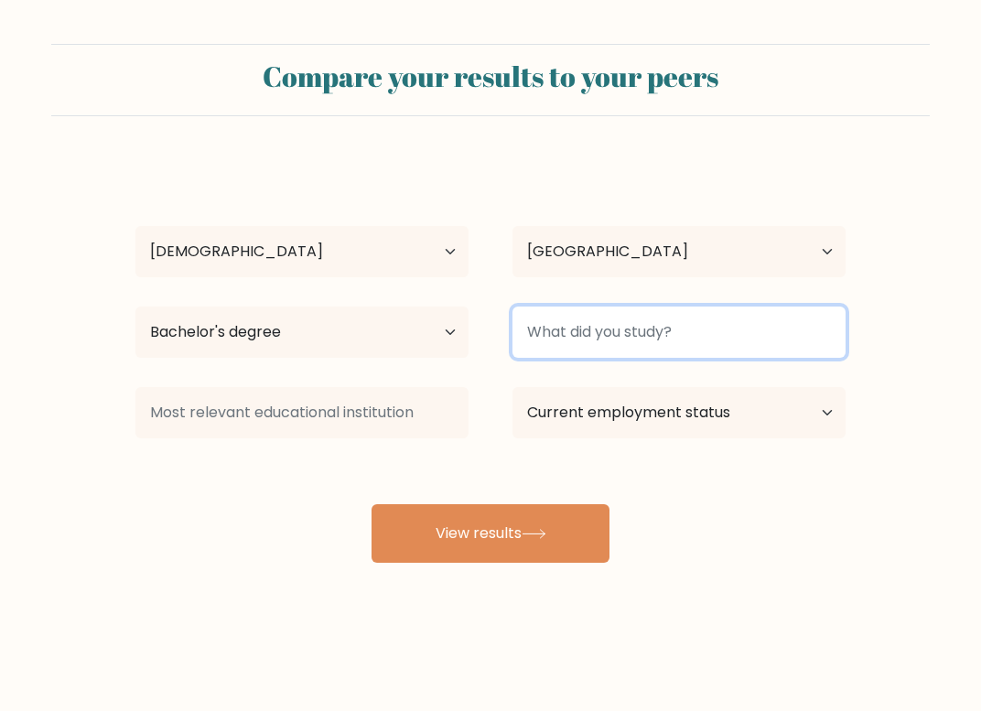
click at [577, 329] on input at bounding box center [678, 332] width 333 height 51
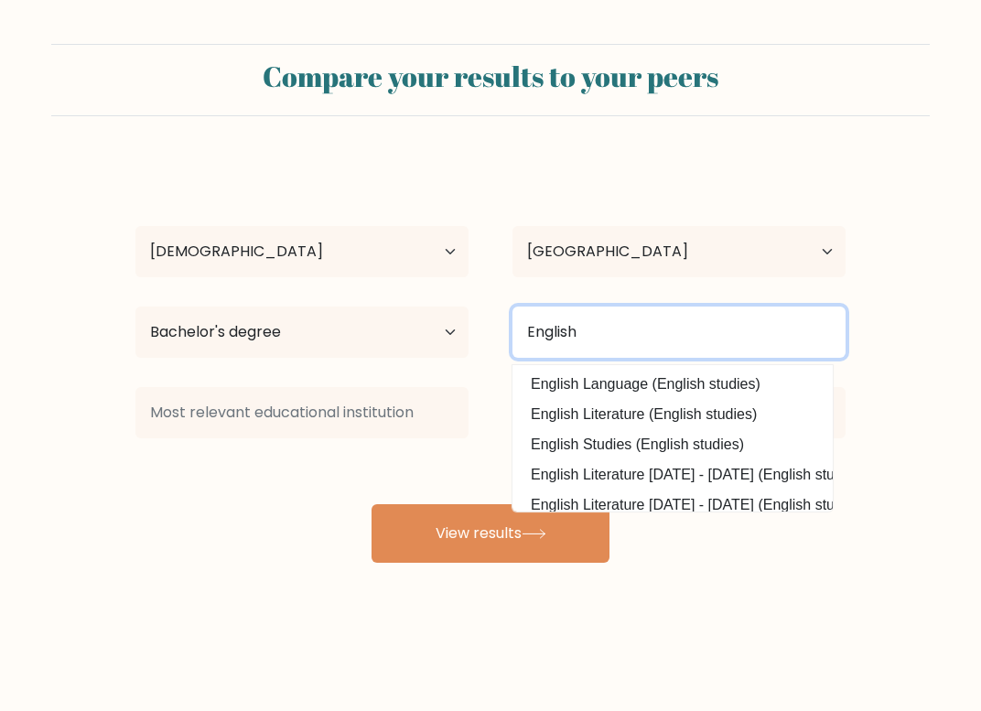
type input "English"
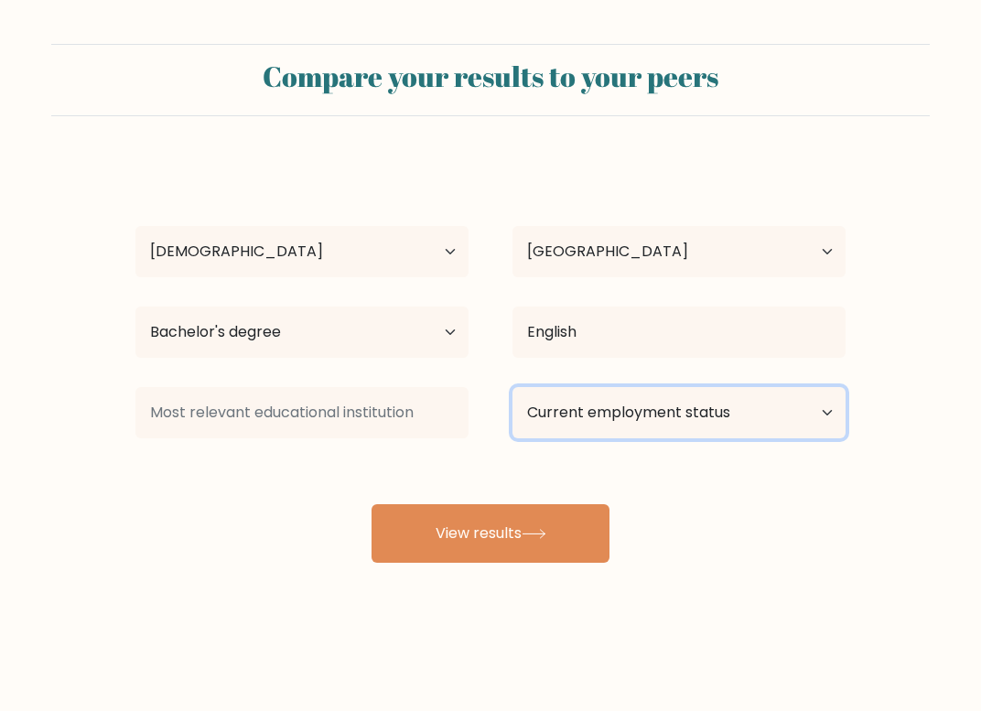
select select "other"
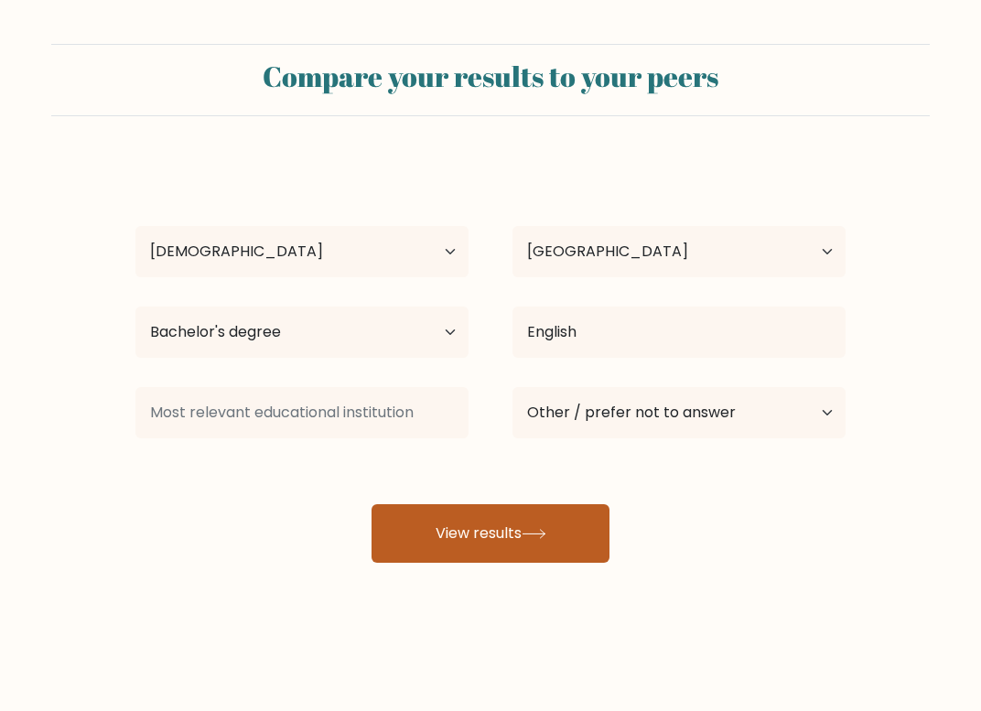
click at [526, 542] on button "View results" at bounding box center [491, 533] width 238 height 59
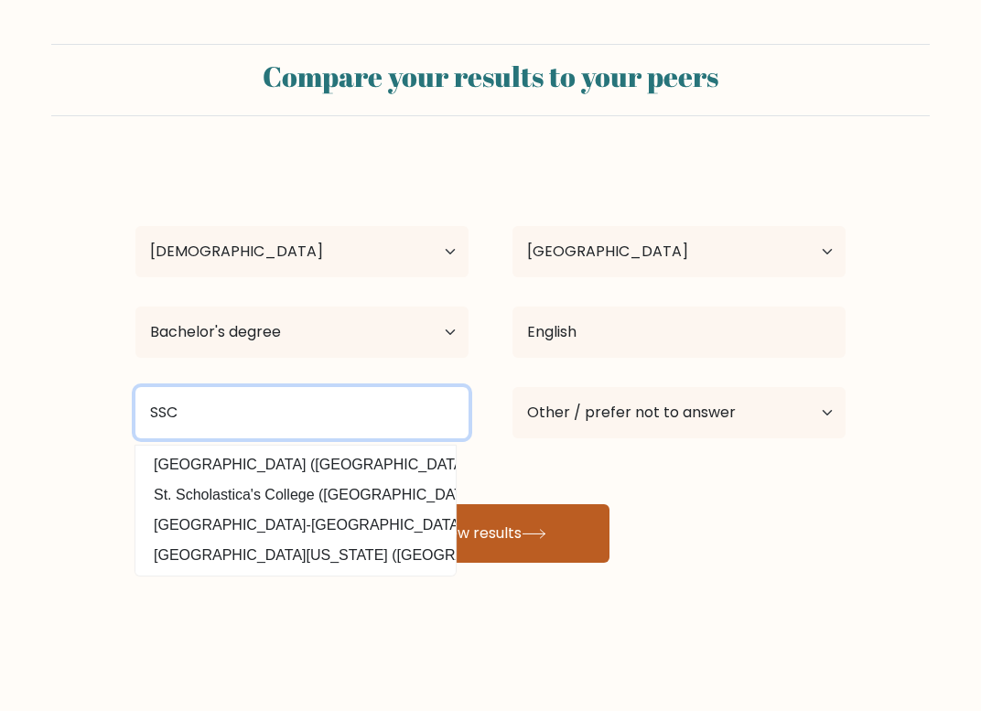
type input "SSC"
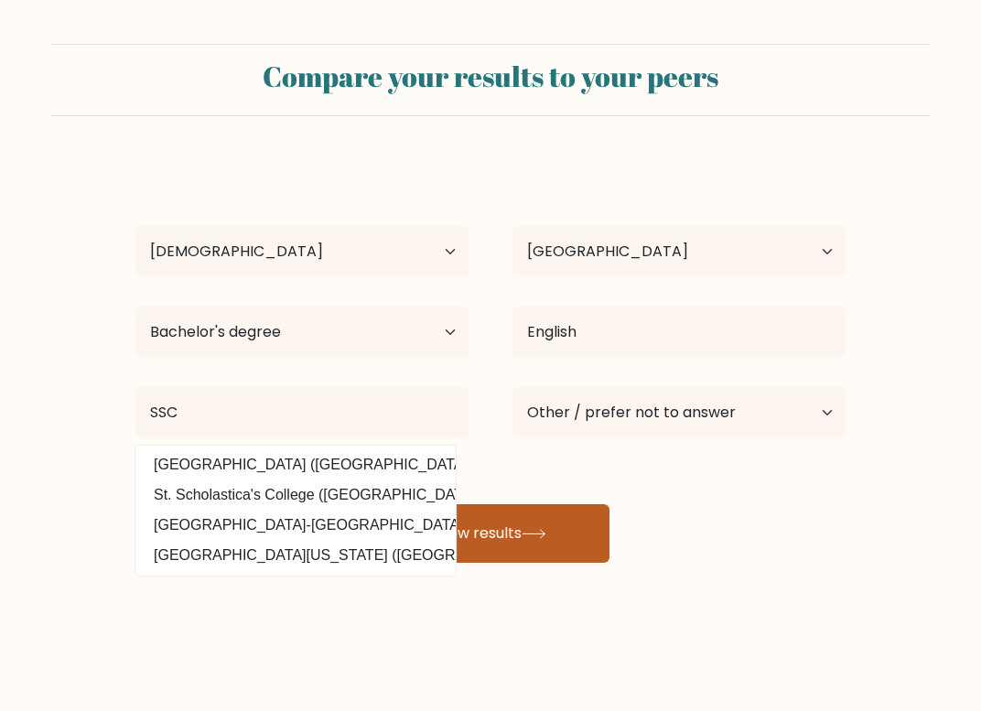
click at [527, 539] on icon at bounding box center [534, 534] width 25 height 10
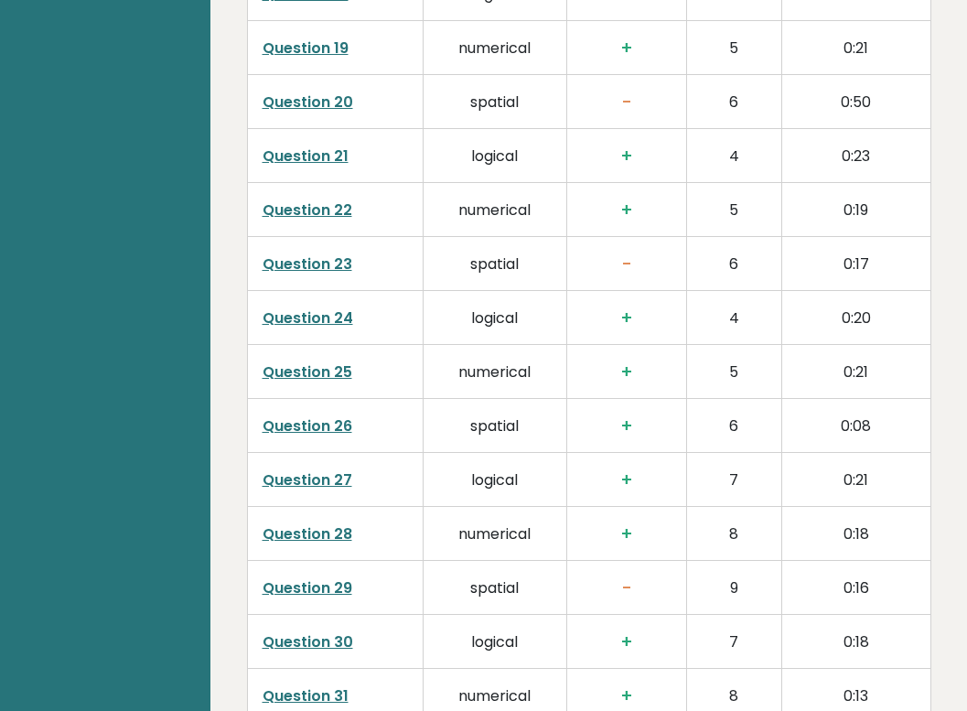
scroll to position [3987, 0]
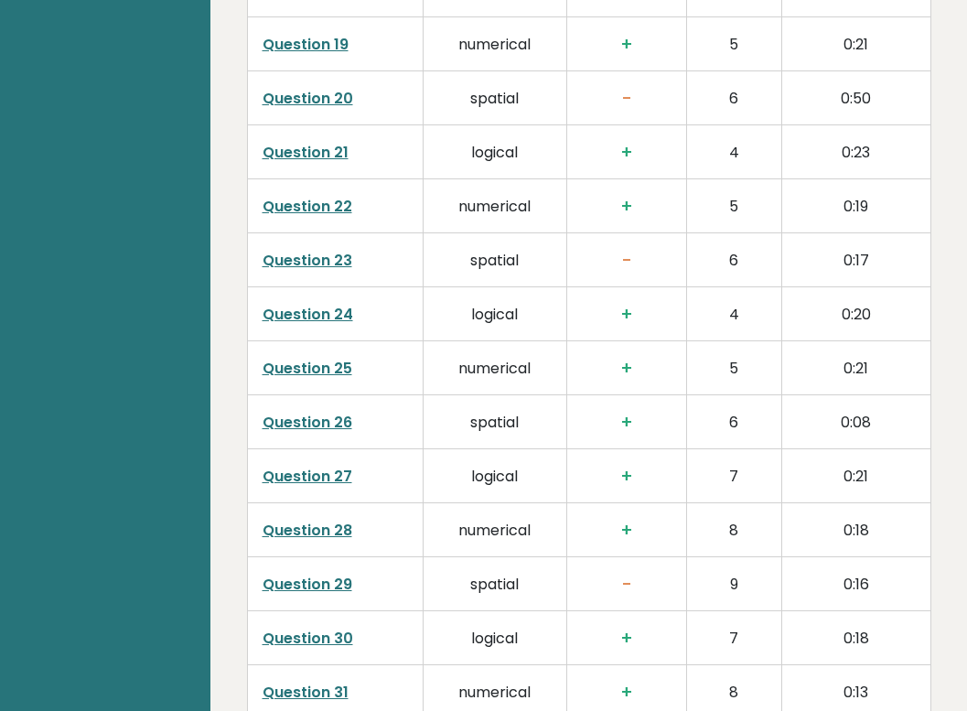
click at [623, 304] on h3 "+" at bounding box center [627, 314] width 90 height 21
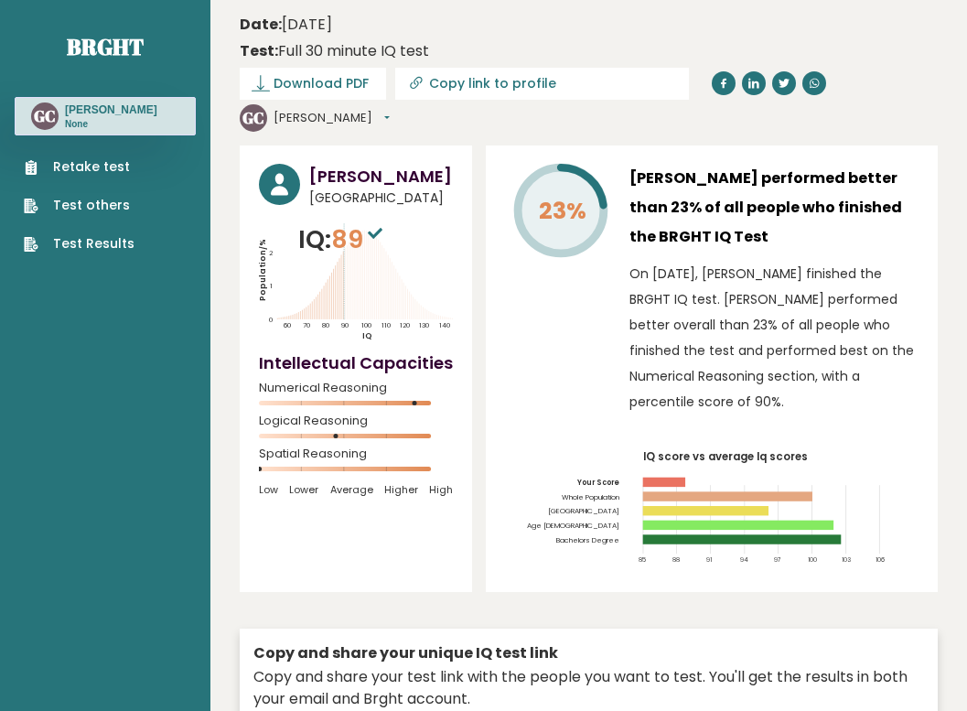
scroll to position [0, 0]
